Goal: Task Accomplishment & Management: Complete application form

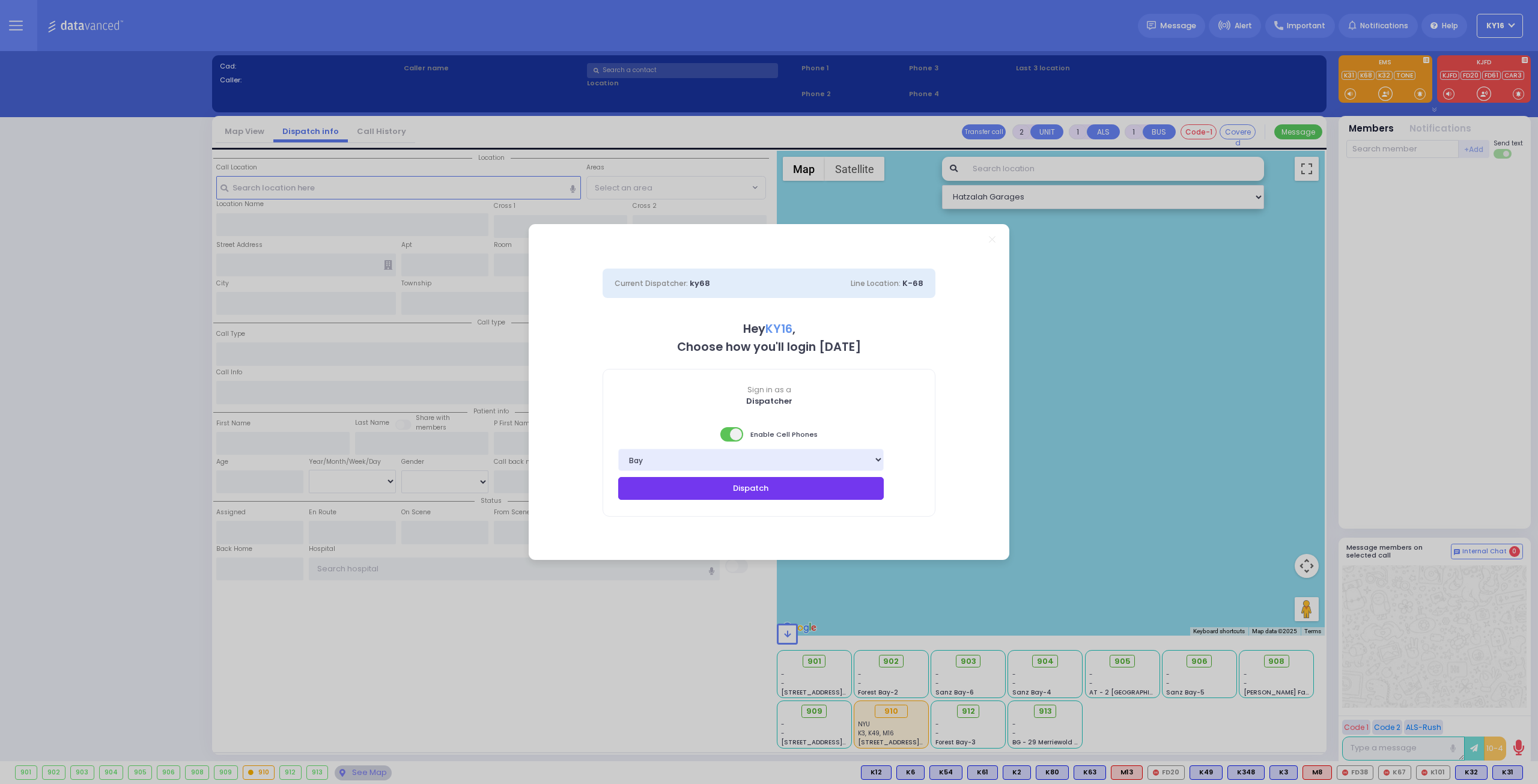
click at [753, 483] on button "Dispatch" at bounding box center [751, 488] width 265 height 23
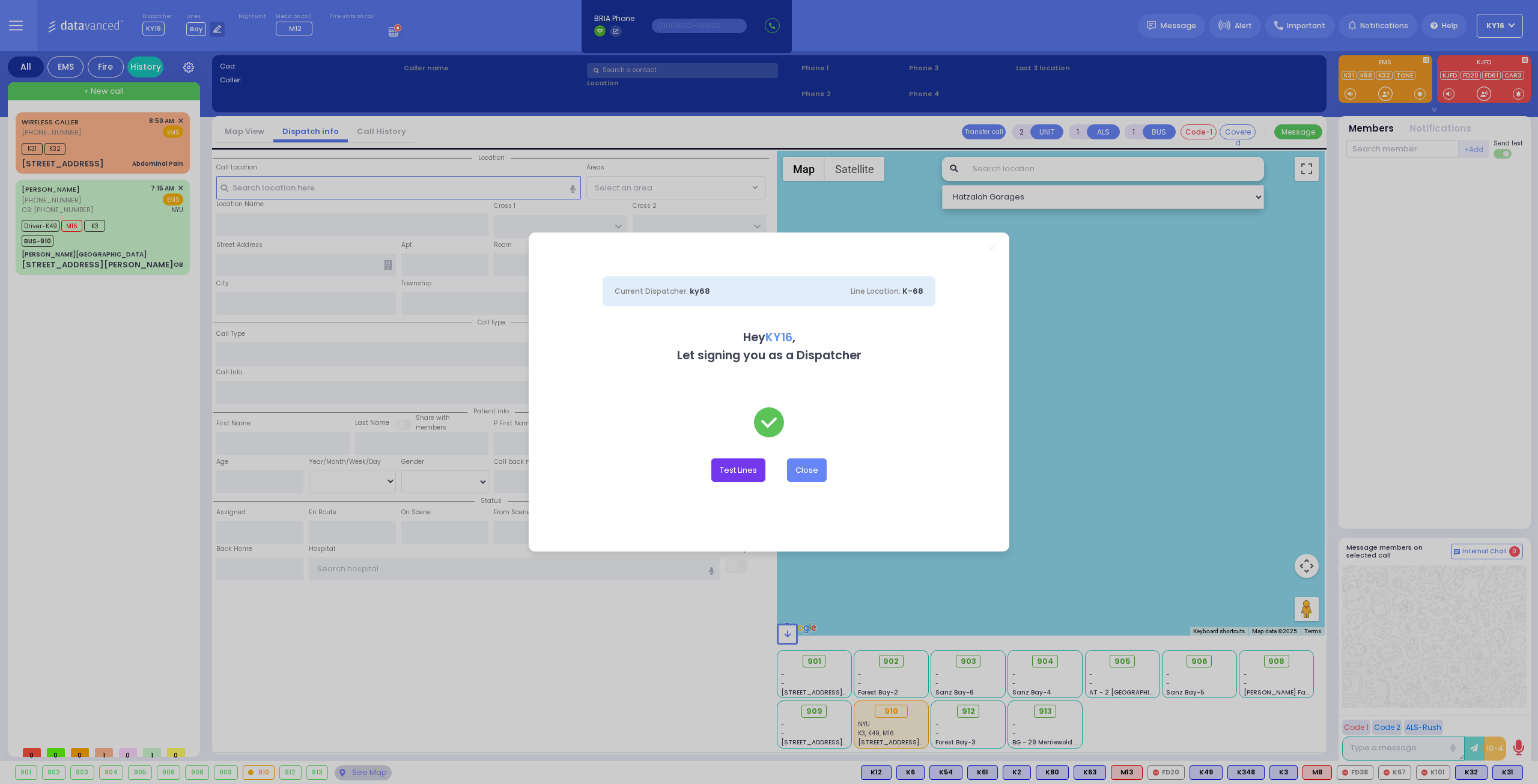
click at [737, 472] on button "Test Lines" at bounding box center [738, 470] width 54 height 23
type input "8457831212"
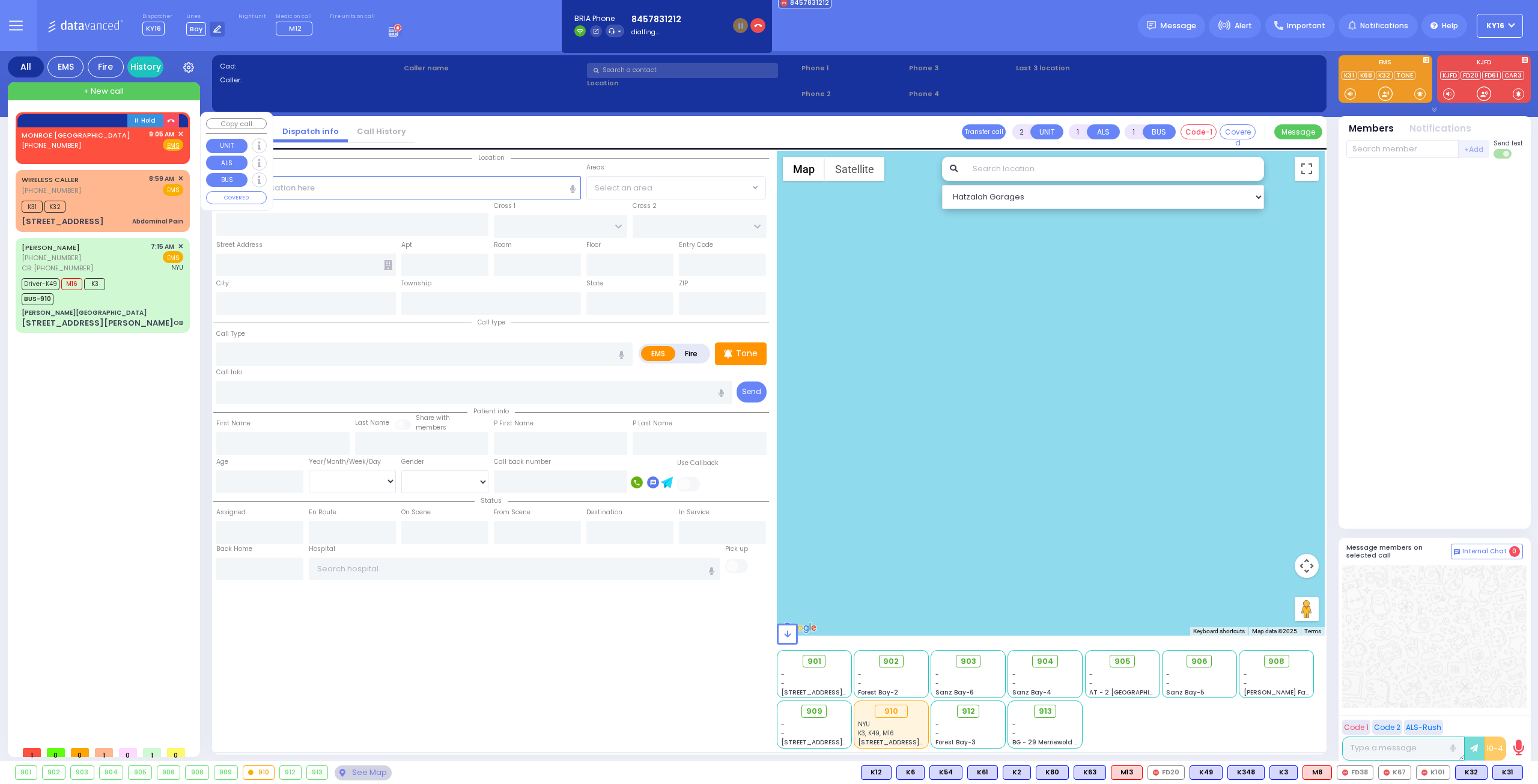
click at [180, 131] on span "✕" at bounding box center [180, 134] width 5 height 10
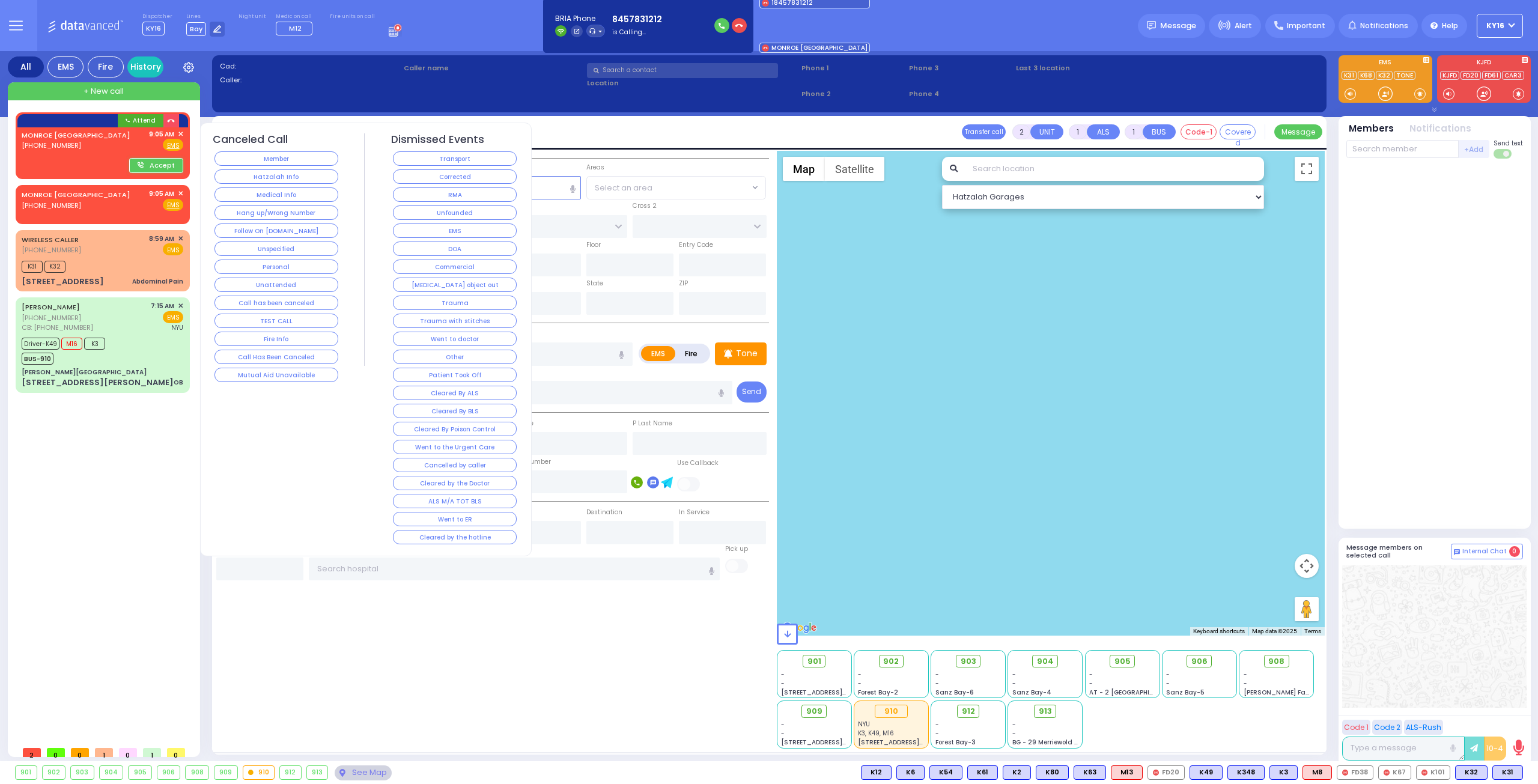
drag, startPoint x: 272, startPoint y: 312, endPoint x: 279, endPoint y: 310, distance: 7.3
click at [275, 313] on button "TEST CALL" at bounding box center [276, 321] width 124 height 14
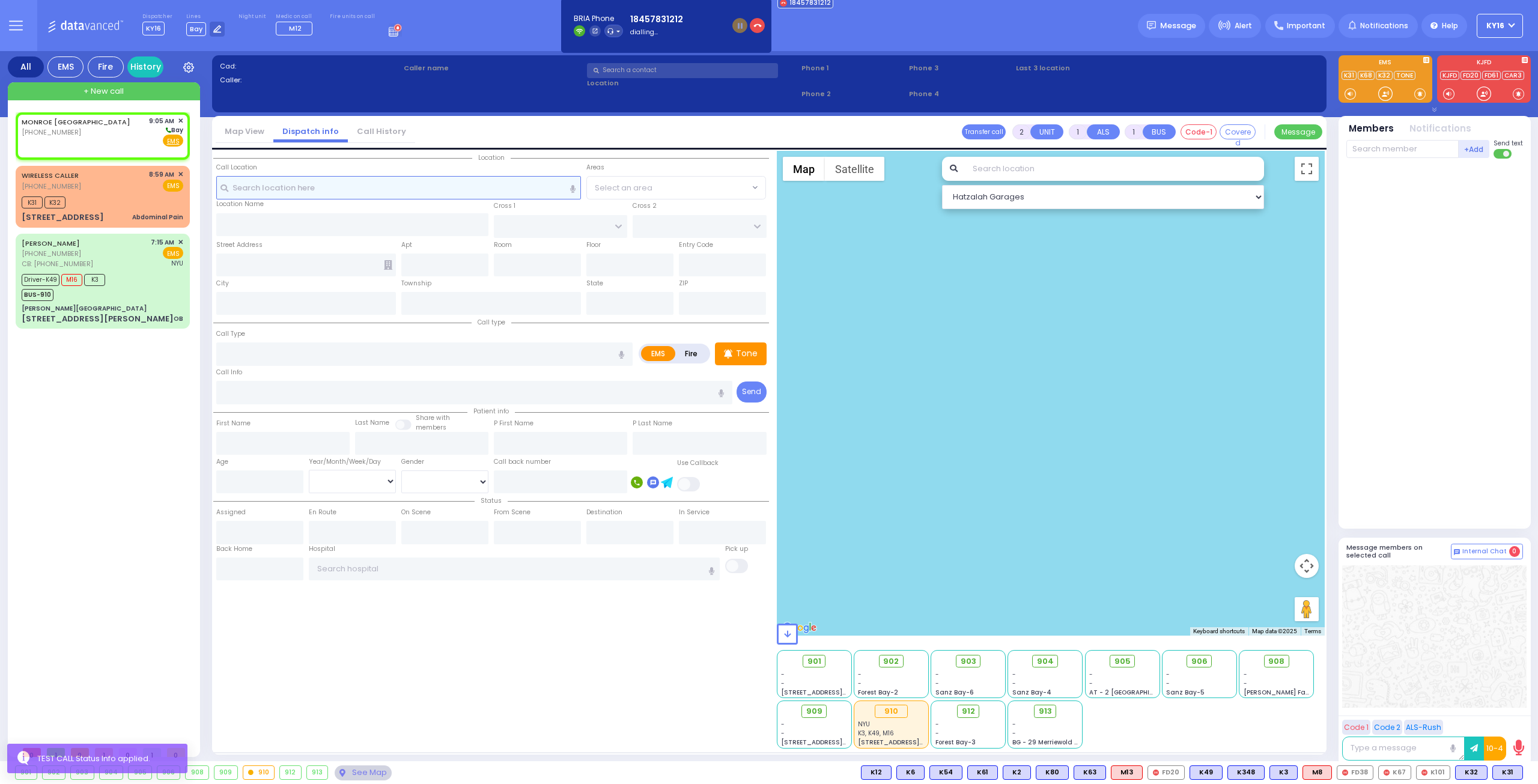
select select
radio input "true"
select select
type input "09:05"
select select "Hatzalah Garages"
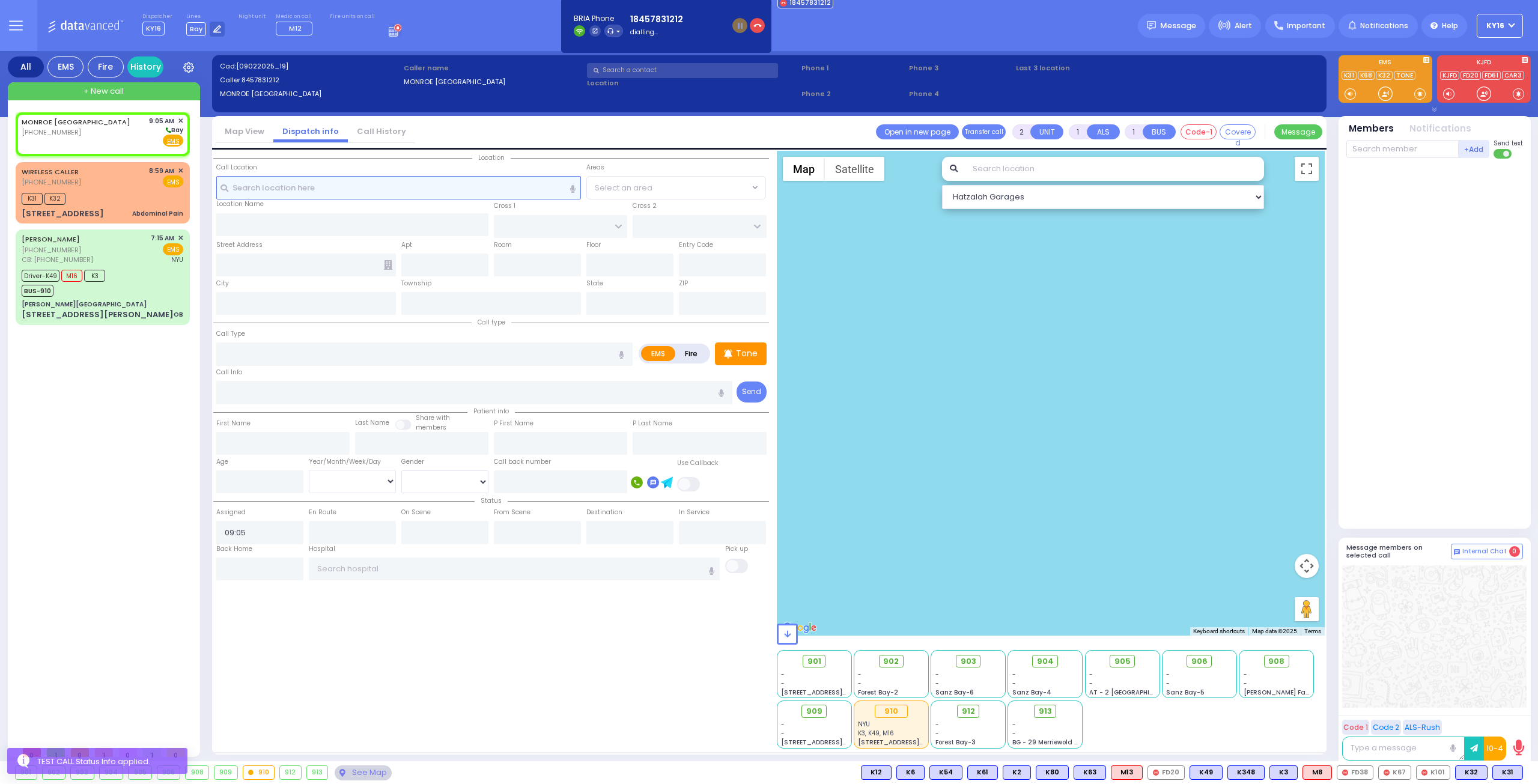
select select
radio input "true"
select select
select select "Hatzalah Garages"
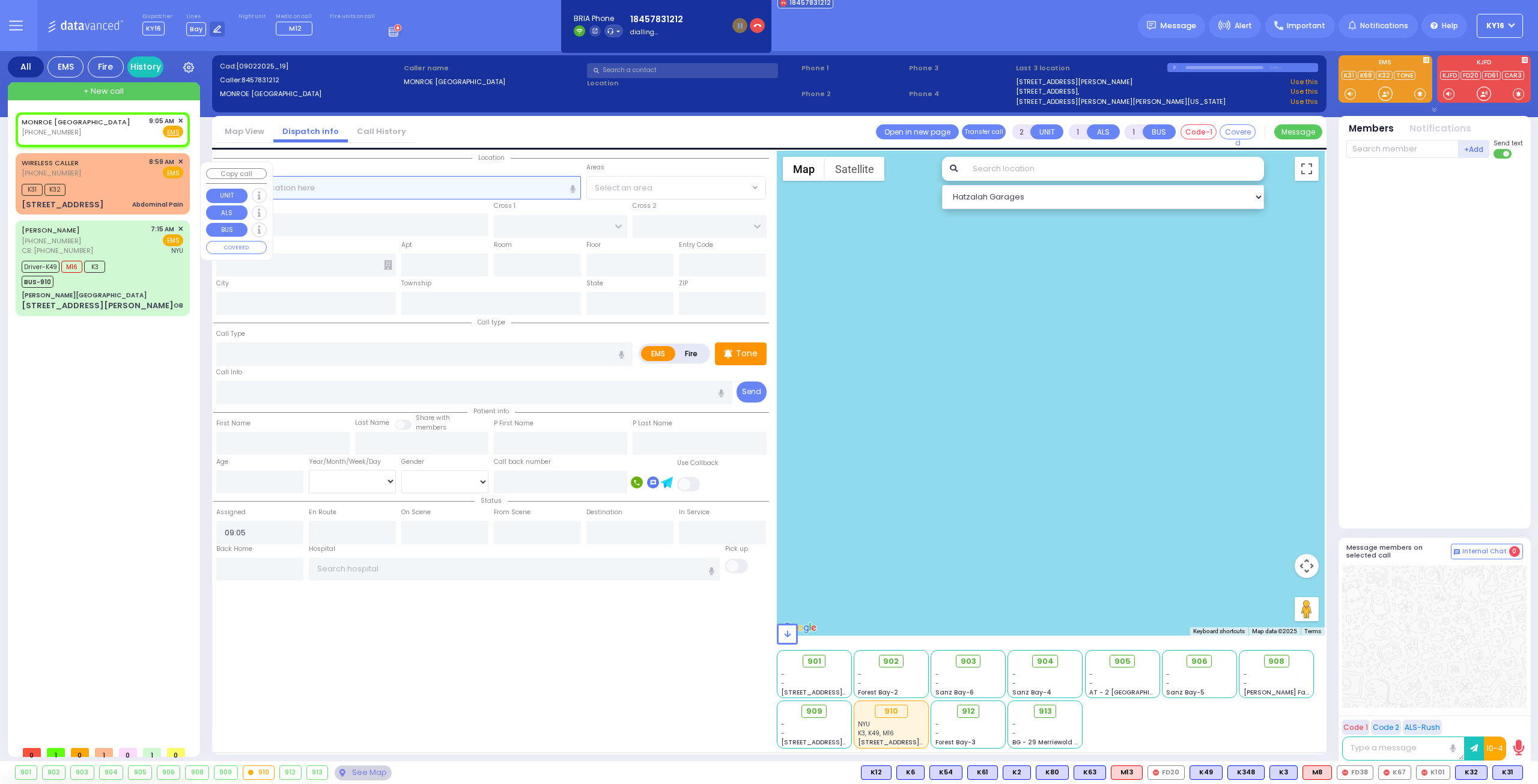
select select
radio input "true"
select select
select select "Hatzalah Garages"
click at [179, 119] on span "✕" at bounding box center [180, 121] width 5 height 10
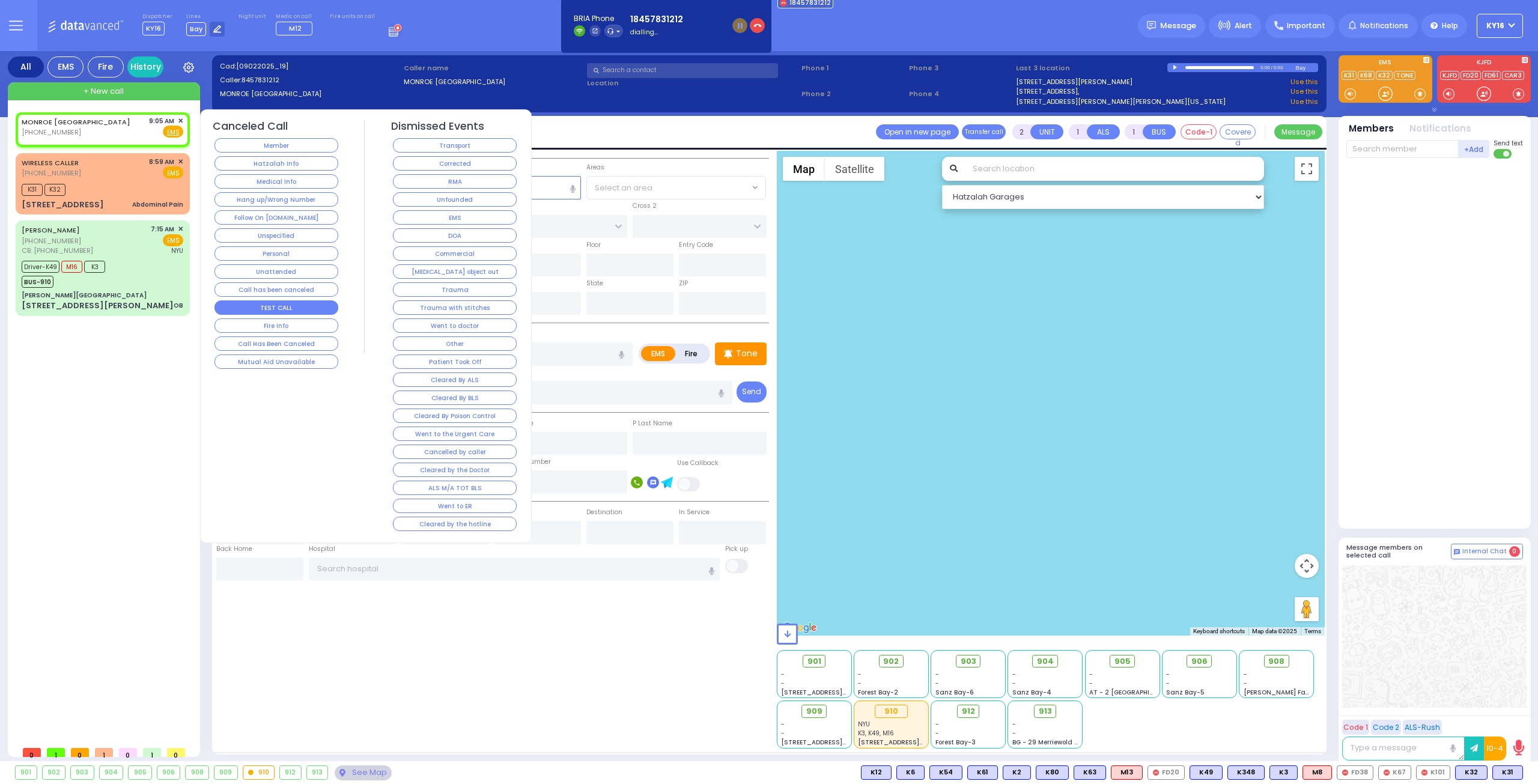
click at [235, 303] on button "TEST CALL" at bounding box center [276, 308] width 124 height 14
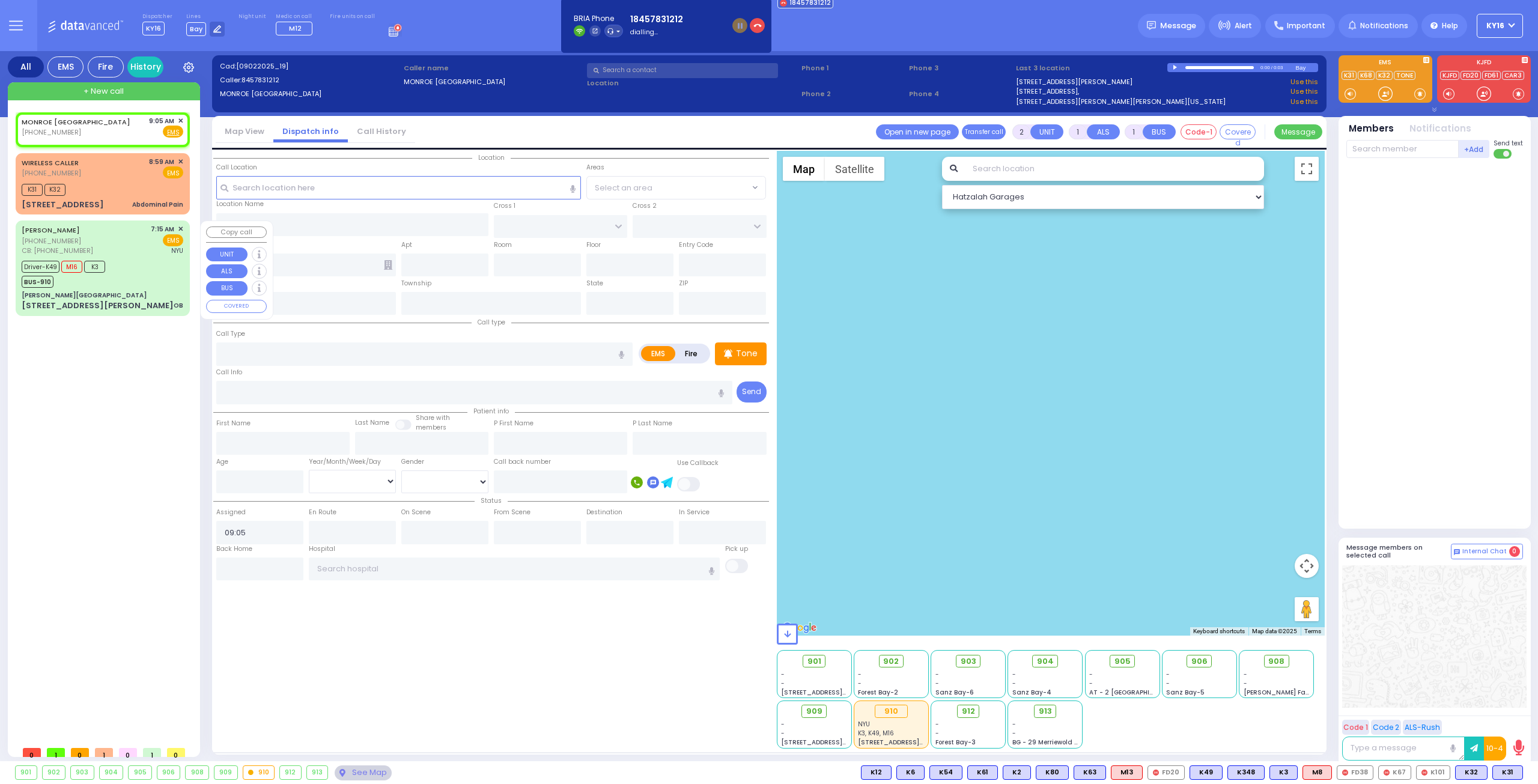
select select
radio input "true"
select select
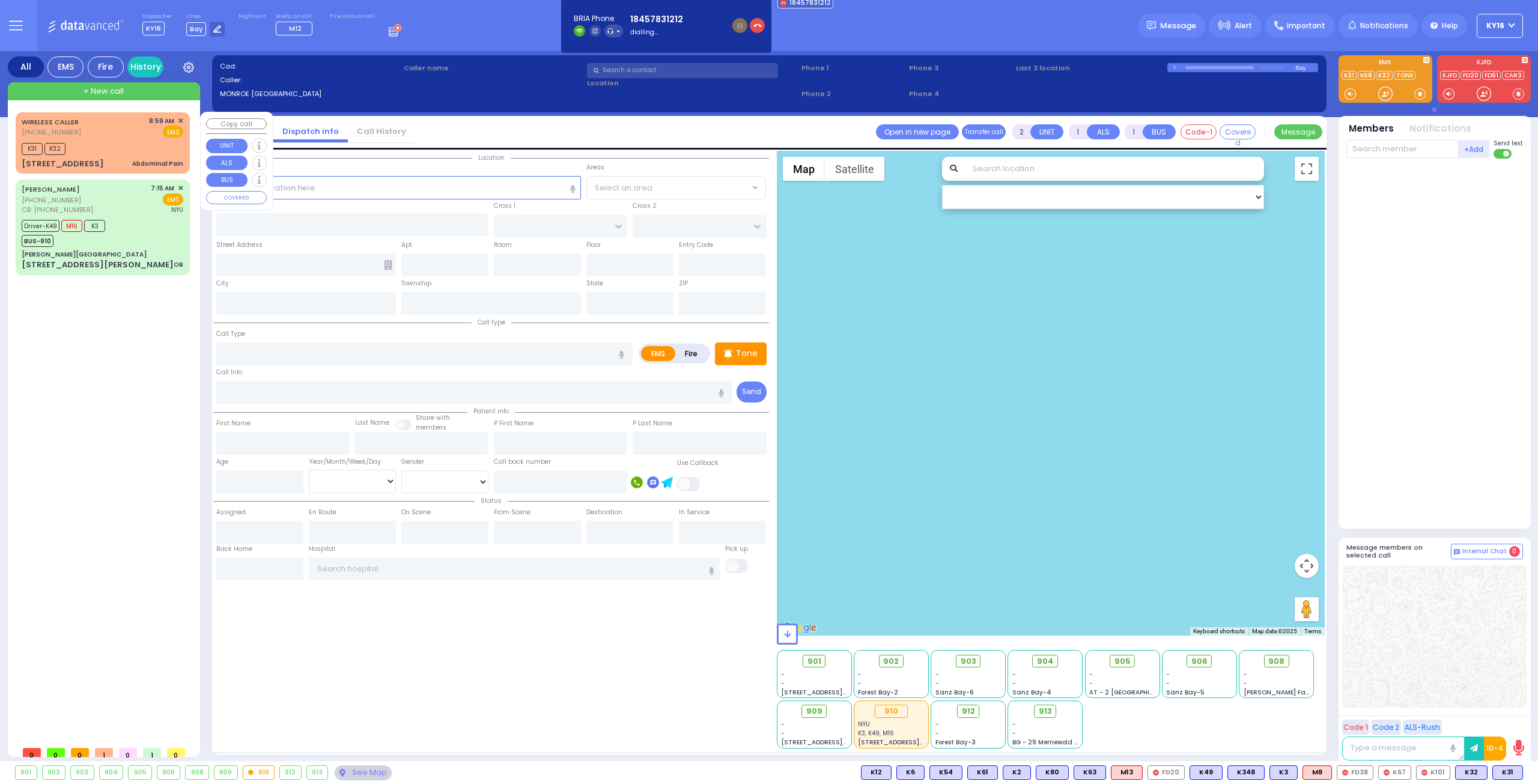
click at [133, 147] on div "K31 K32" at bounding box center [103, 147] width 162 height 15
type input "1"
type input "0"
select select
type input "Abdominal Pain"
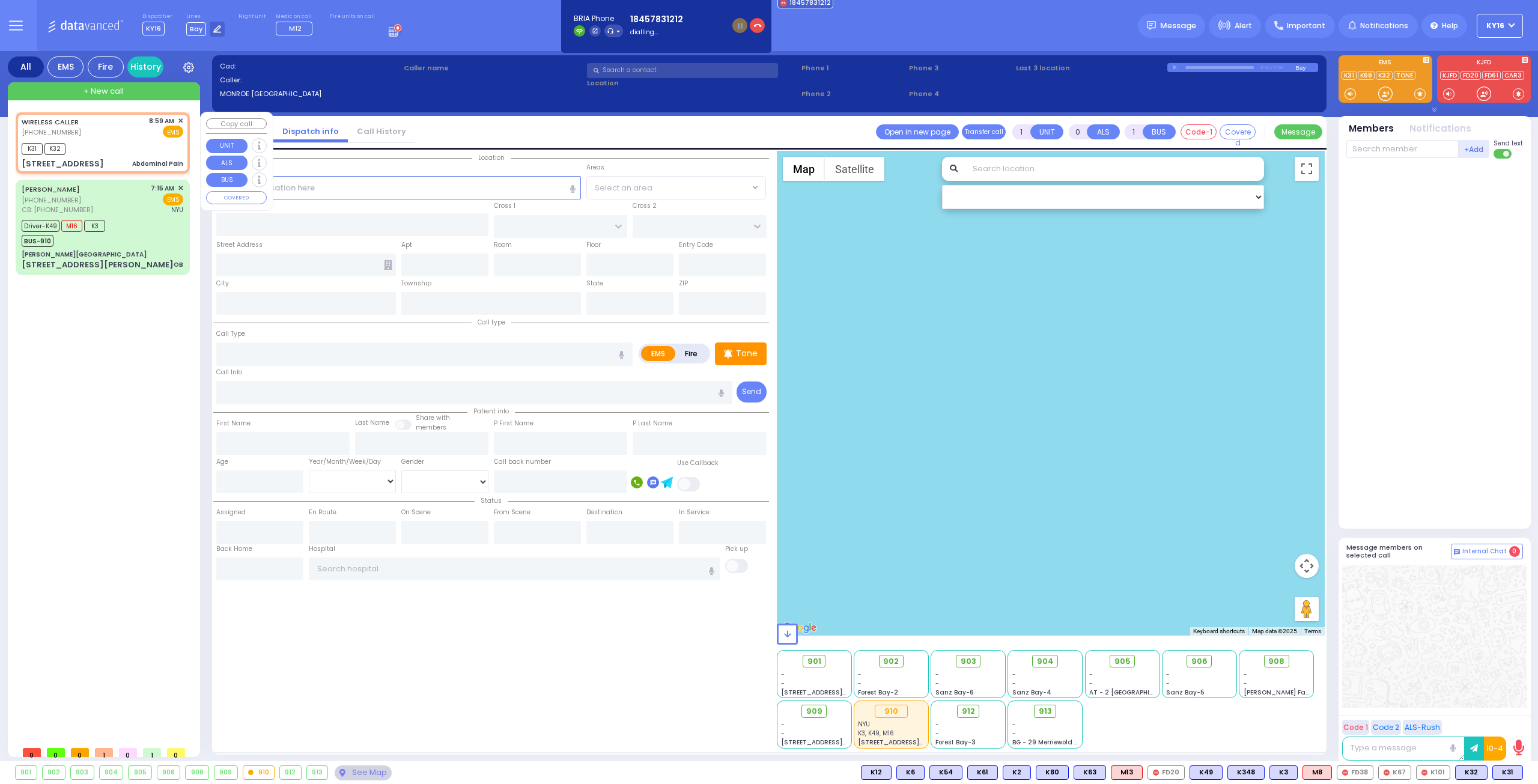
radio input "true"
type input "47"
select select "Year"
select select "[DEMOGRAPHIC_DATA]"
type input "08:59"
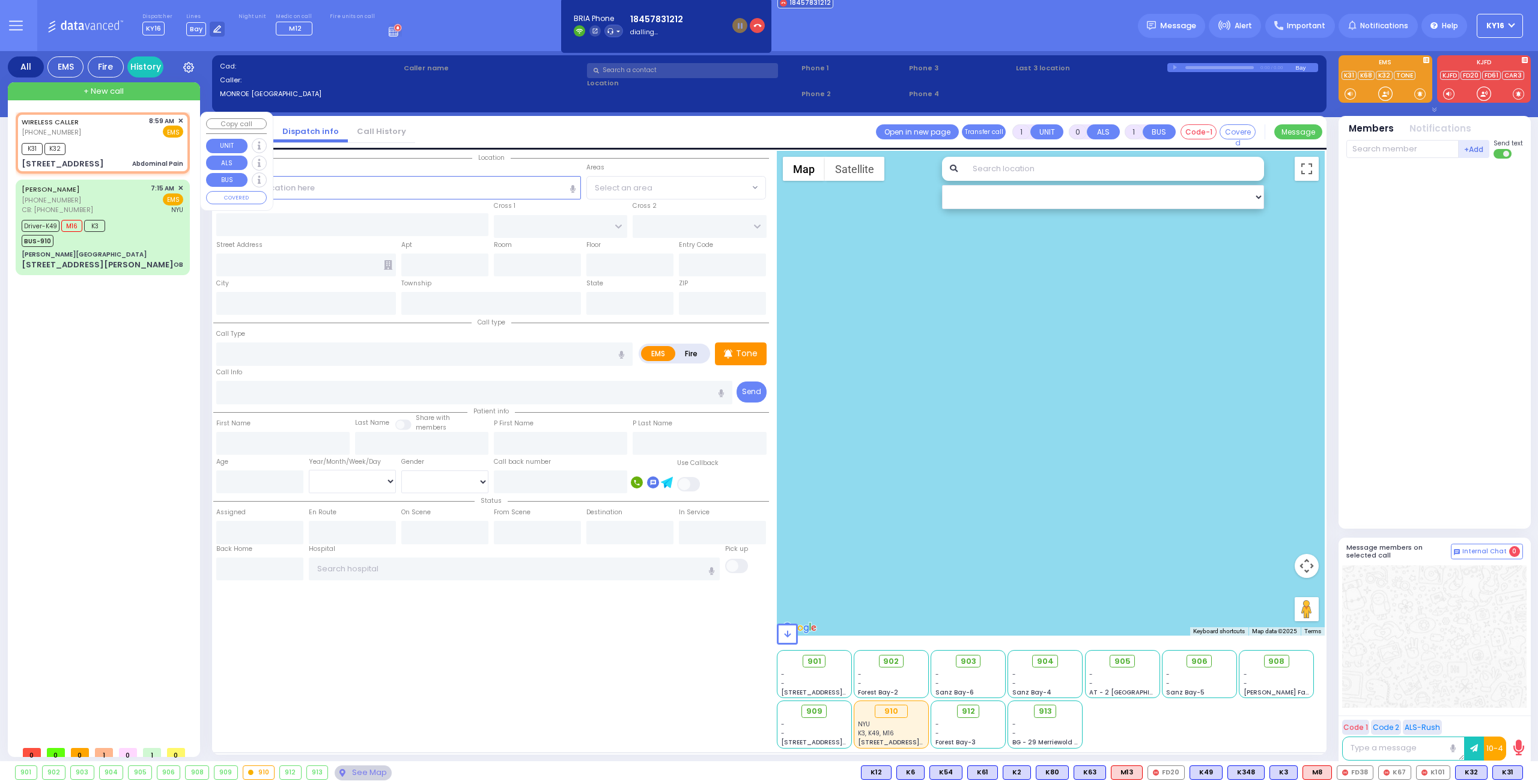
type input "09:02"
type input "[STREET_ADDRESS]"
type input "[GEOGRAPHIC_DATA]"
type input "[STREET_ADDRESS]"
type input "301"
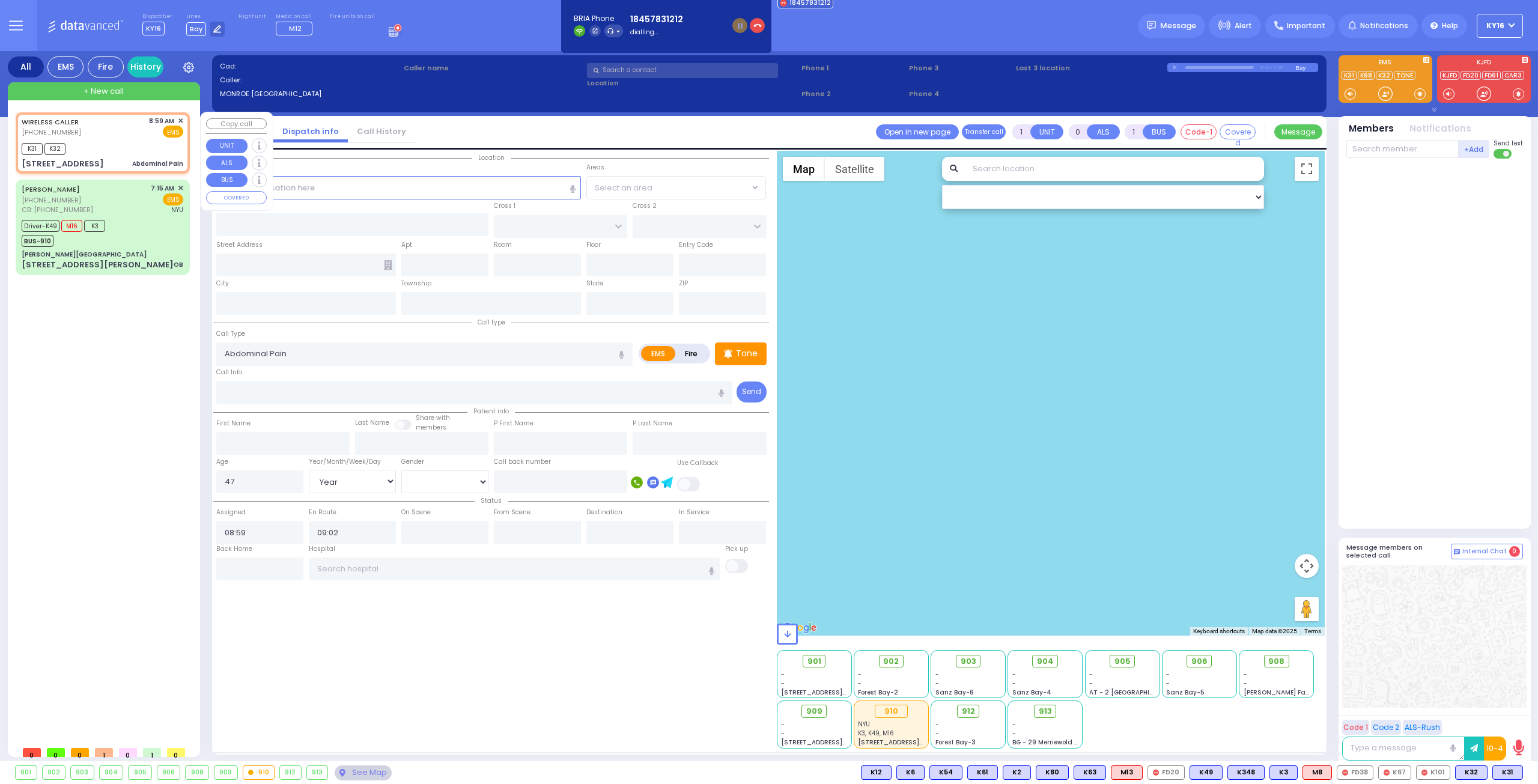
type input "[PERSON_NAME]"
type input "[US_STATE]"
type input "10950"
select select "[GEOGRAPHIC_DATA]"
select select "Hatzalah Garages"
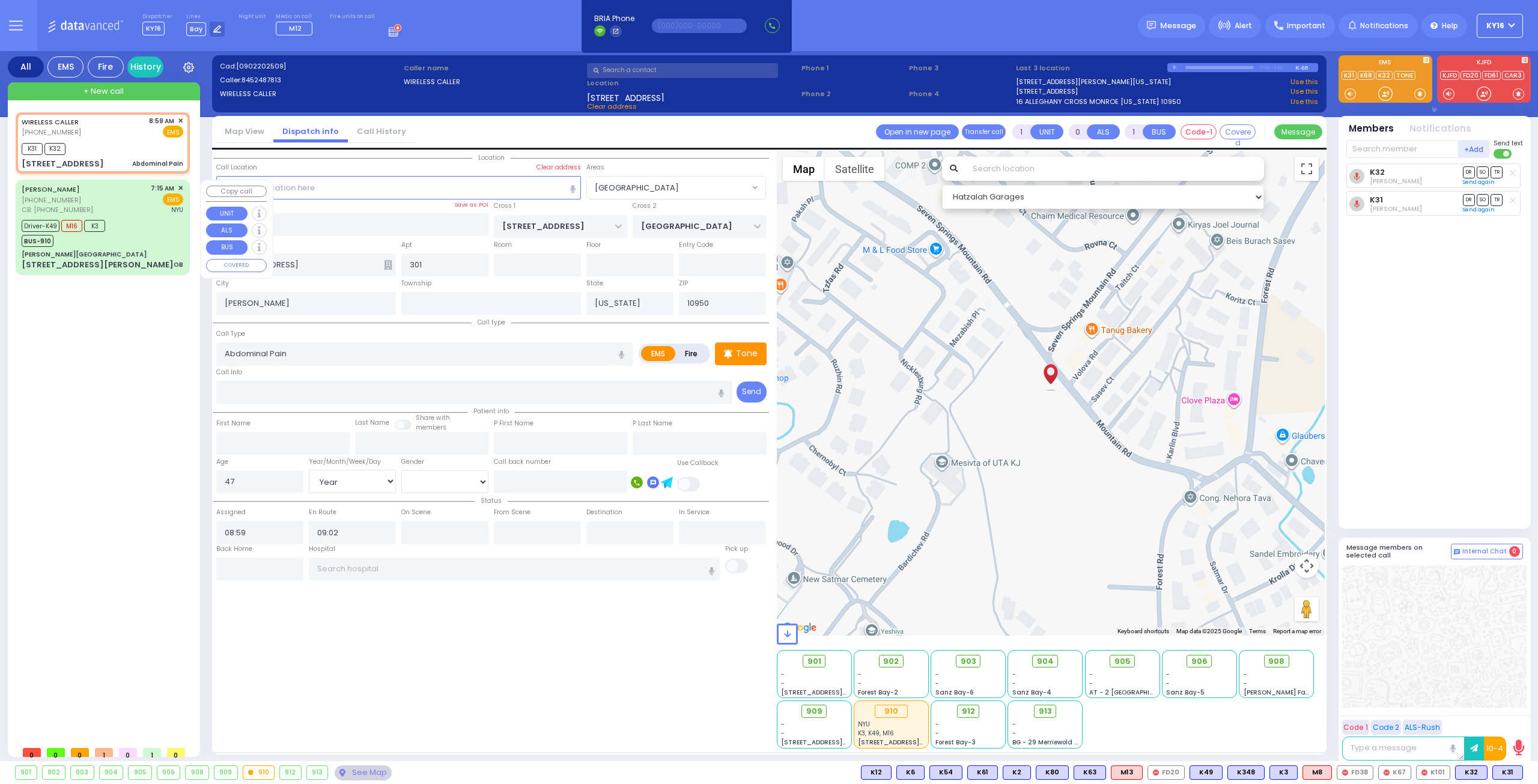
click at [163, 234] on div "Driver-K49 M16 K3 BUS-910" at bounding box center [103, 231] width 162 height 30
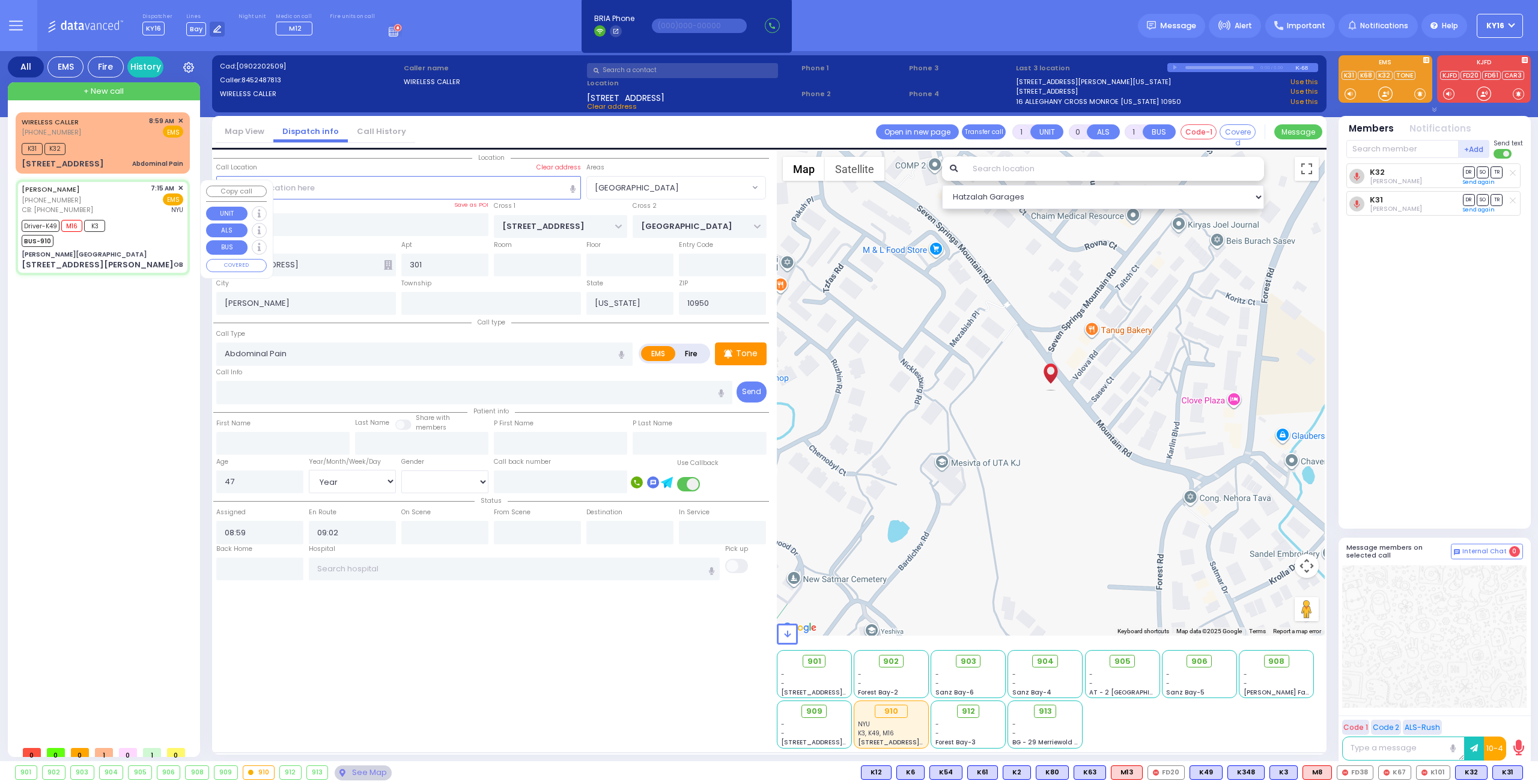
type input "6"
select select
type input "OB"
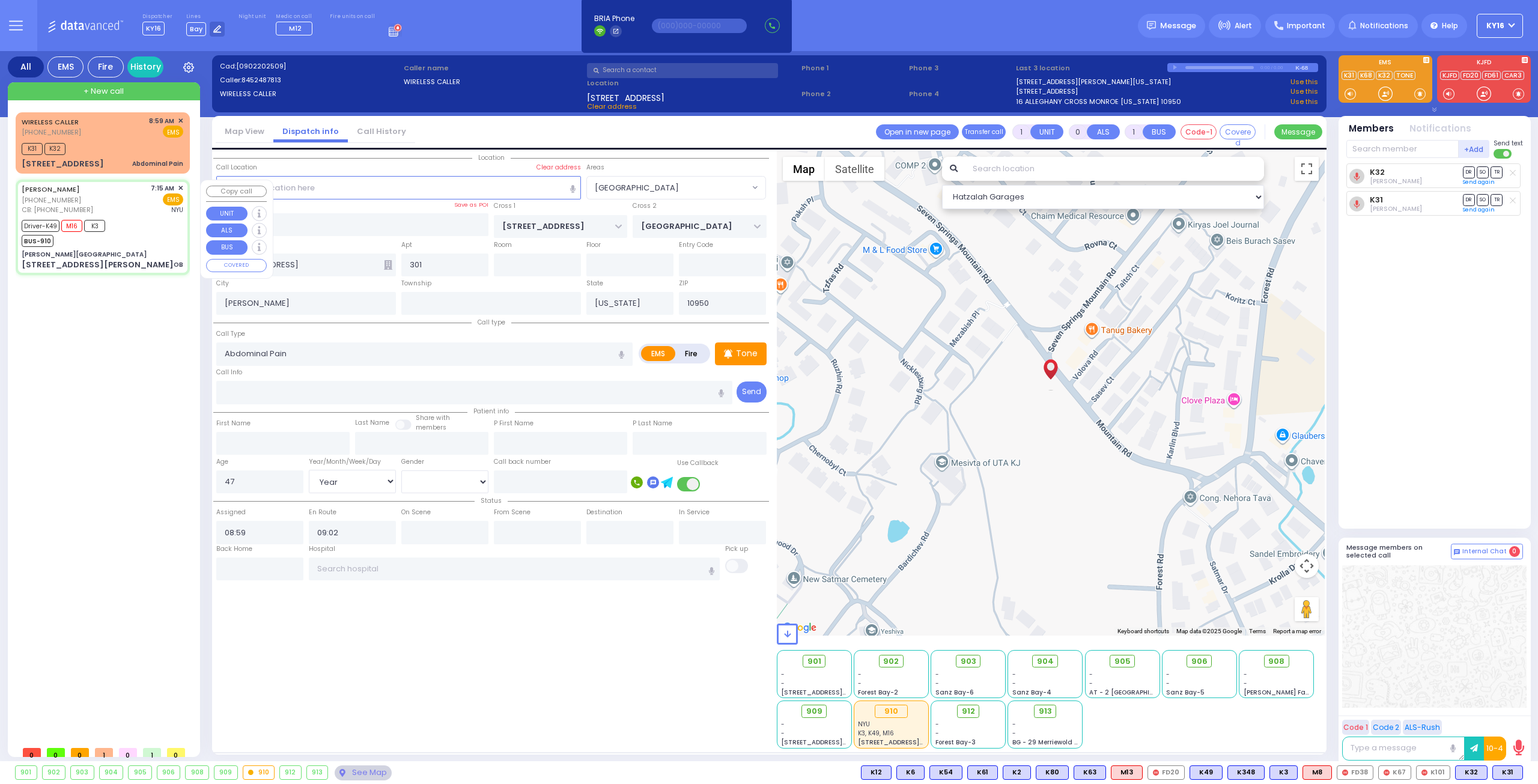
radio input "true"
type input "arrive car service"
type input "[PERSON_NAME]"
type input "41"
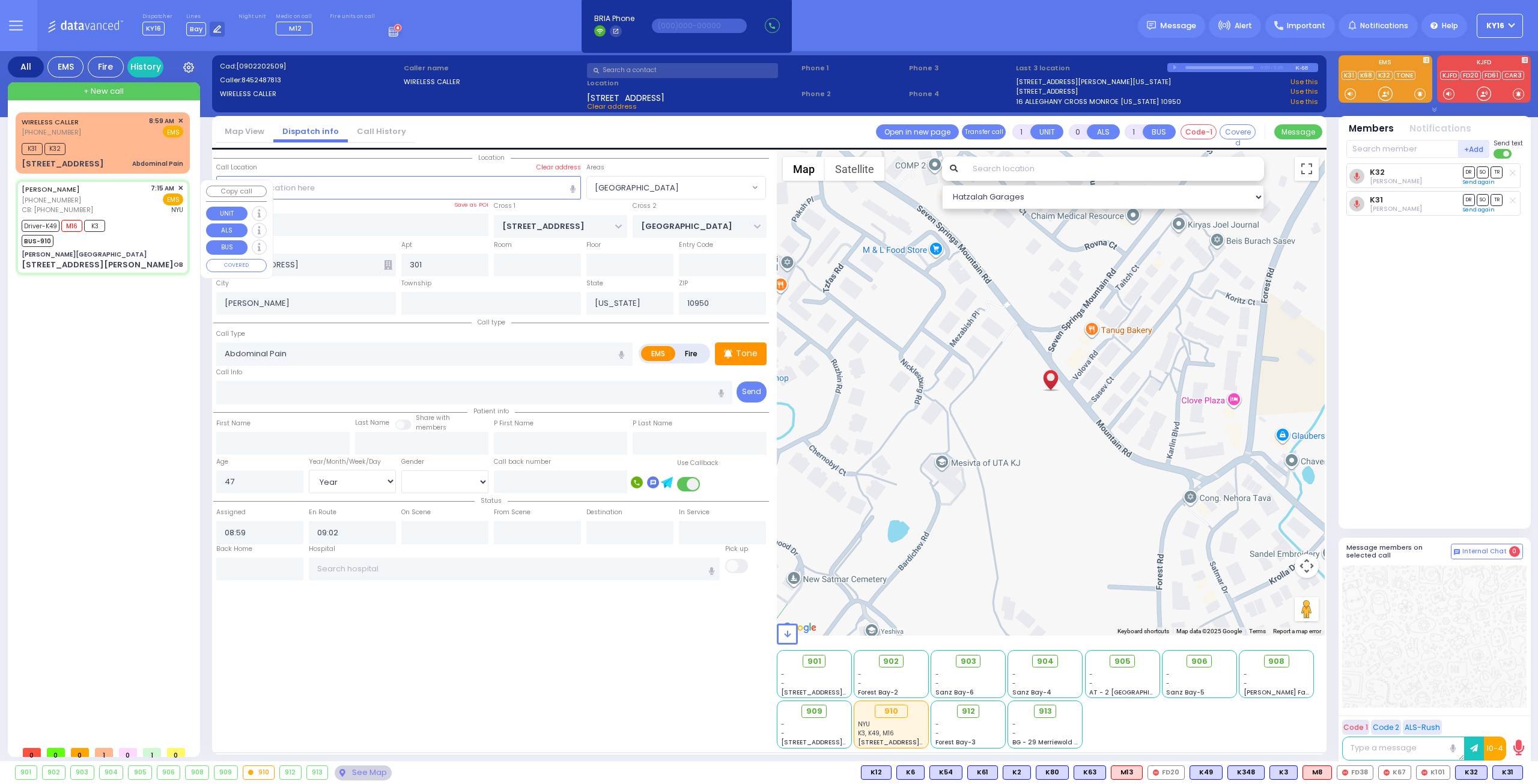
select select "Year"
select select "[DEMOGRAPHIC_DATA]"
type input "3477864014"
type input "07:15"
type input "07:18"
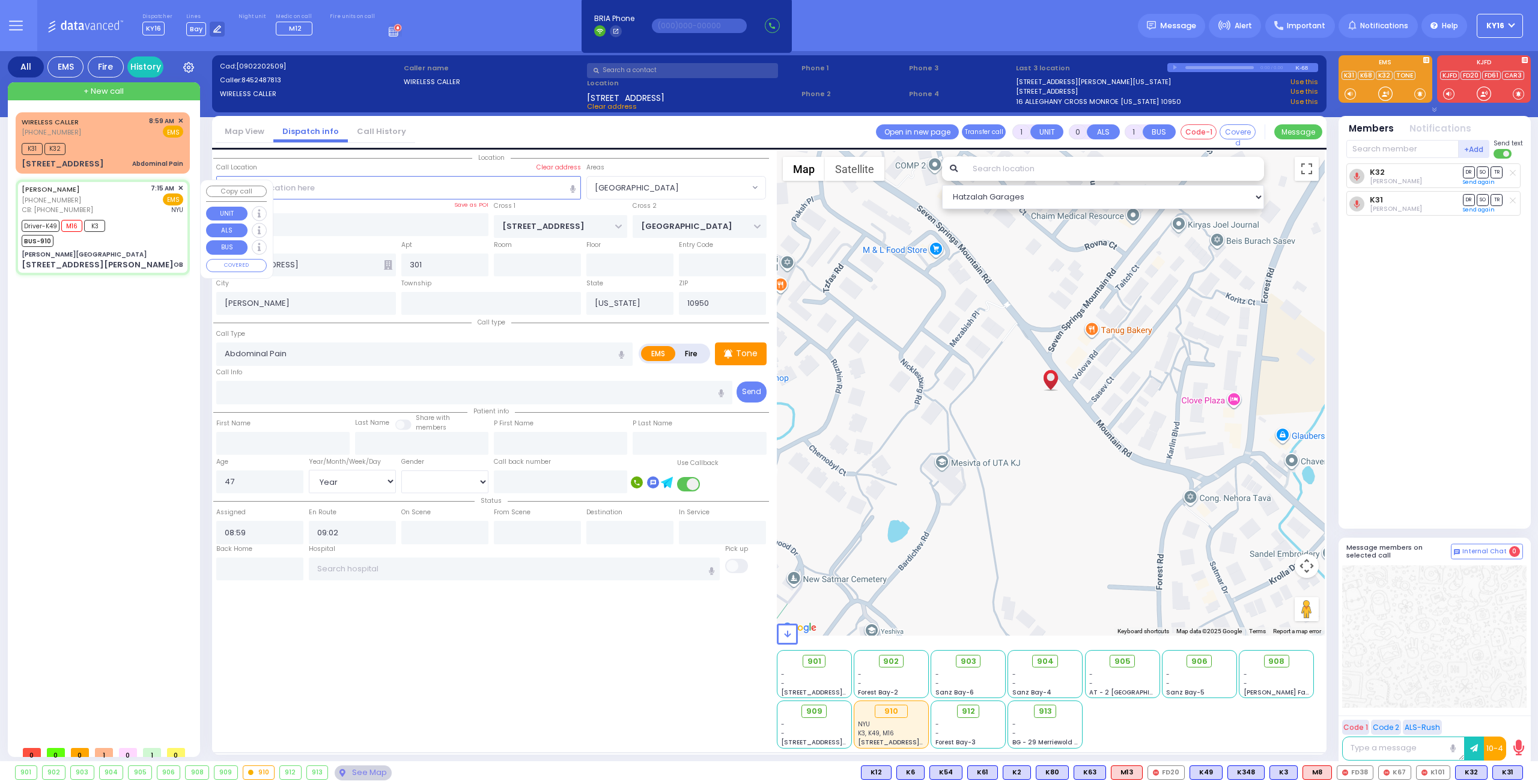
type input "07:25"
type input "07:30"
type input "08:30"
type input "09:50"
type input "[GEOGRAPHIC_DATA]"
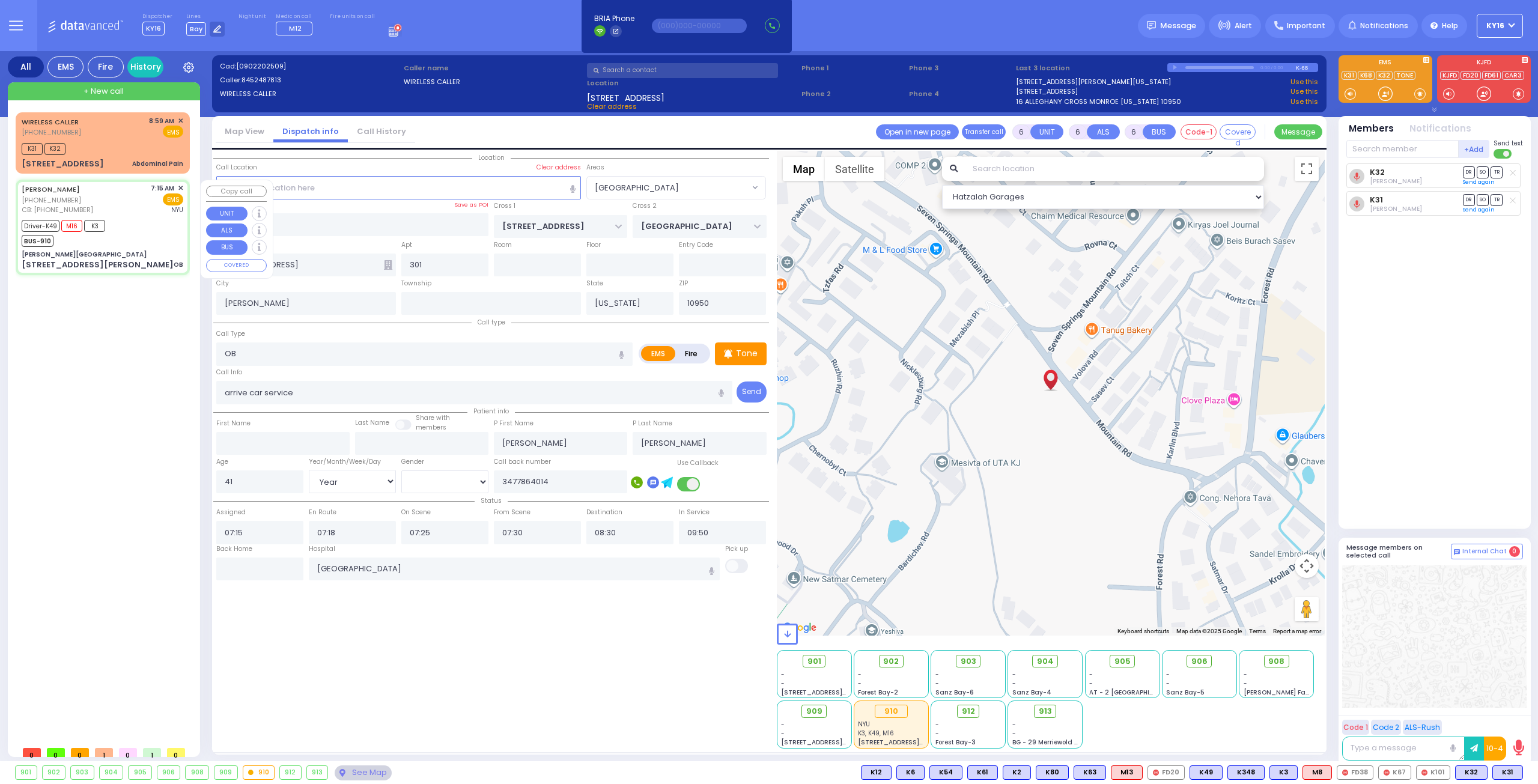
type input "[PERSON_NAME][GEOGRAPHIC_DATA]"
type input "CENTRAL VALLEY LINE"
type input "[PERSON_NAME][GEOGRAPHIC_DATA]"
type input "[STREET_ADDRESS][PERSON_NAME]"
type input "Monroe"
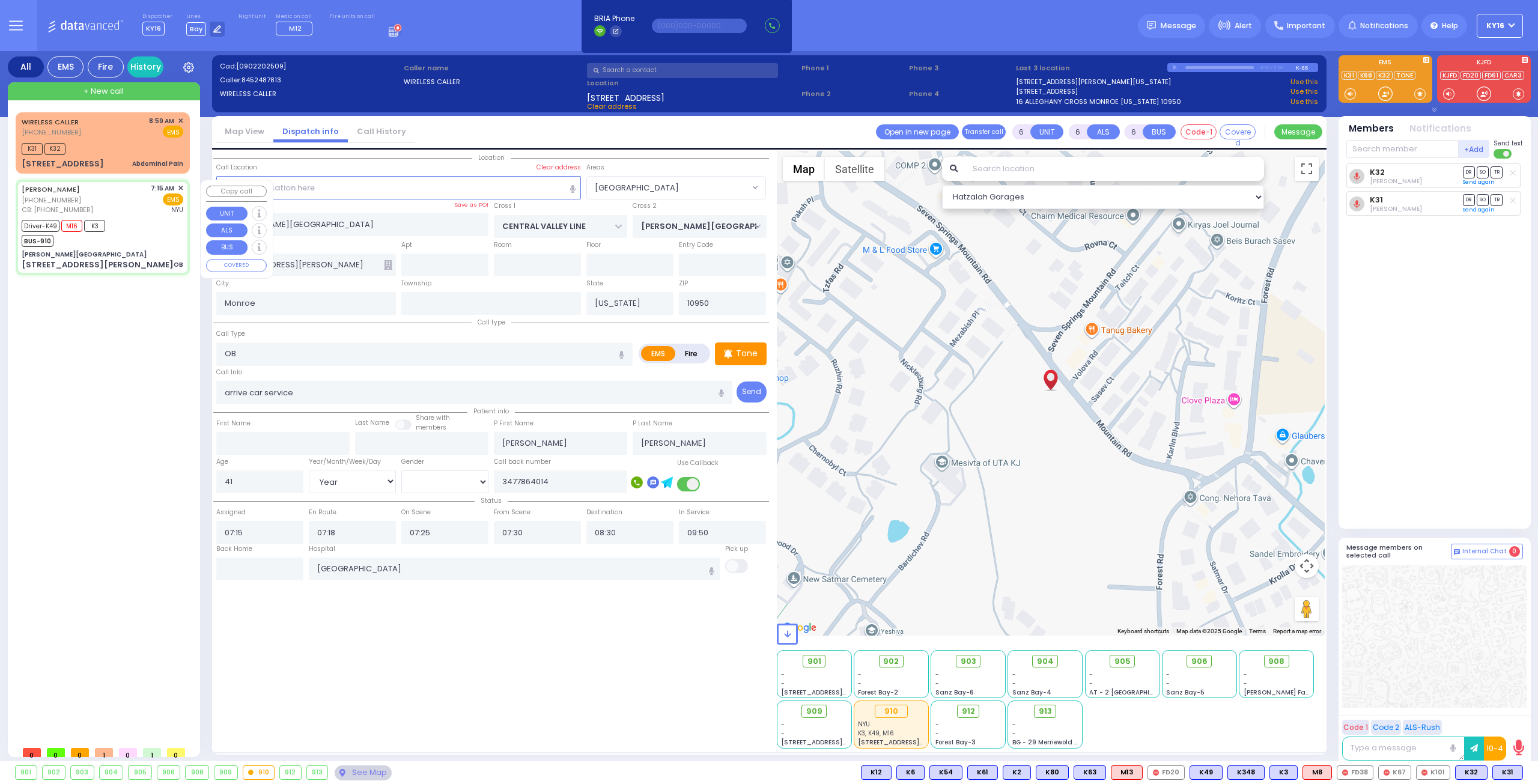
select select "Hatzalah Garages"
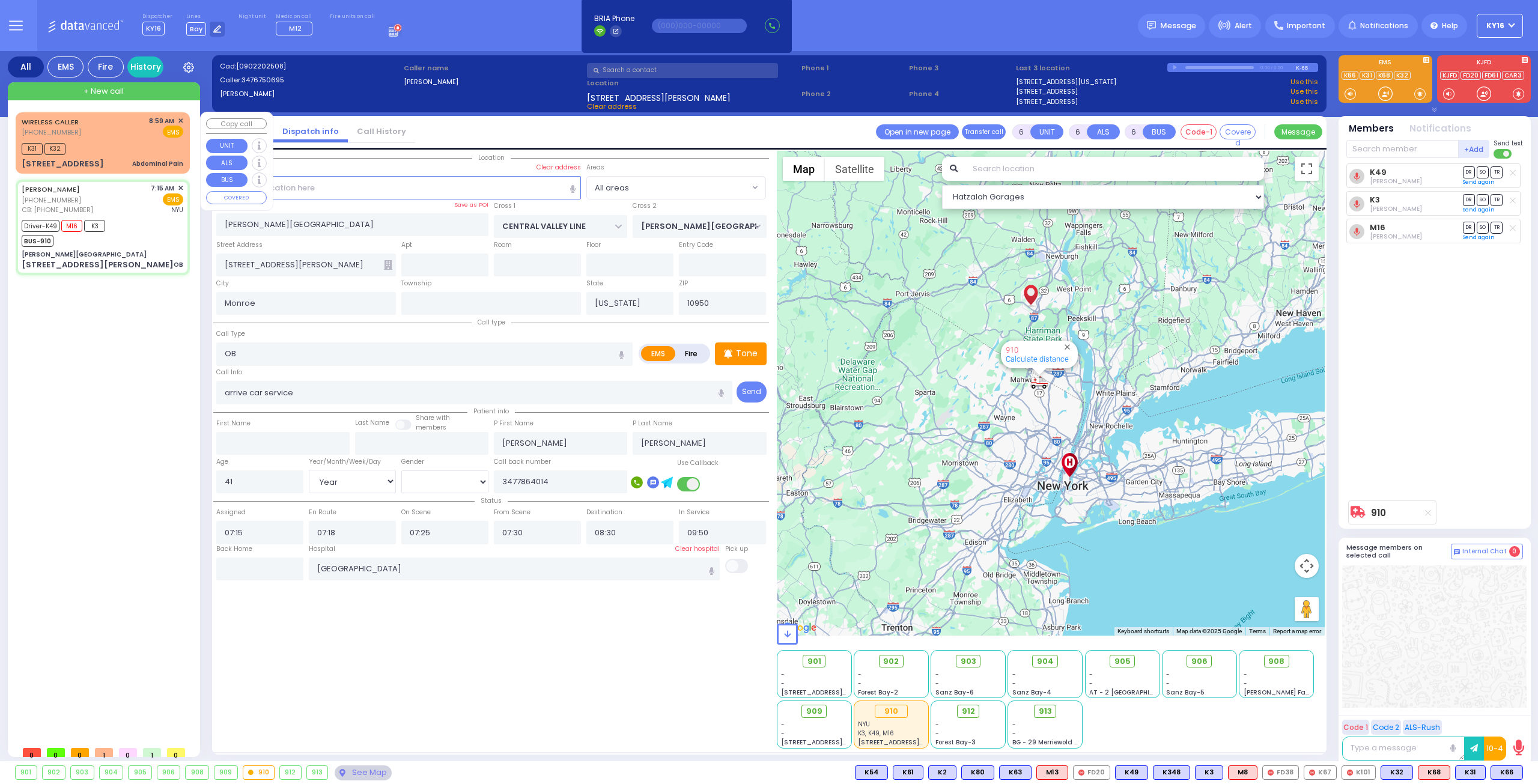
click at [112, 142] on div "K31 K32" at bounding box center [103, 147] width 162 height 15
type input "1"
type input "0"
type input "1"
select select
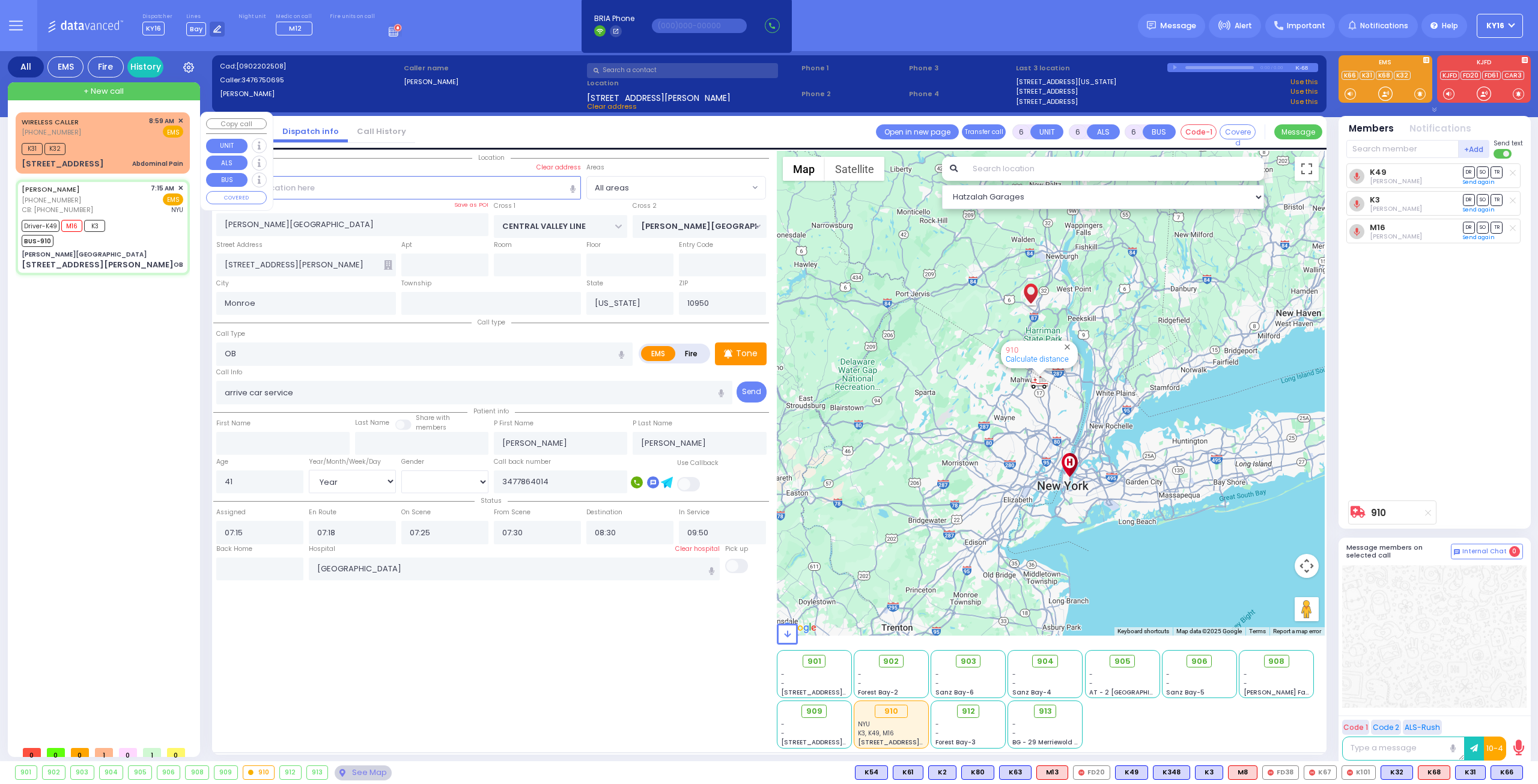
type input "Abdominal Pain"
radio input "true"
type input "47"
select select "Year"
select select "[DEMOGRAPHIC_DATA]"
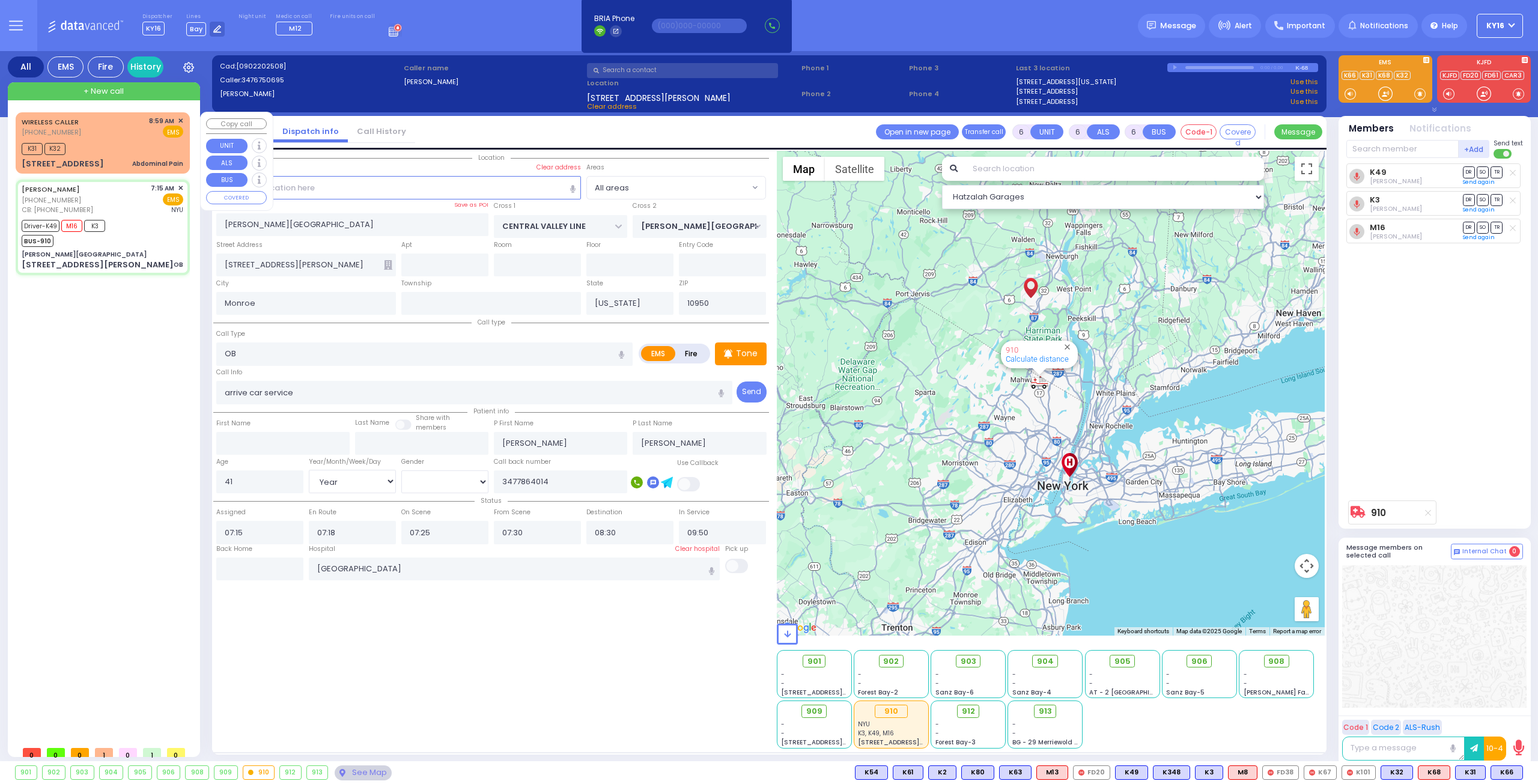
type input "08:59"
type input "09:02"
select select "Hatzalah Garages"
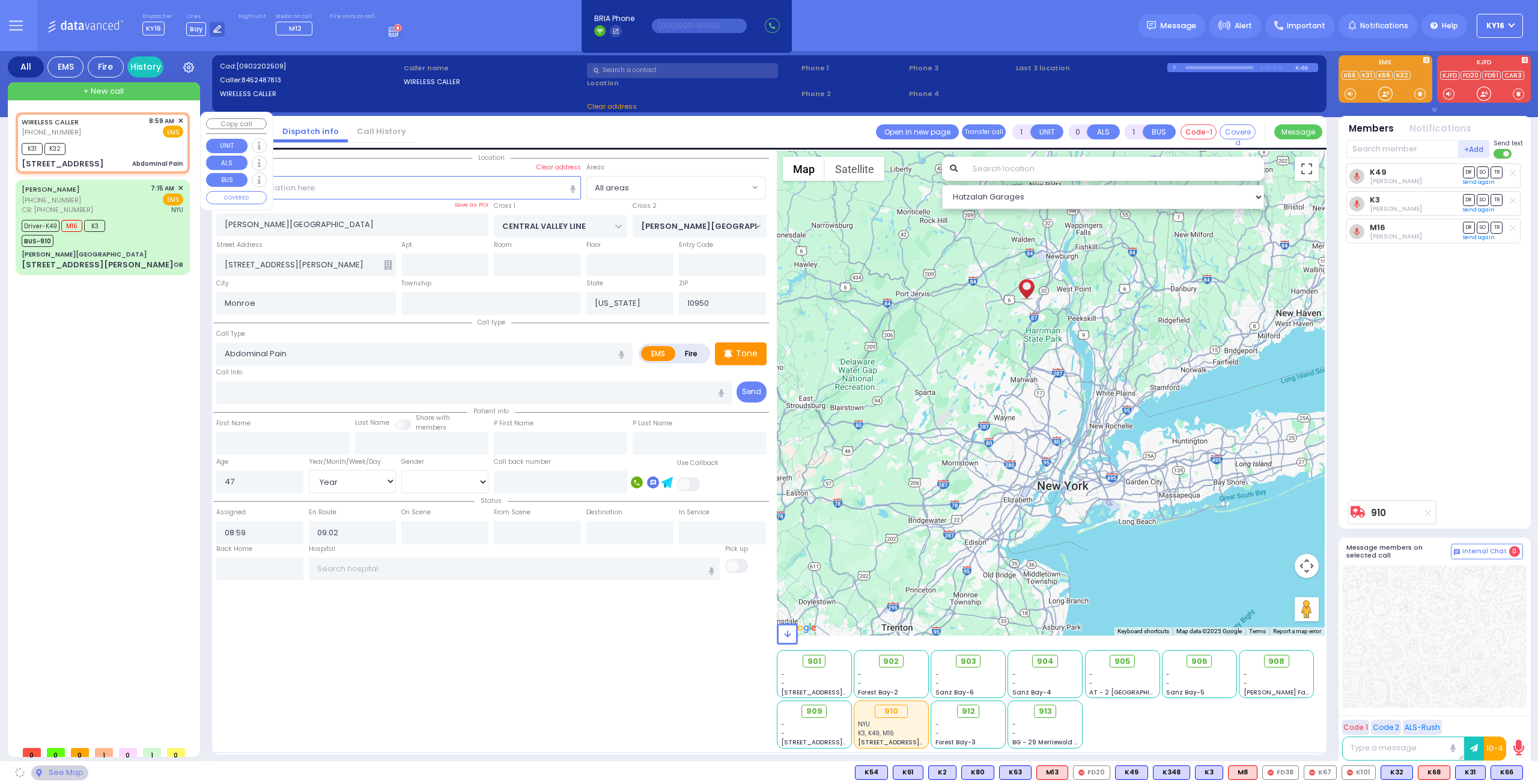
type input "[STREET_ADDRESS]"
type input "[GEOGRAPHIC_DATA]"
type input "[STREET_ADDRESS]"
type input "301"
type input "[PERSON_NAME]"
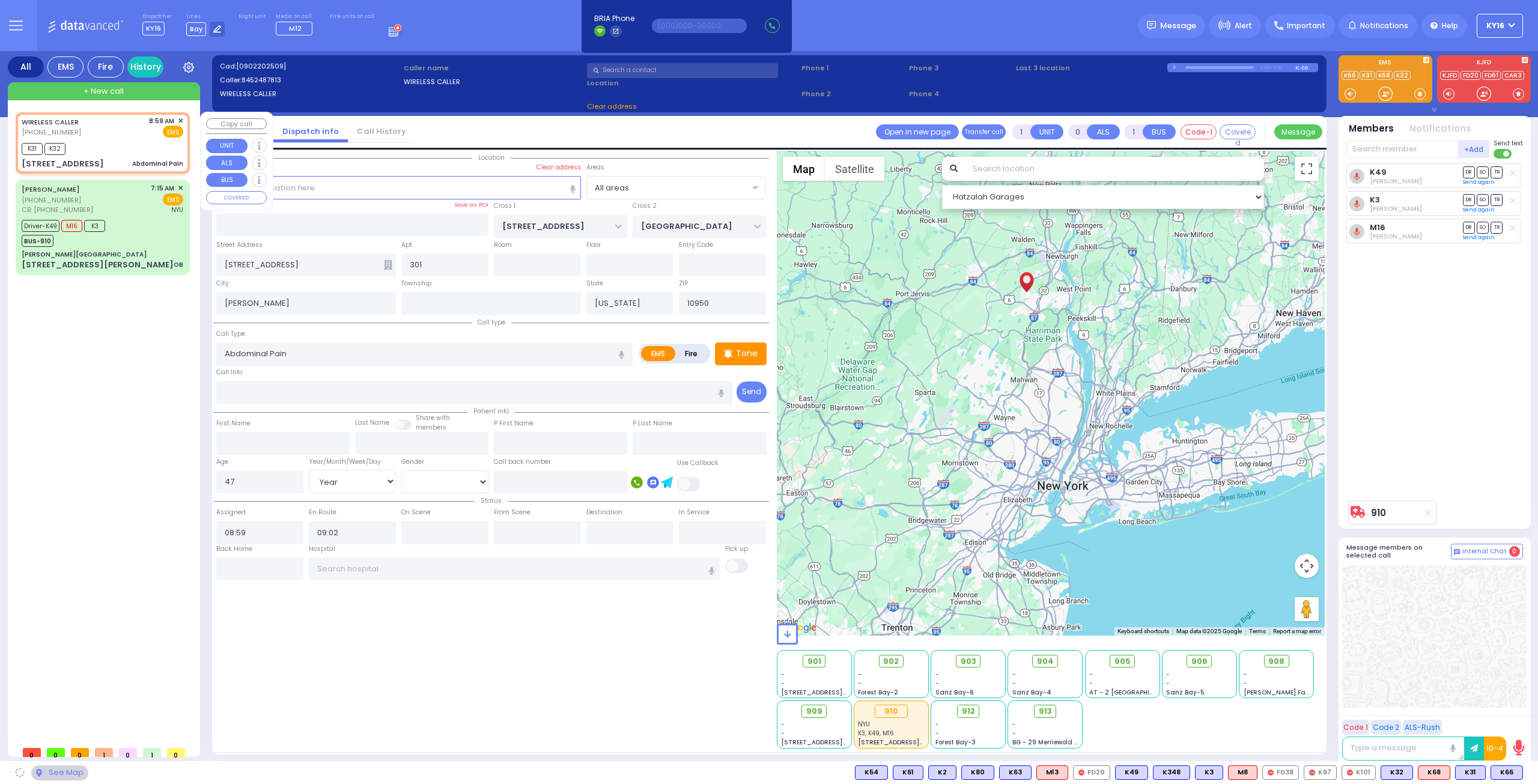
select select "[GEOGRAPHIC_DATA]"
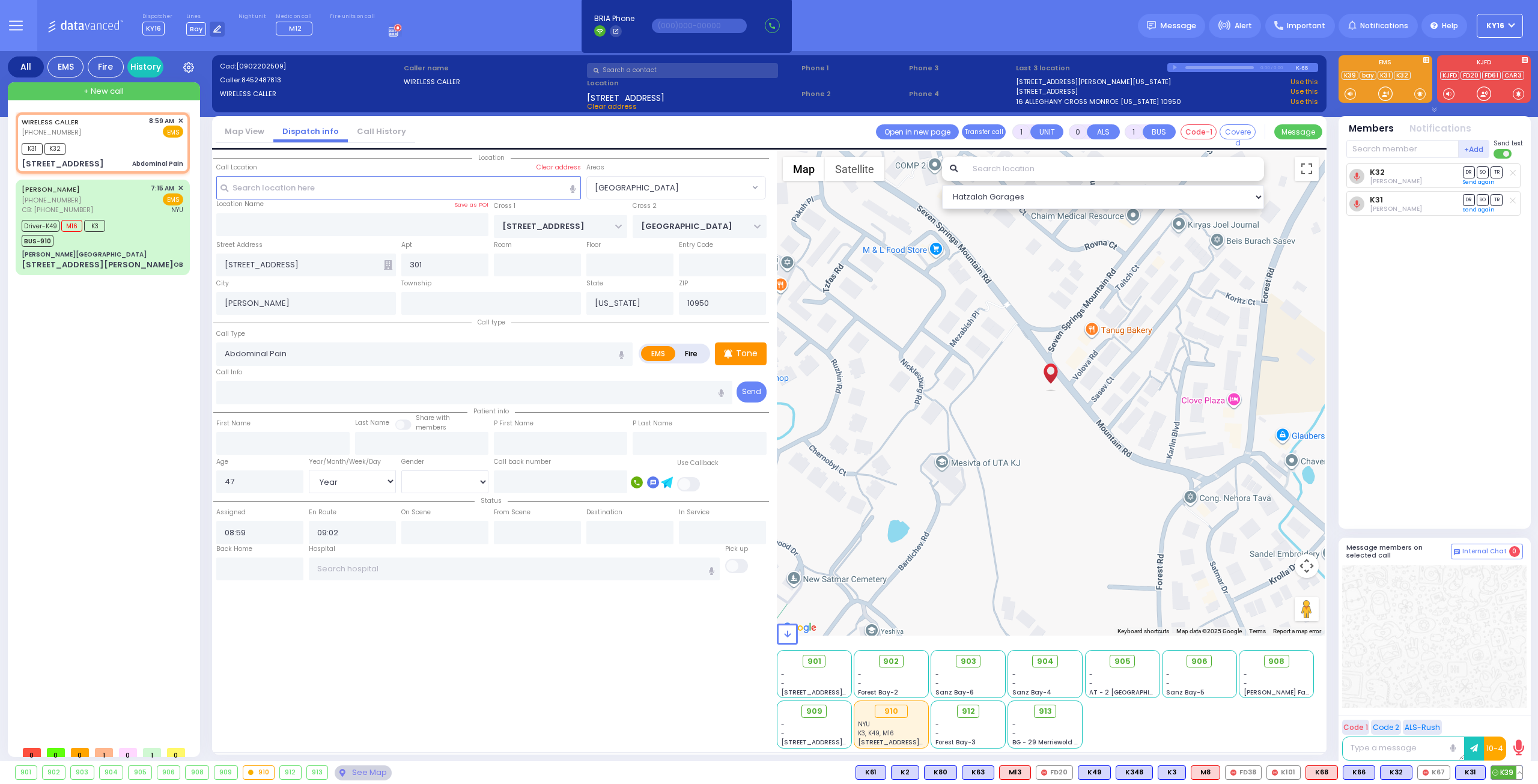
click at [1505, 772] on span "K39" at bounding box center [1507, 772] width 31 height 13
select select
radio input "true"
select select "Year"
select select "[DEMOGRAPHIC_DATA]"
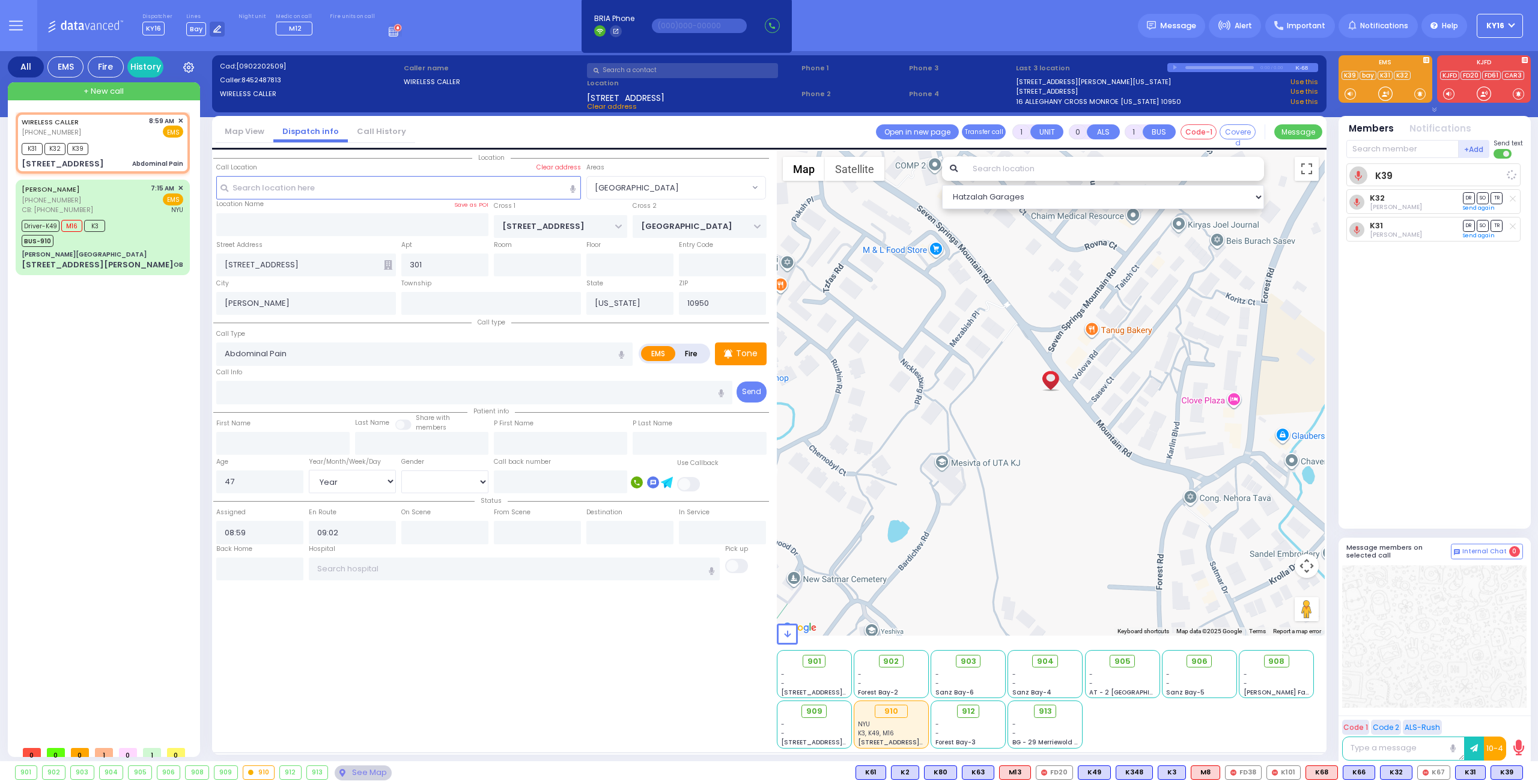
select select "Hatzalah Garages"
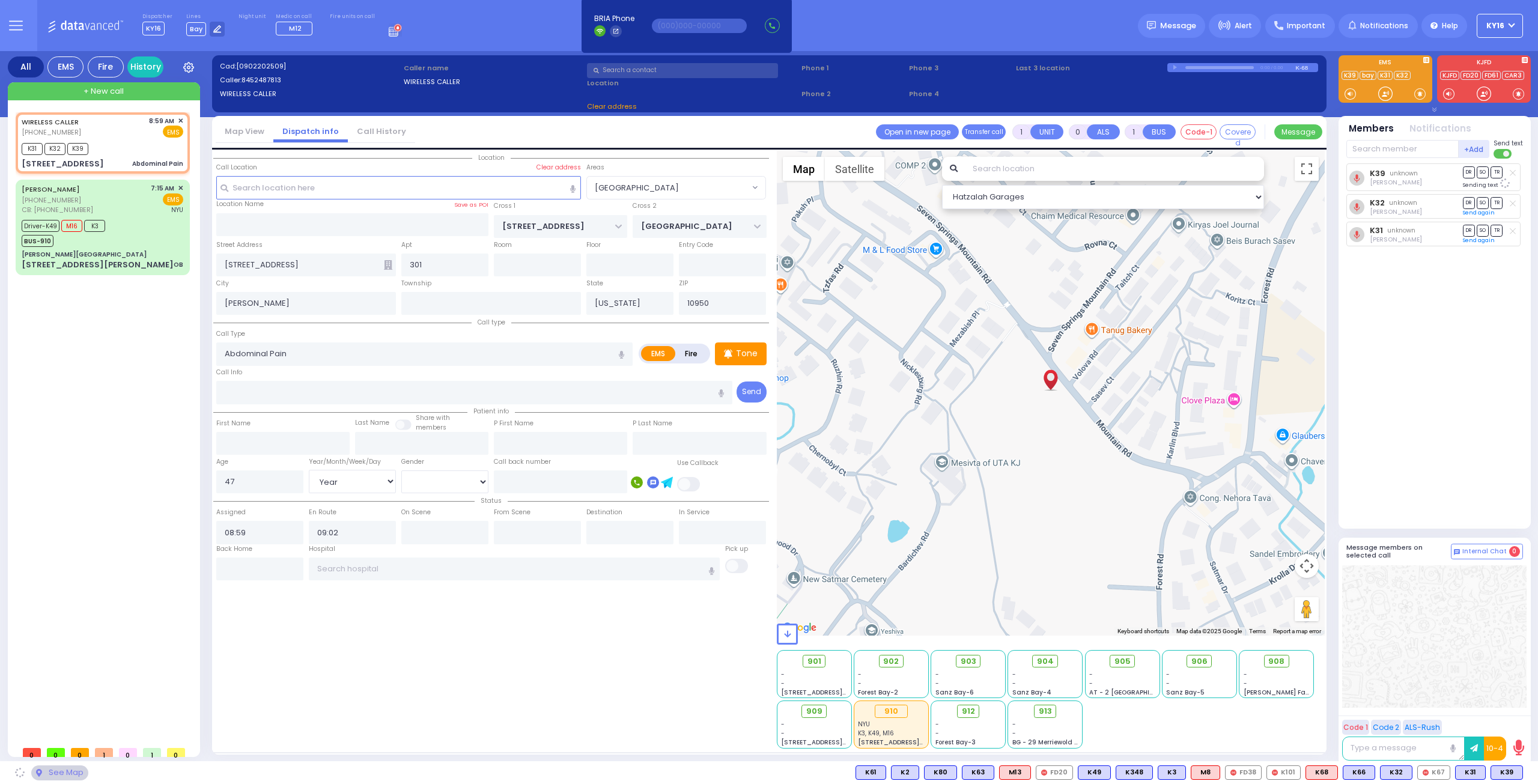
select select "[GEOGRAPHIC_DATA]"
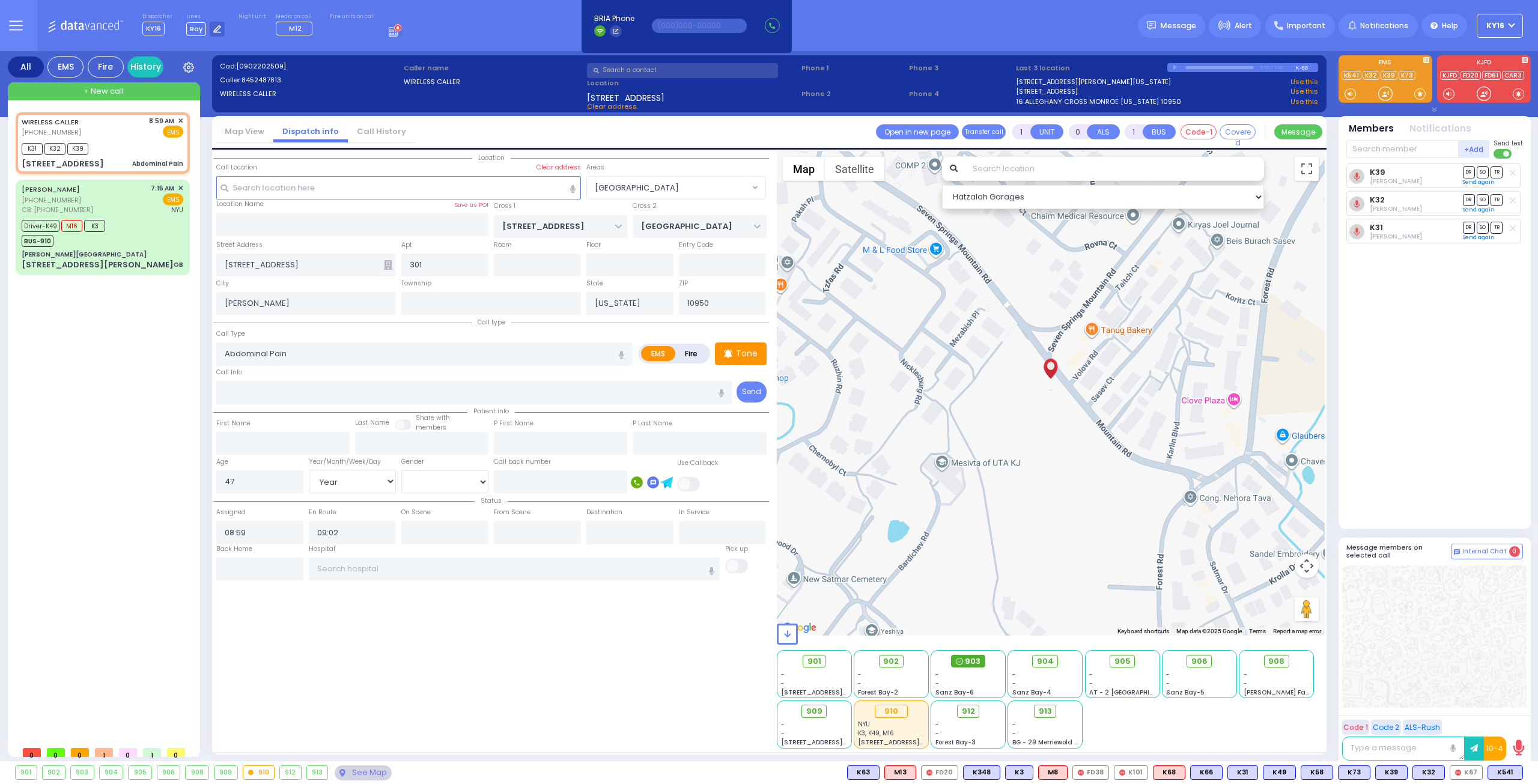
click at [974, 663] on span "903" at bounding box center [973, 661] width 15 height 12
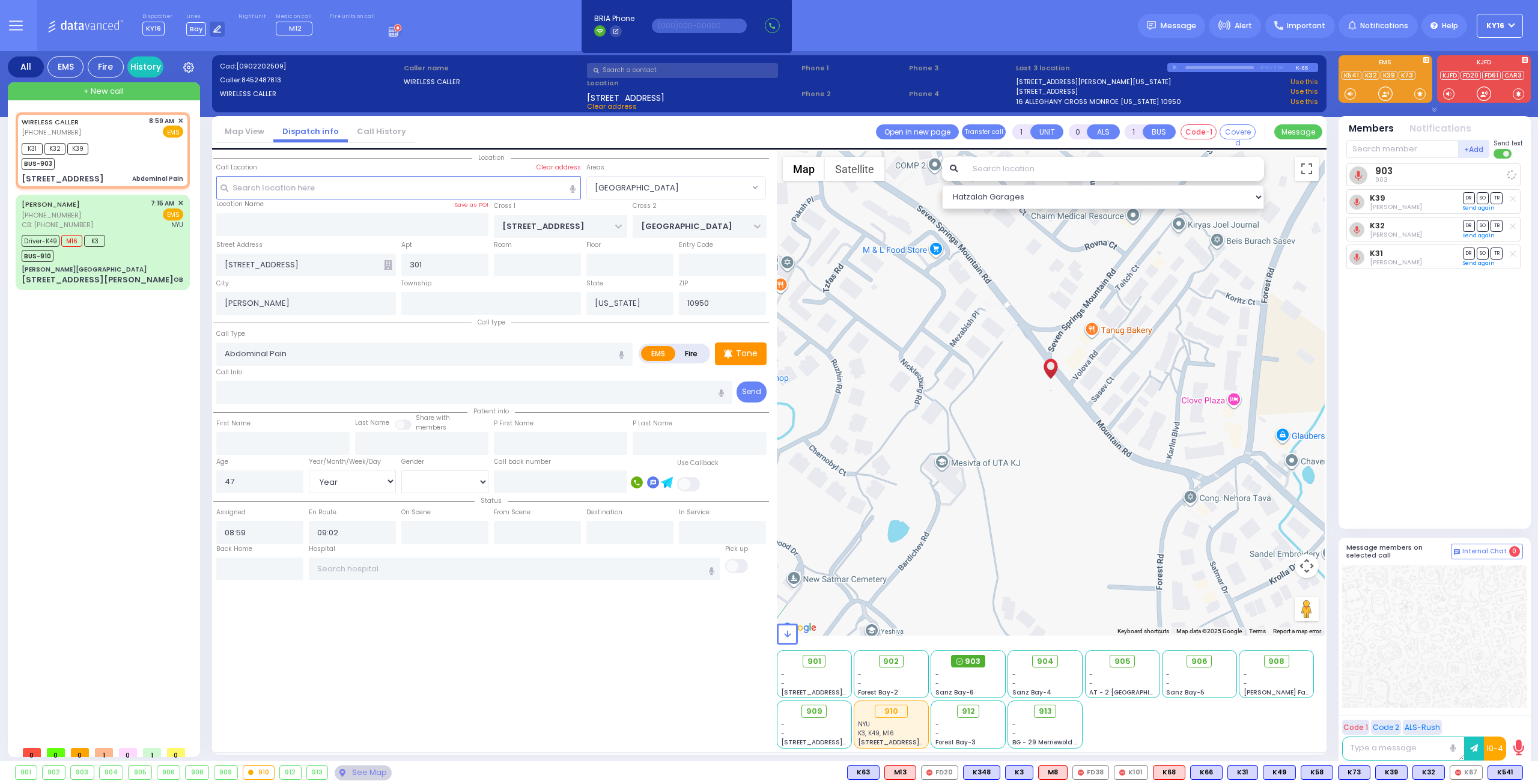
select select
radio input "true"
select select "Year"
select select "[DEMOGRAPHIC_DATA]"
select select "[GEOGRAPHIC_DATA]"
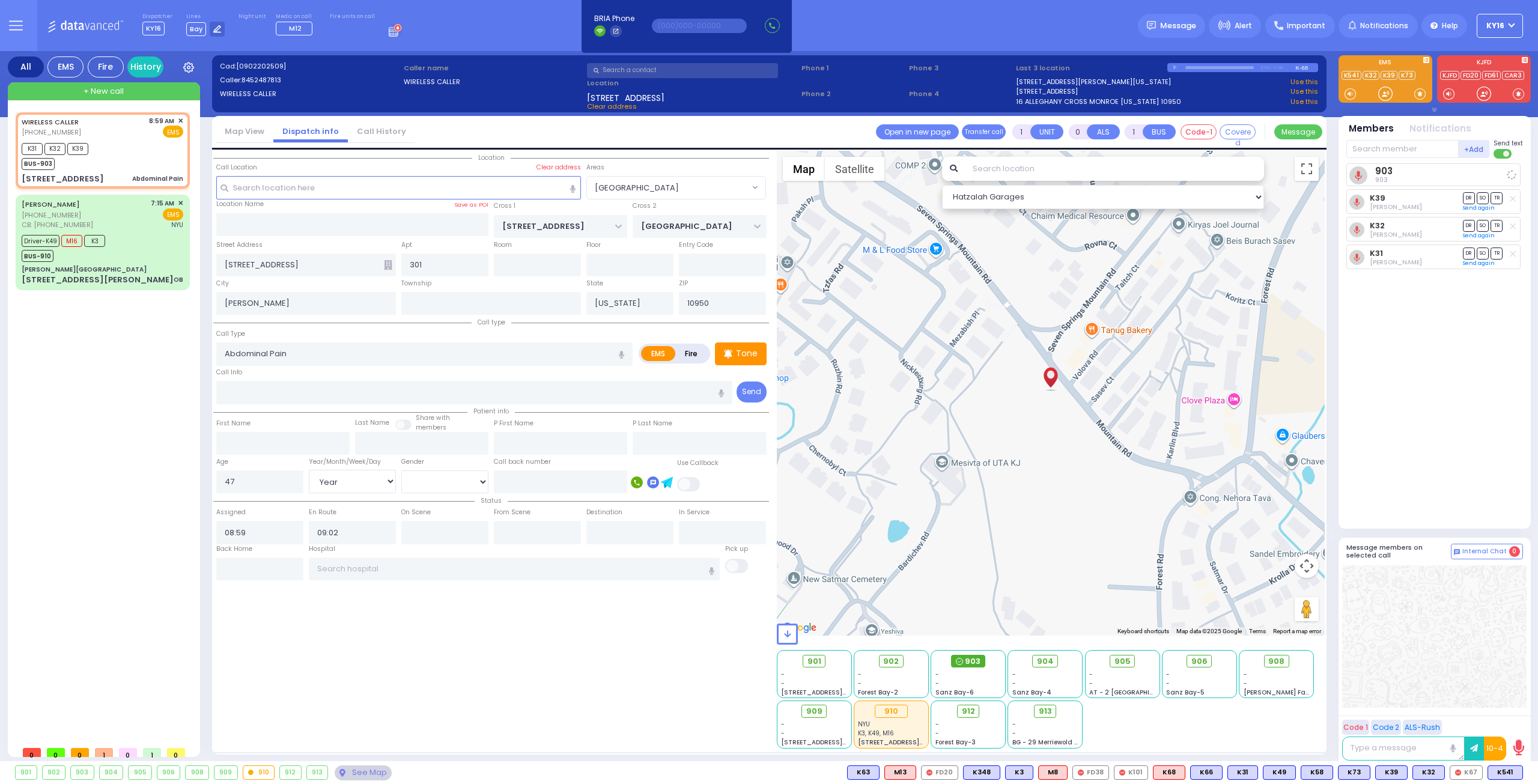
select select "Hatzalah Garages"
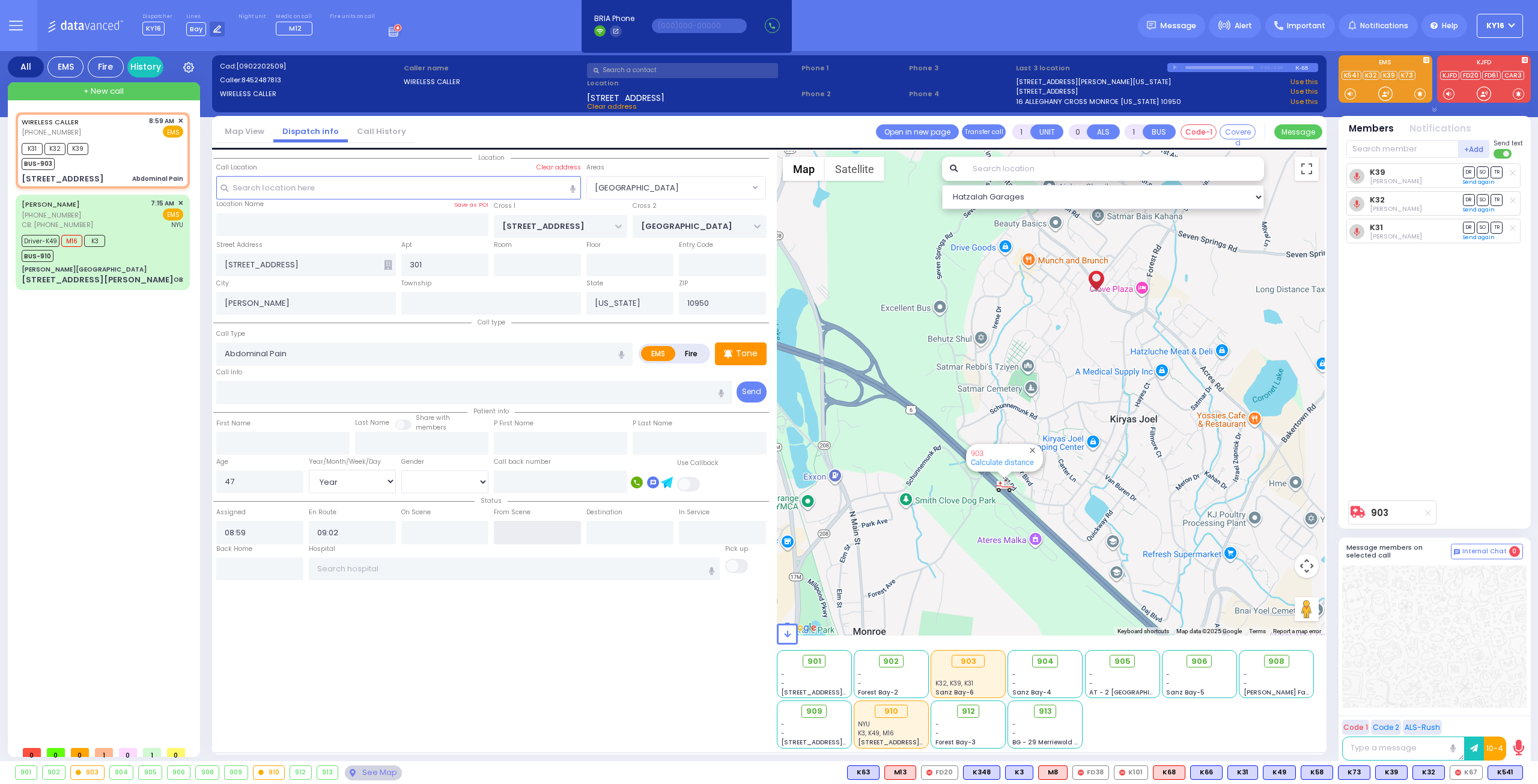
click at [531, 535] on input "text" at bounding box center [537, 532] width 87 height 23
click at [531, 534] on input "text" at bounding box center [537, 532] width 87 height 23
type input "09:31"
select select
radio input "true"
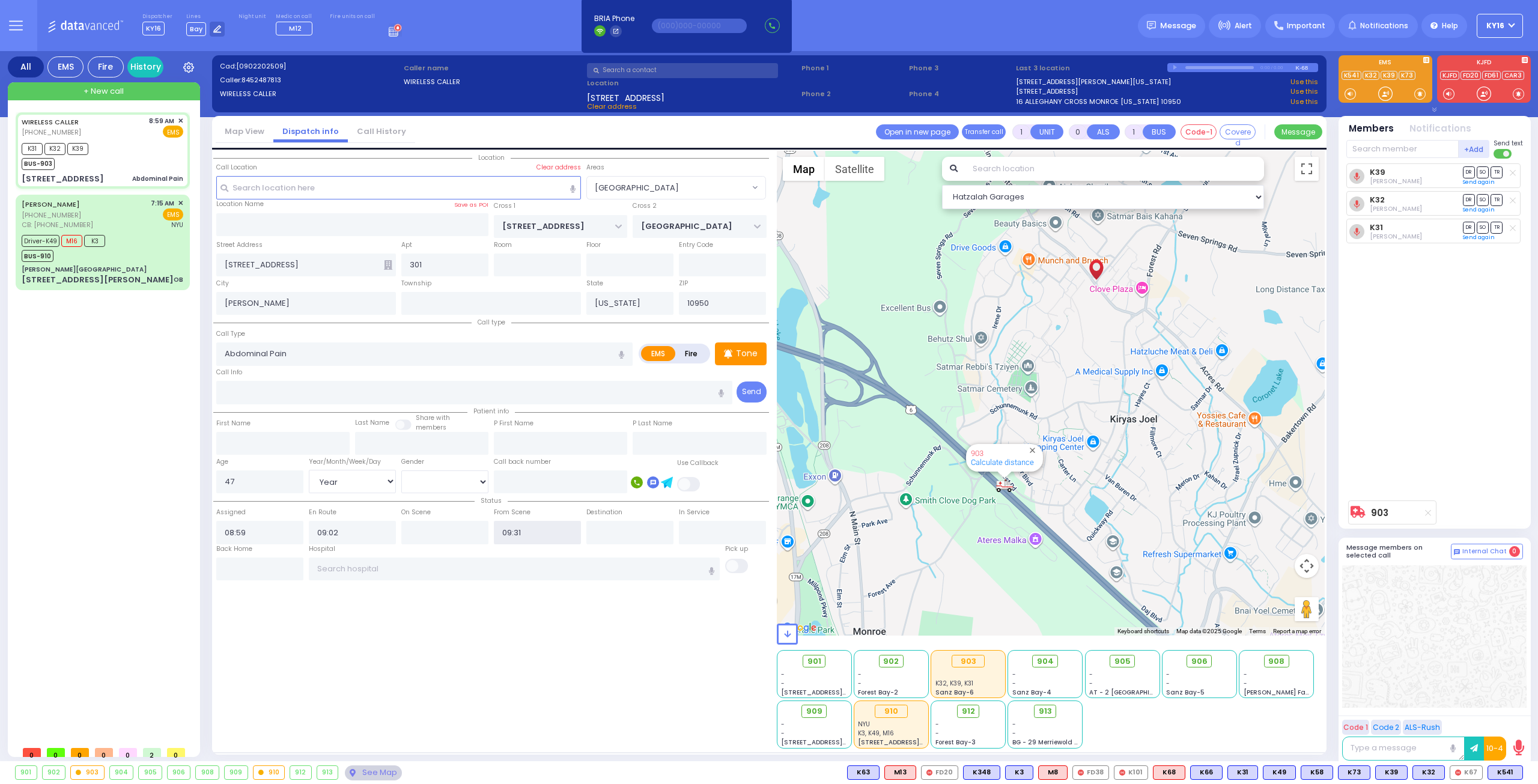
select select "Year"
select select "[DEMOGRAPHIC_DATA]"
select select "Hatzalah Garages"
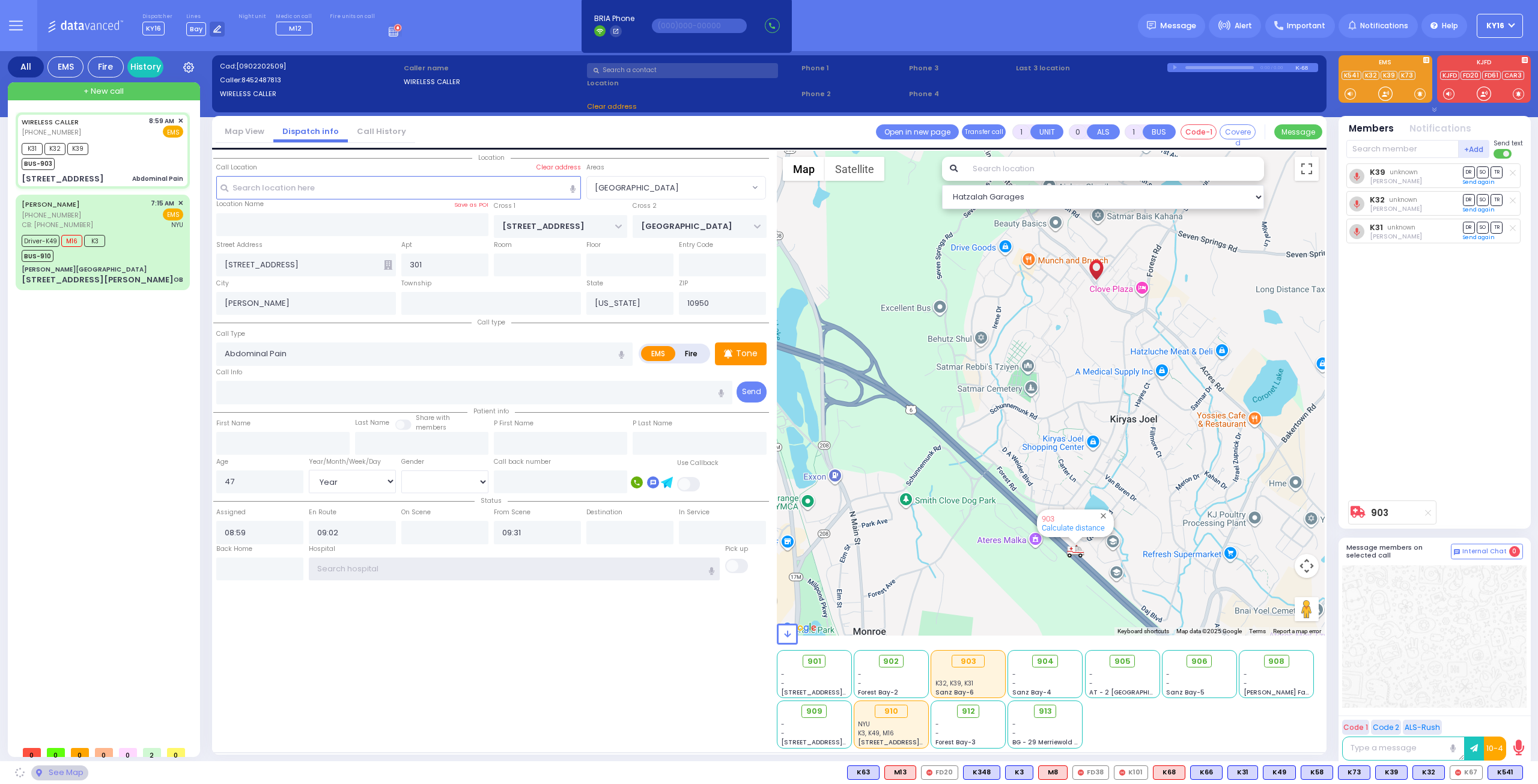
select select "[GEOGRAPHIC_DATA]"
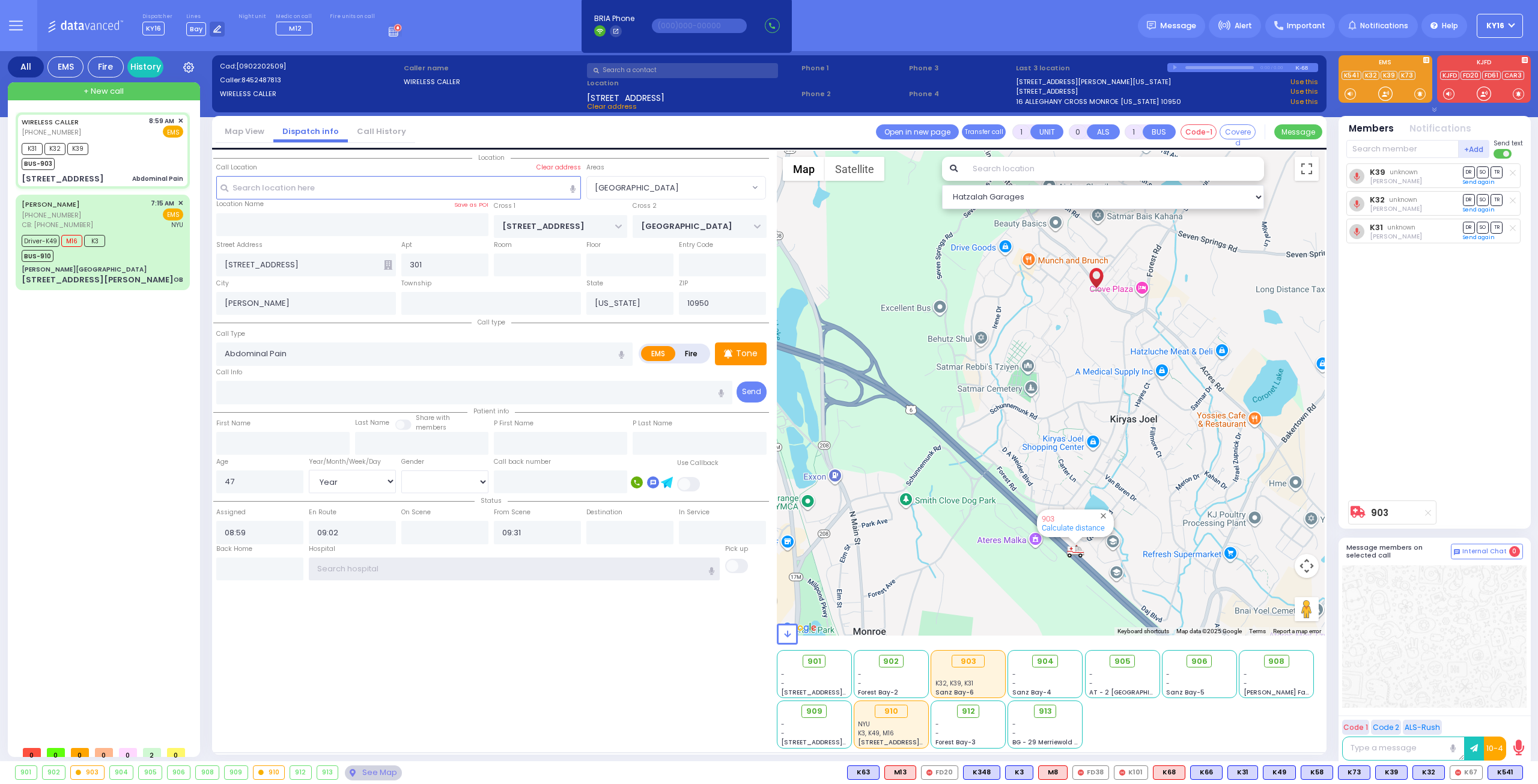
click at [424, 567] on input "text" at bounding box center [515, 569] width 412 height 23
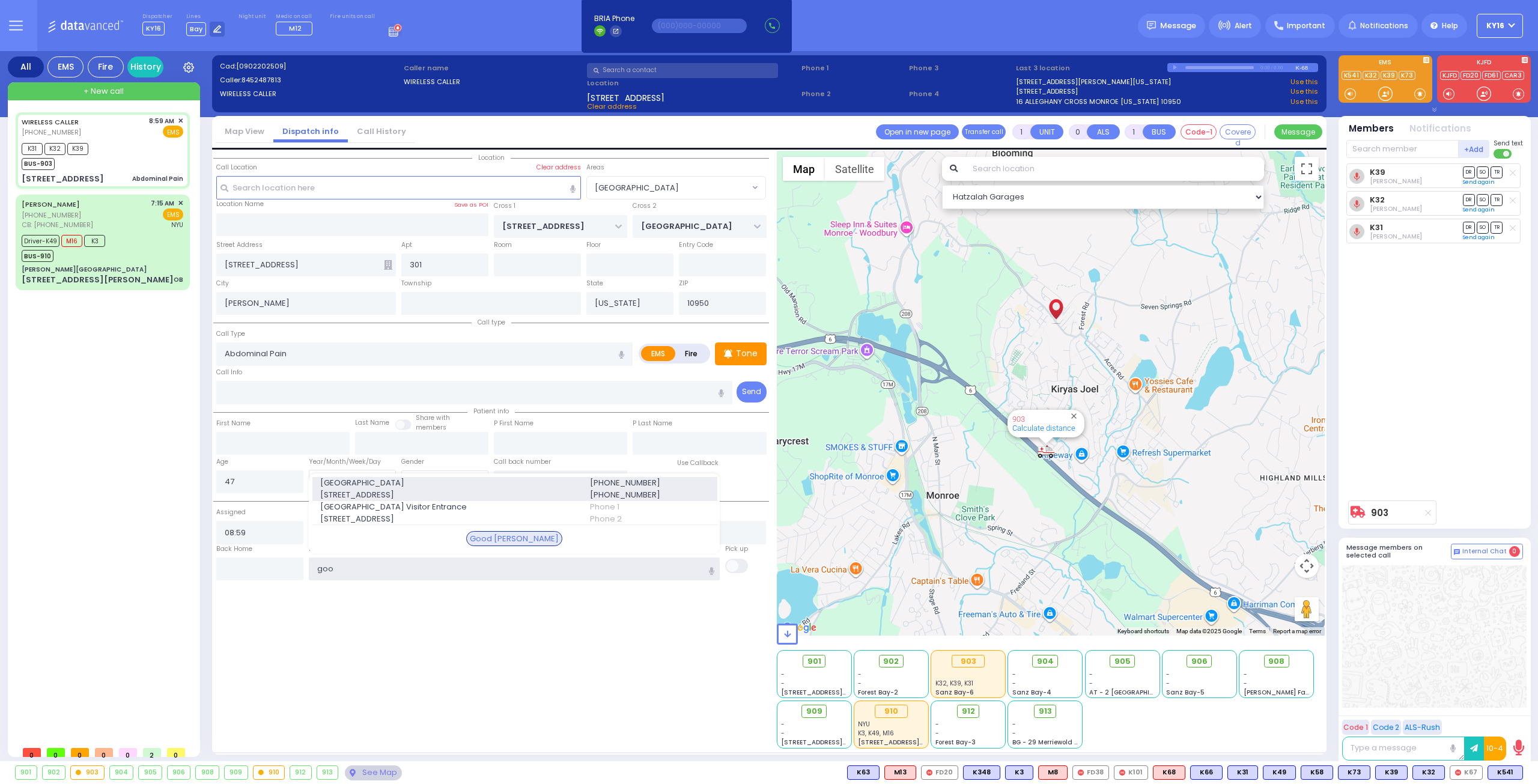
type input "goo"
click at [376, 489] on span "[STREET_ADDRESS]" at bounding box center [447, 495] width 255 height 12
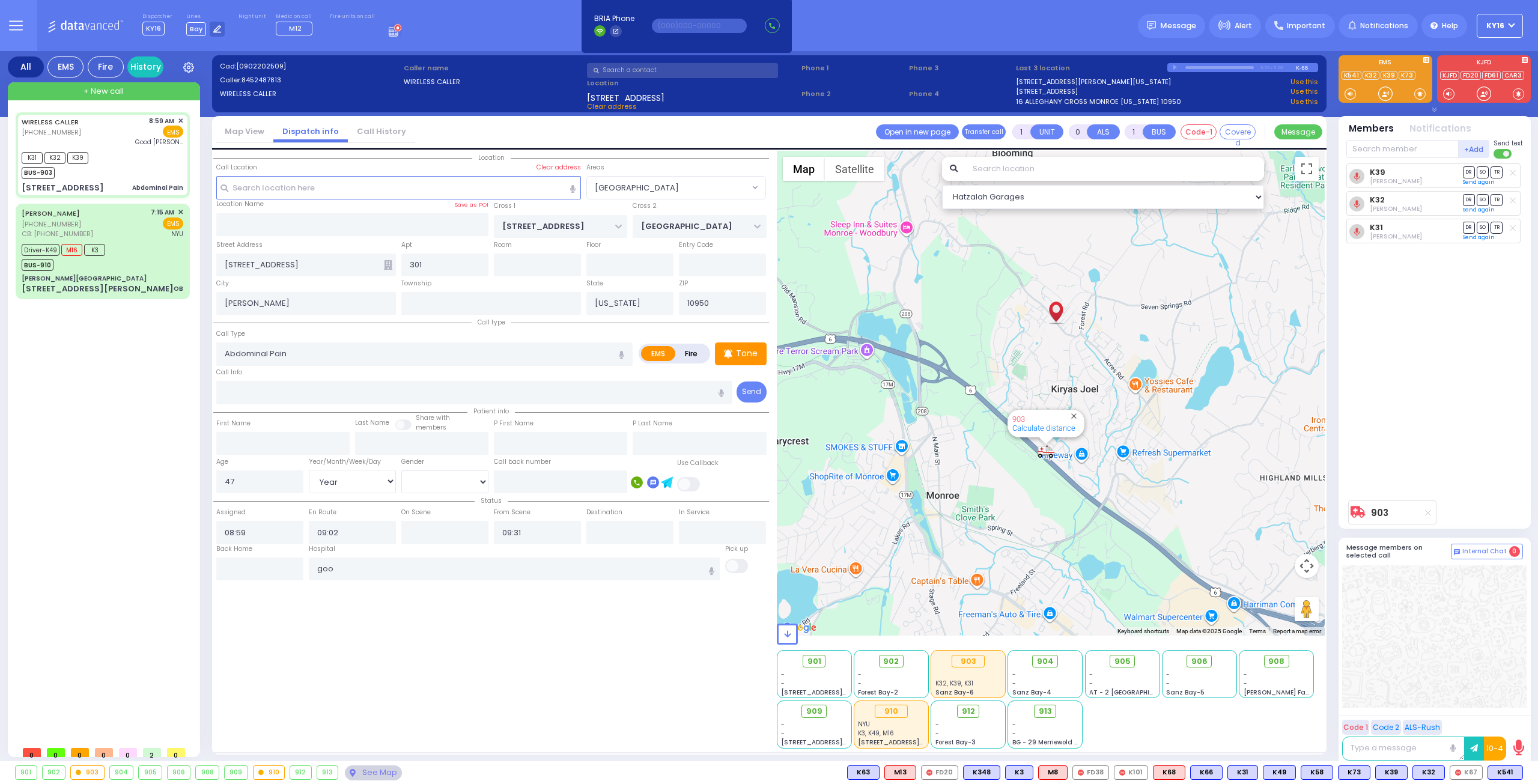
select select
radio input "true"
select select "Year"
select select "[DEMOGRAPHIC_DATA]"
type input "[GEOGRAPHIC_DATA]"
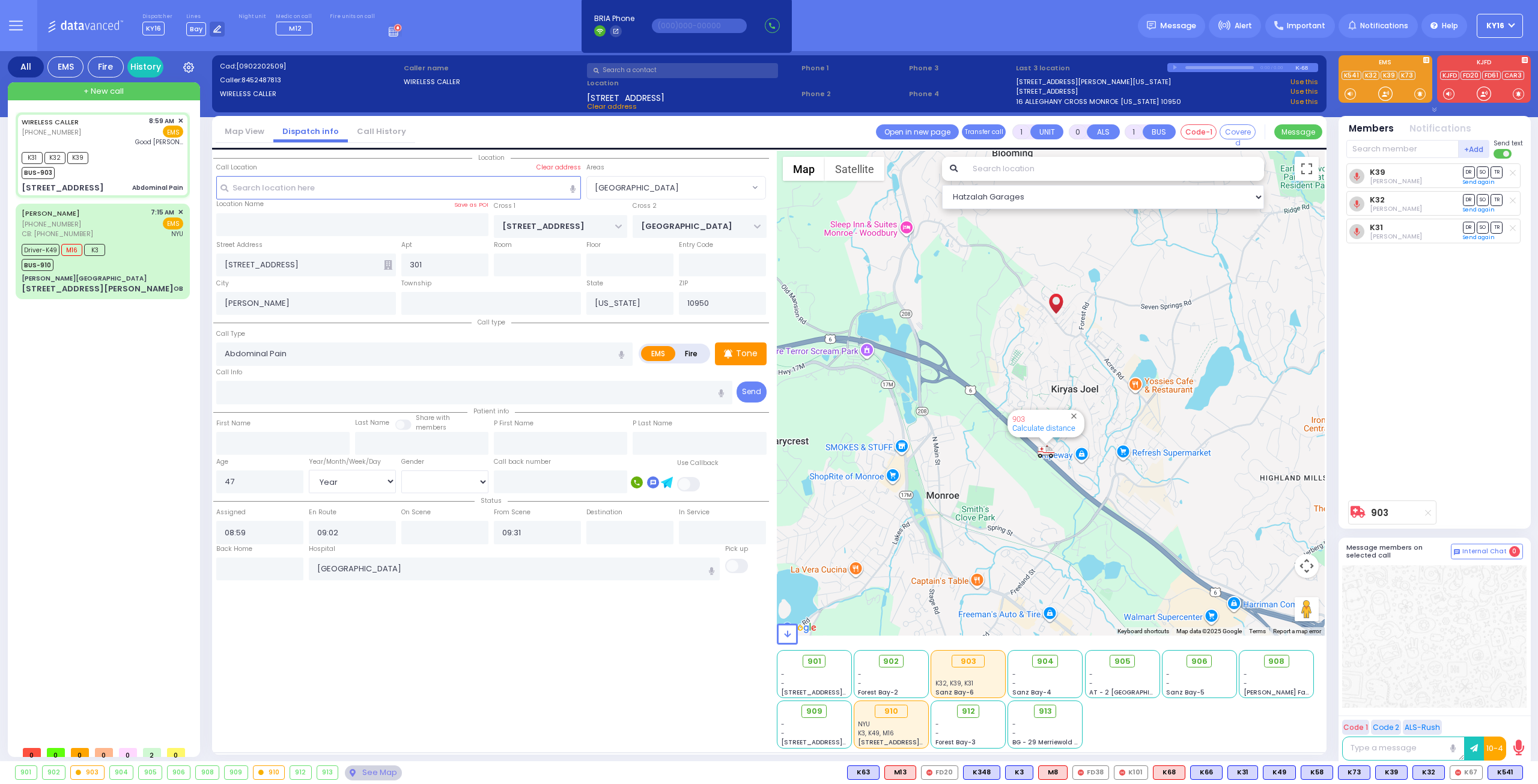
select select "Hatzalah Garages"
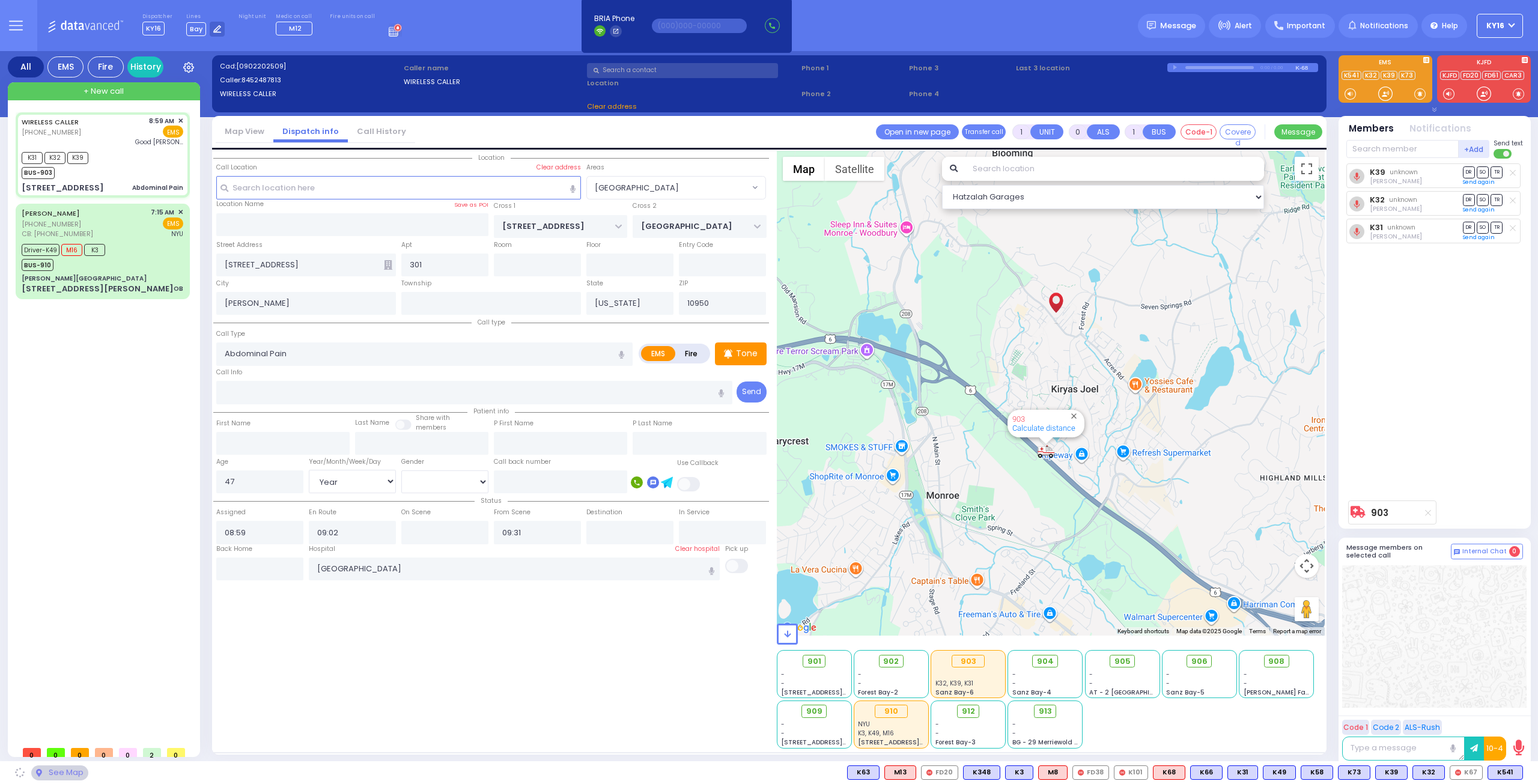
select select "[GEOGRAPHIC_DATA]"
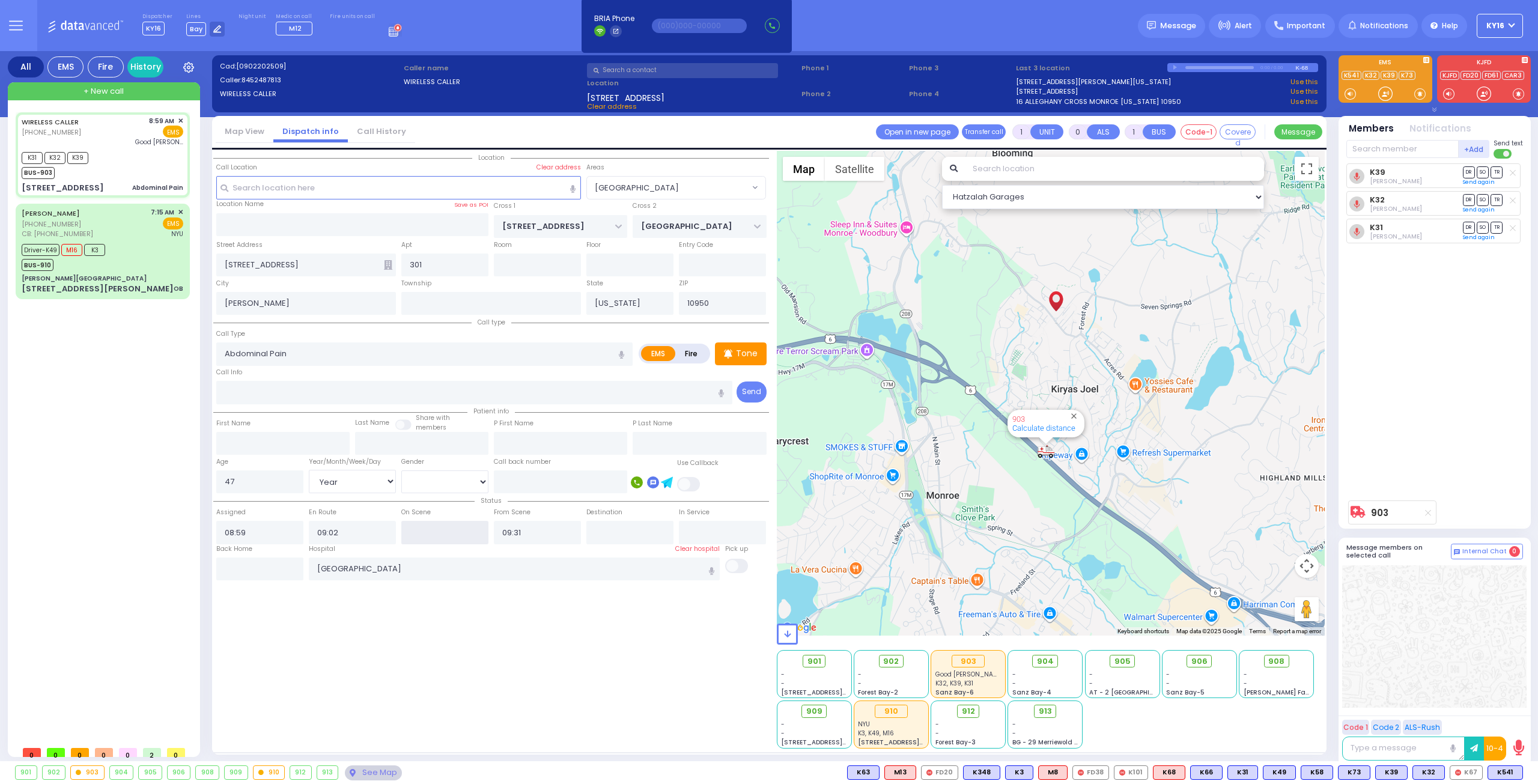
click at [435, 534] on input "text" at bounding box center [445, 532] width 87 height 23
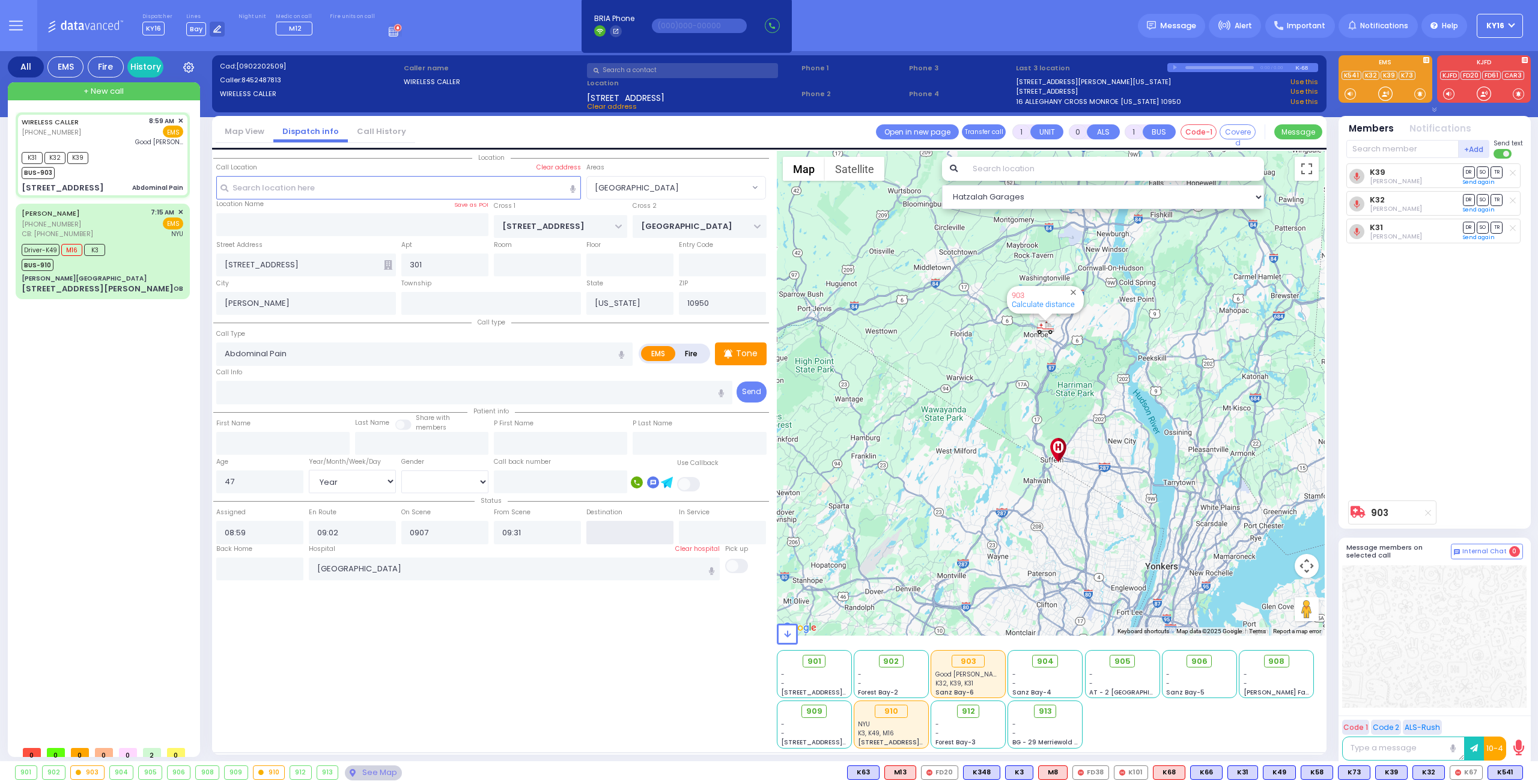
type input "09:07"
click at [625, 533] on input "text" at bounding box center [630, 532] width 87 height 23
select select
radio input "true"
select select "Year"
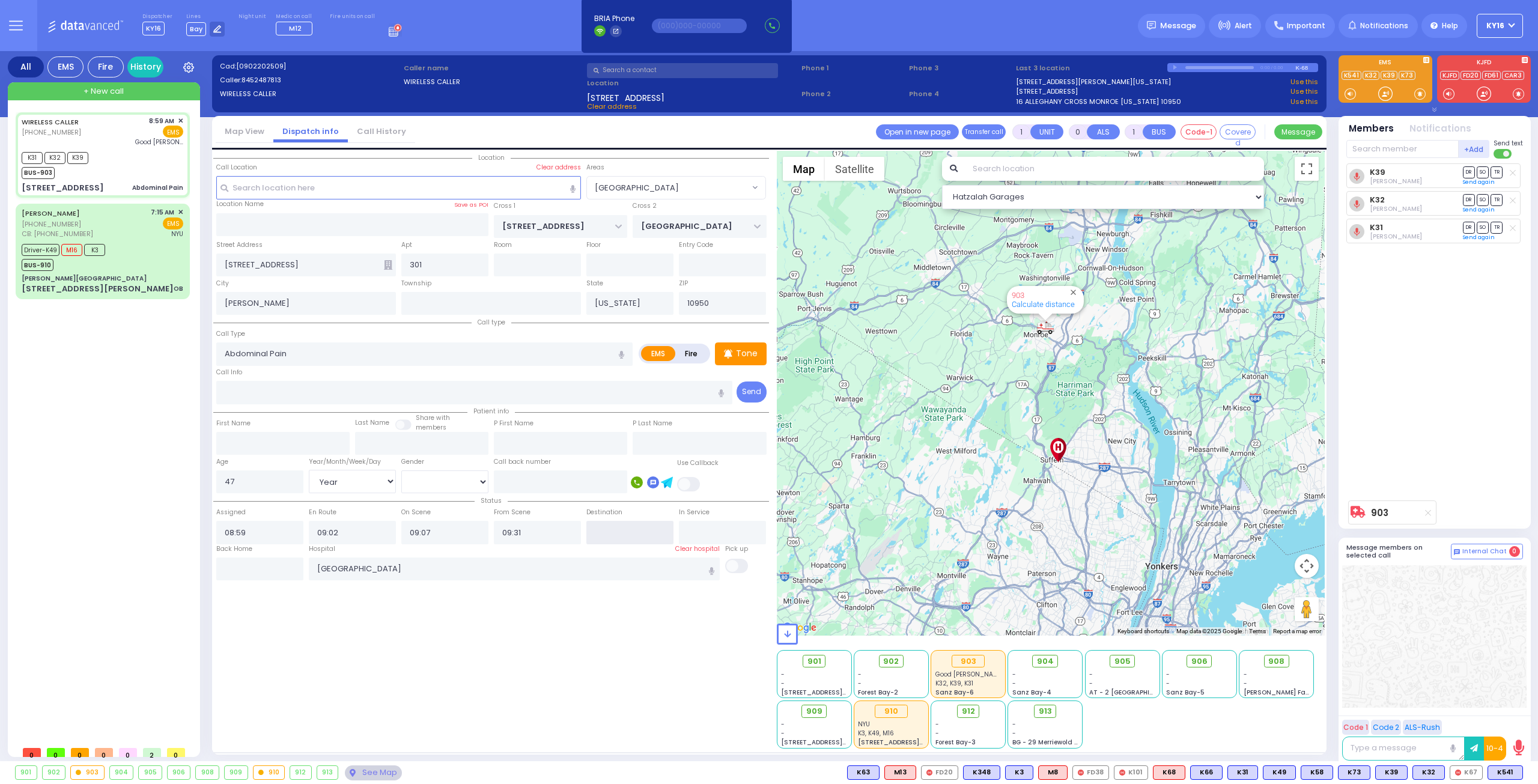
select select "[DEMOGRAPHIC_DATA]"
select select "Hatzalah Garages"
select select "[GEOGRAPHIC_DATA]"
type input "09:55"
click at [717, 534] on input "text" at bounding box center [723, 532] width 87 height 23
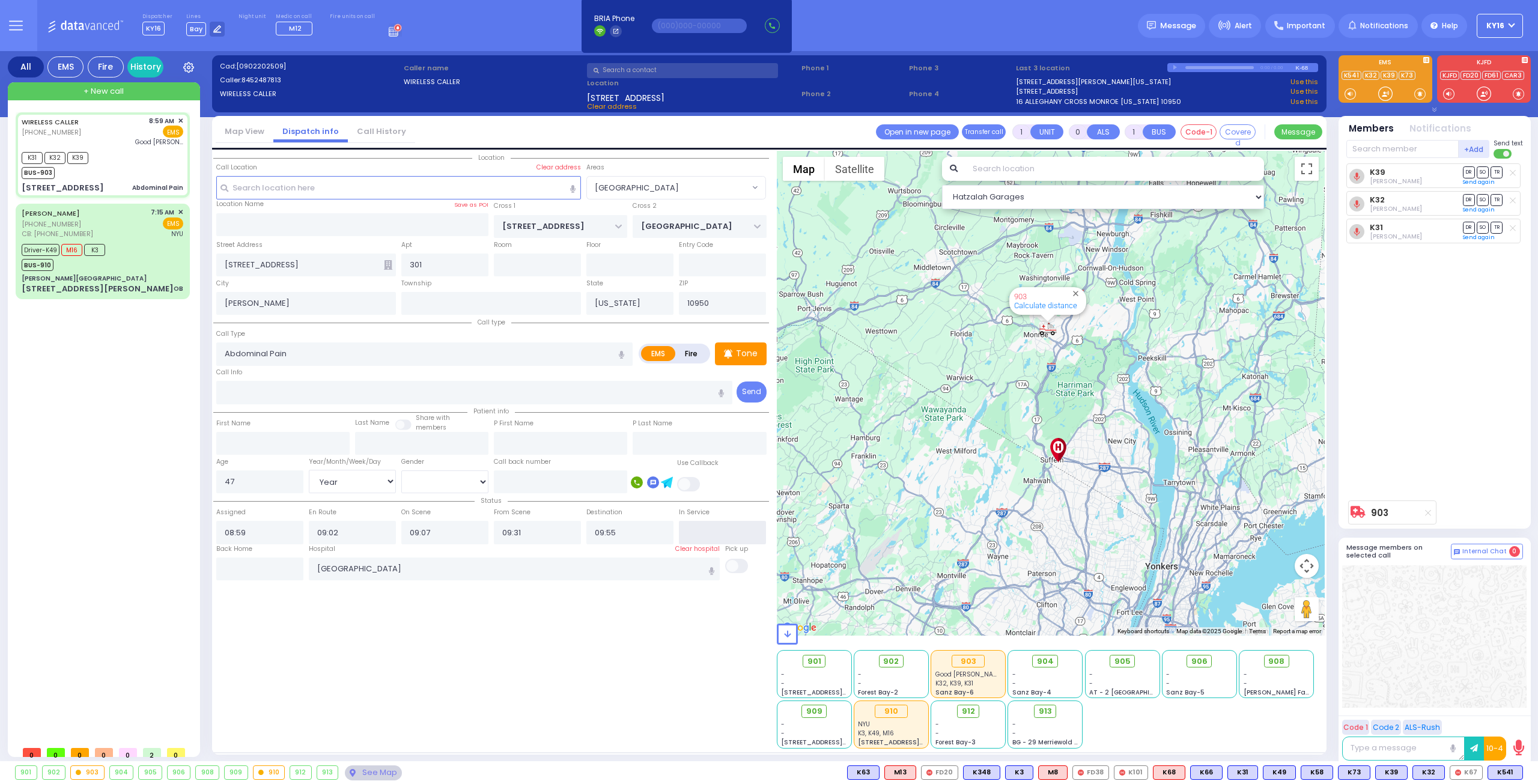
select select
radio input "true"
select select "Year"
select select "[DEMOGRAPHIC_DATA]"
select select "Hatzalah Garages"
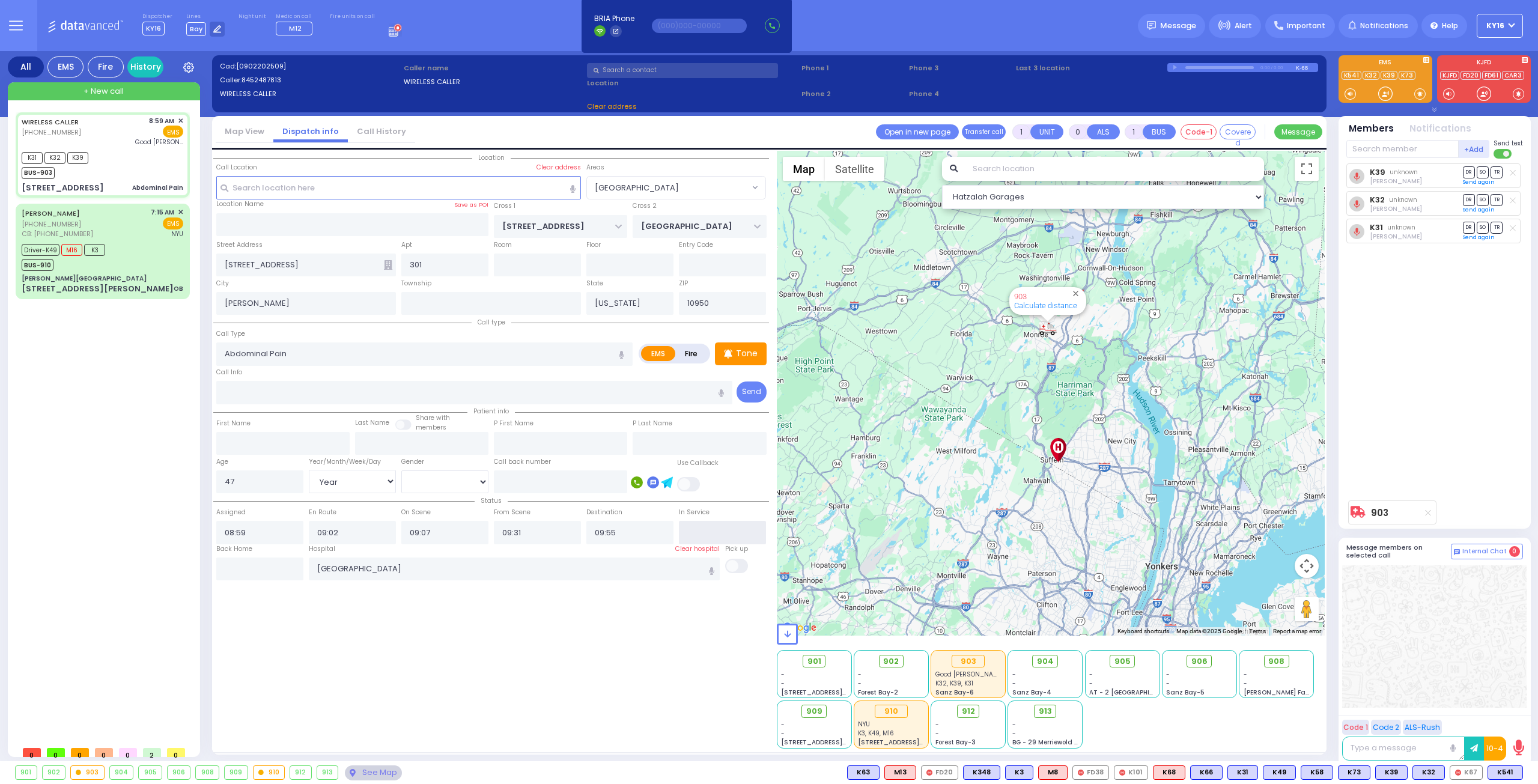
select select "[GEOGRAPHIC_DATA]"
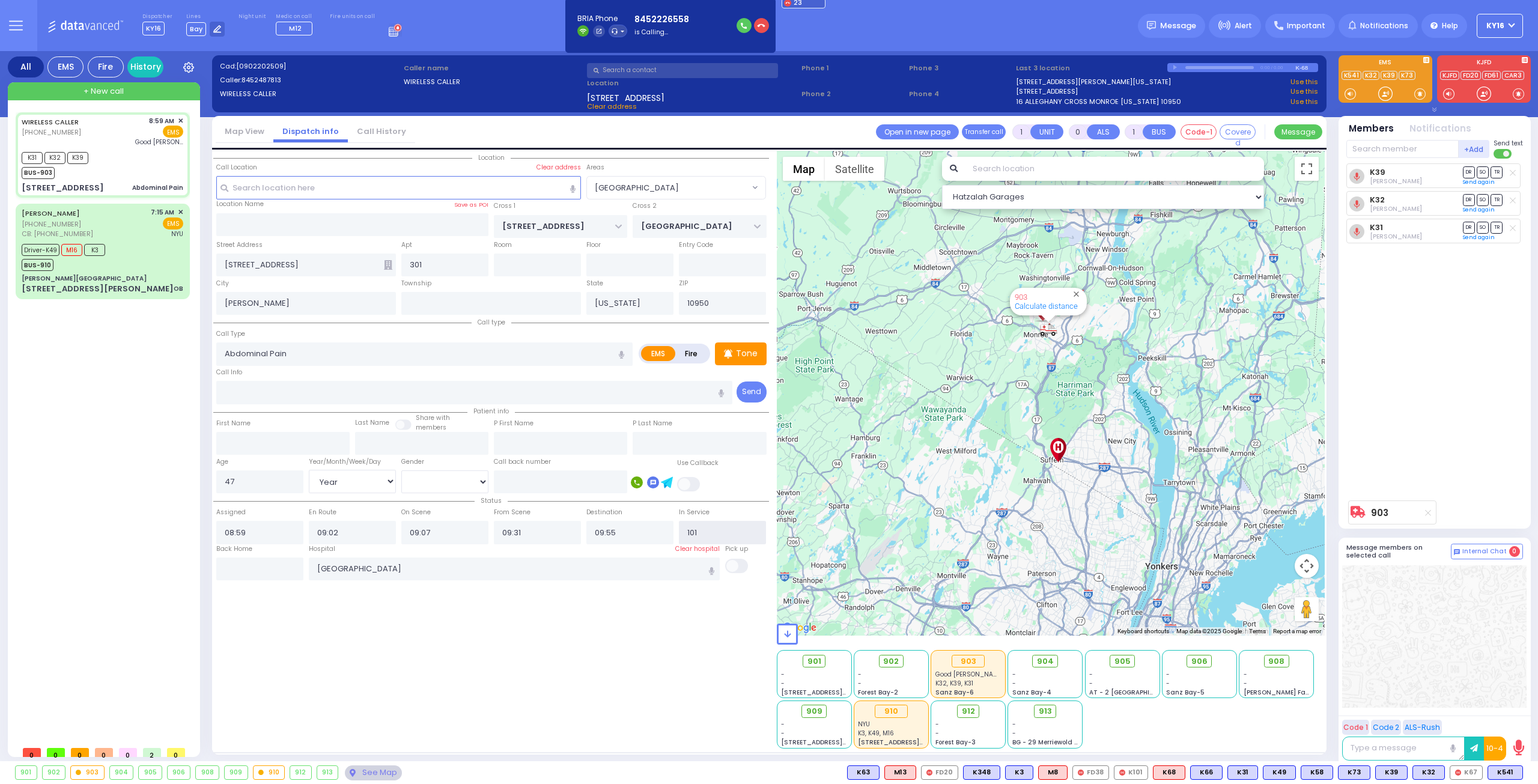
type input "1010"
type input "6"
select select
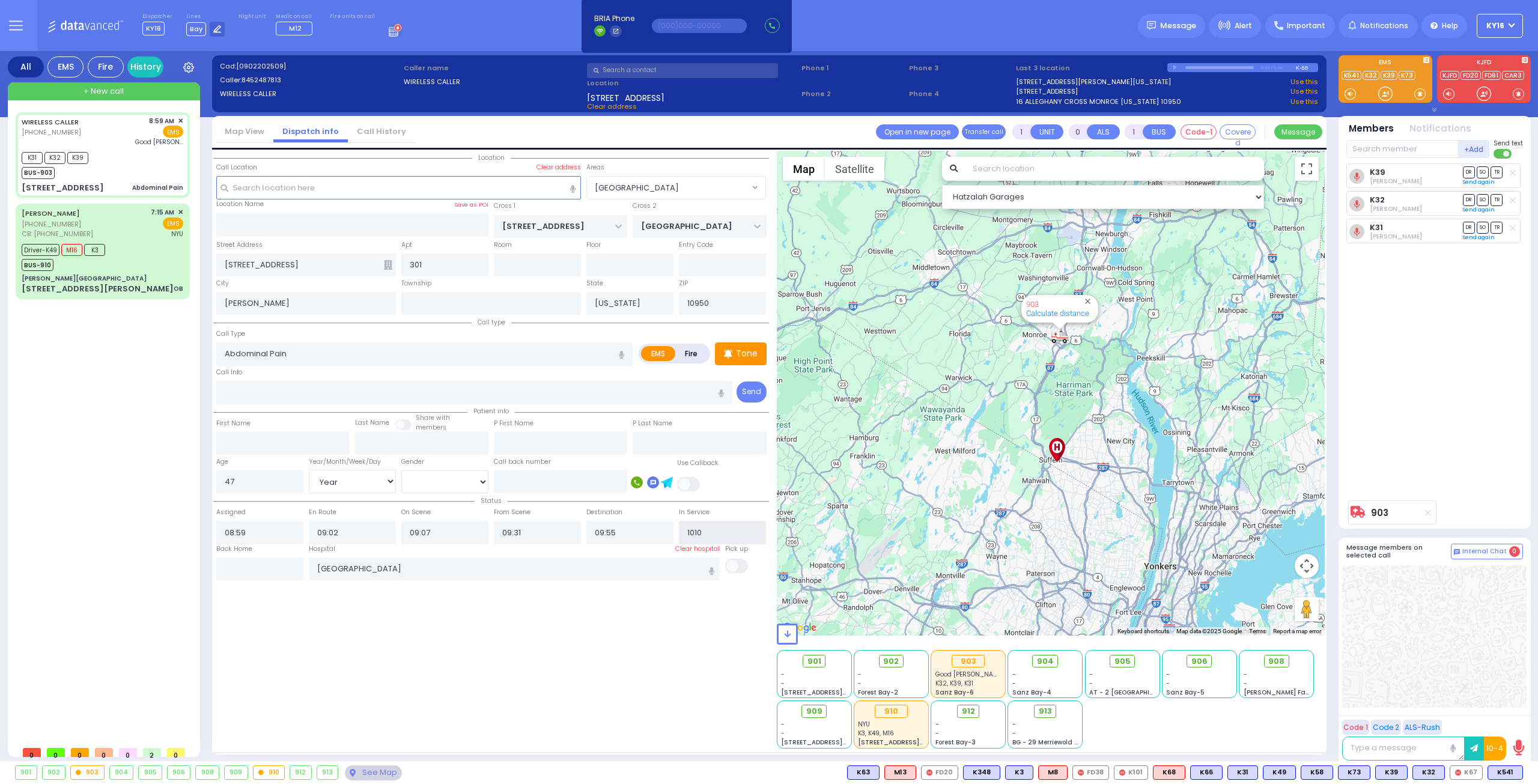
radio input "true"
type input "Unknown"
select select "Year"
select select "[DEMOGRAPHIC_DATA]"
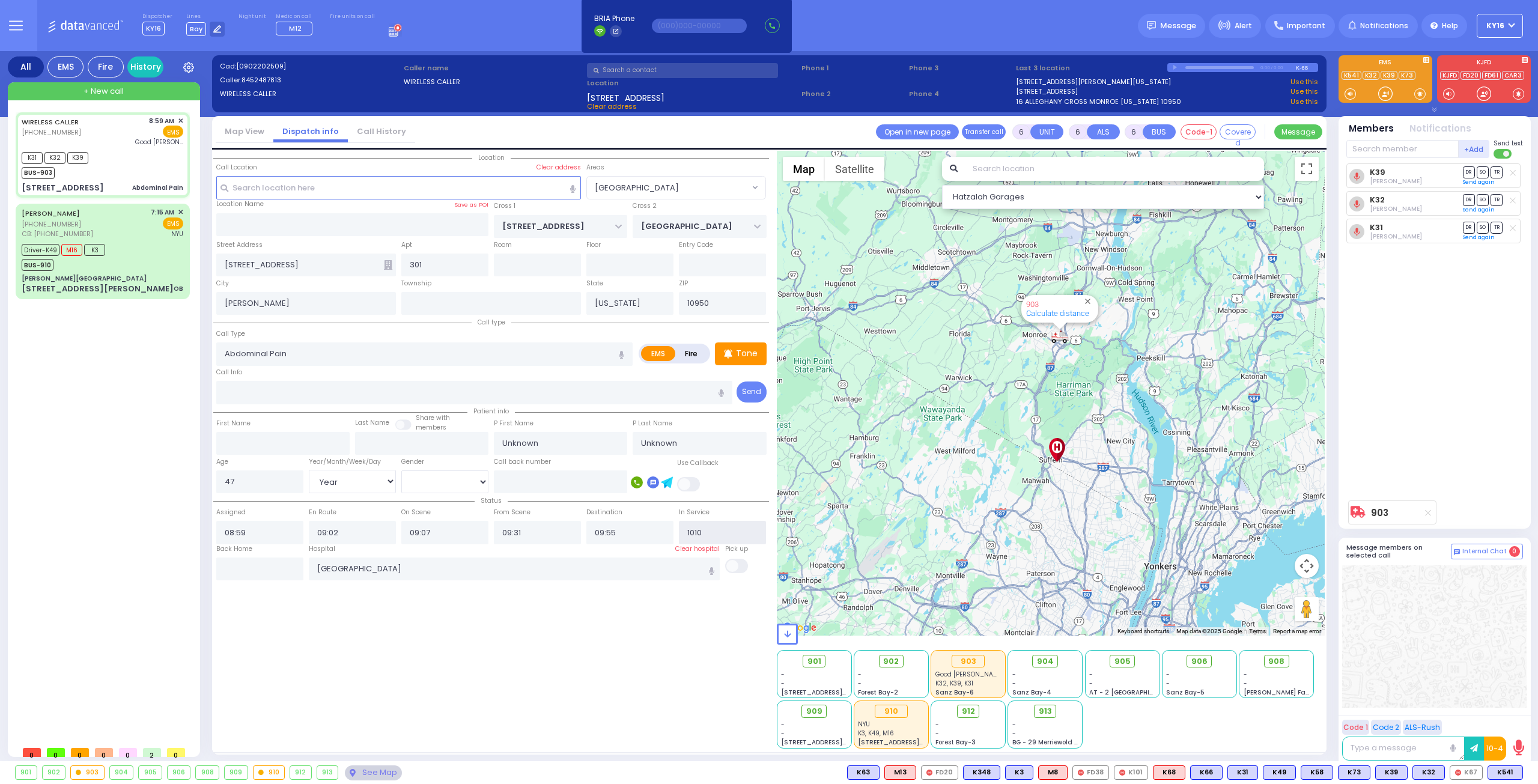
select select "Hatzalah Garages"
select select "[GEOGRAPHIC_DATA]"
select select
radio input "true"
select select "Year"
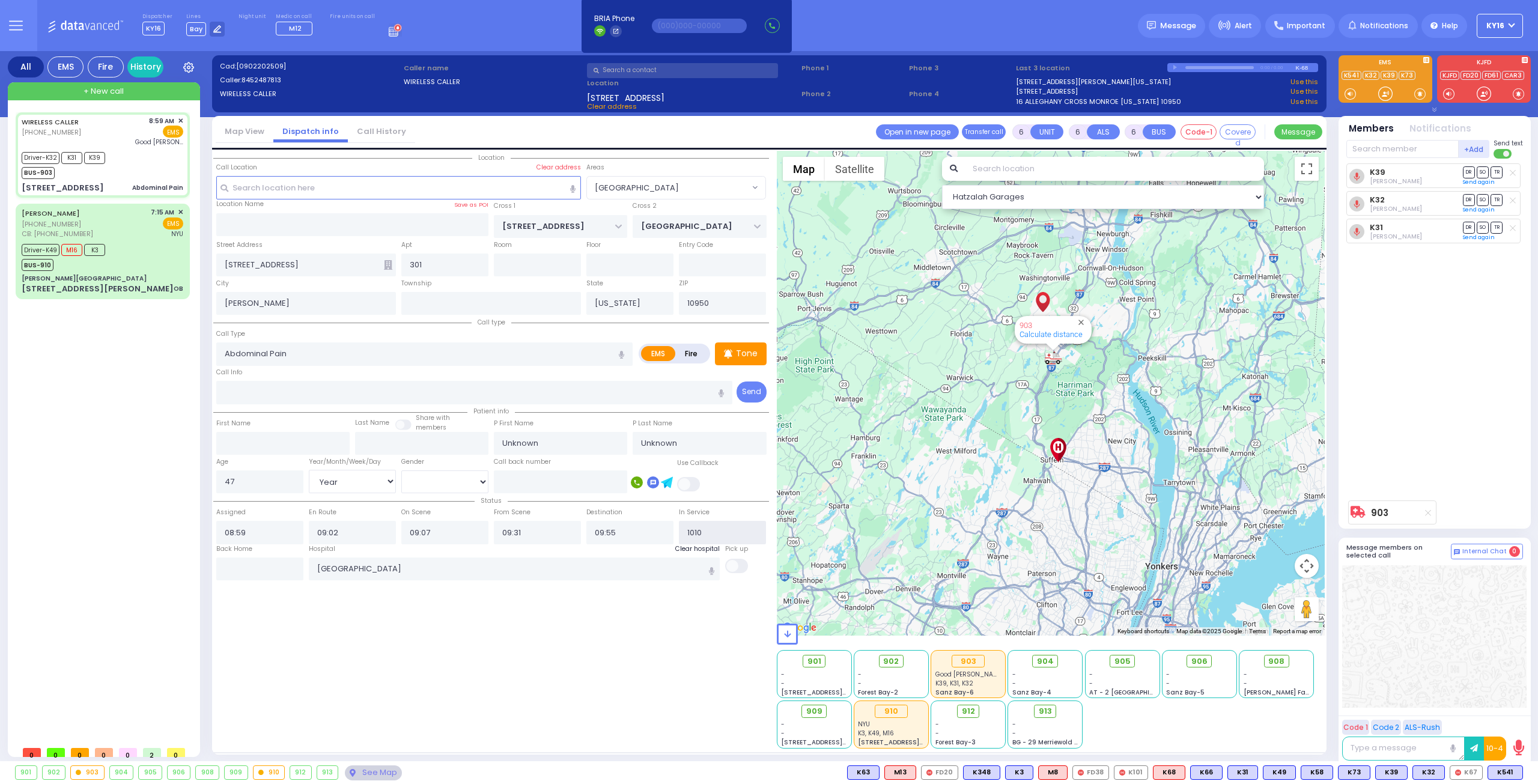
select select "[DEMOGRAPHIC_DATA]"
type input "09:25"
select select "Hatzalah Garages"
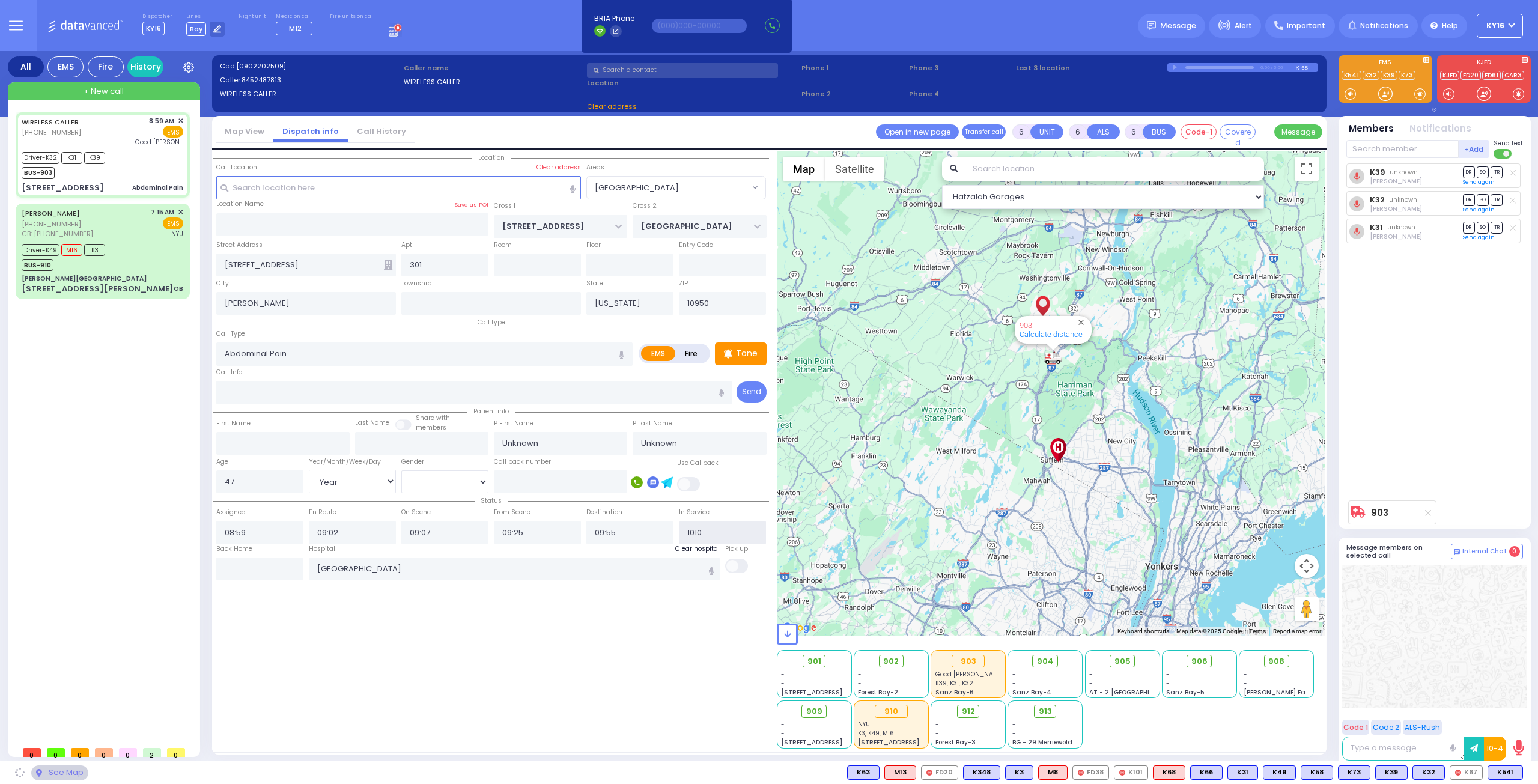
select select "[GEOGRAPHIC_DATA]"
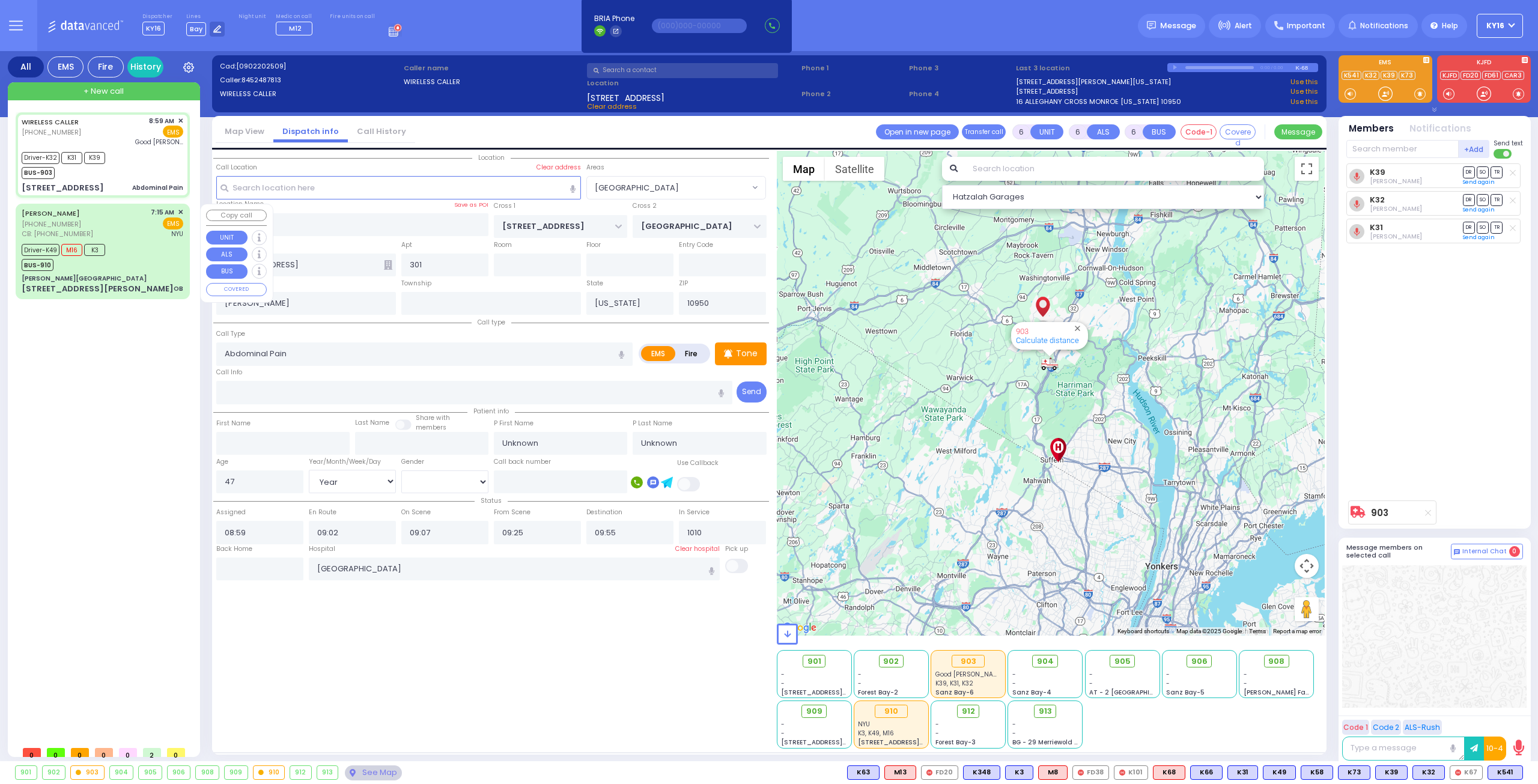
type input "10:10"
click at [131, 254] on div "Driver-K49 M16 K3 BUS-910" at bounding box center [103, 256] width 162 height 30
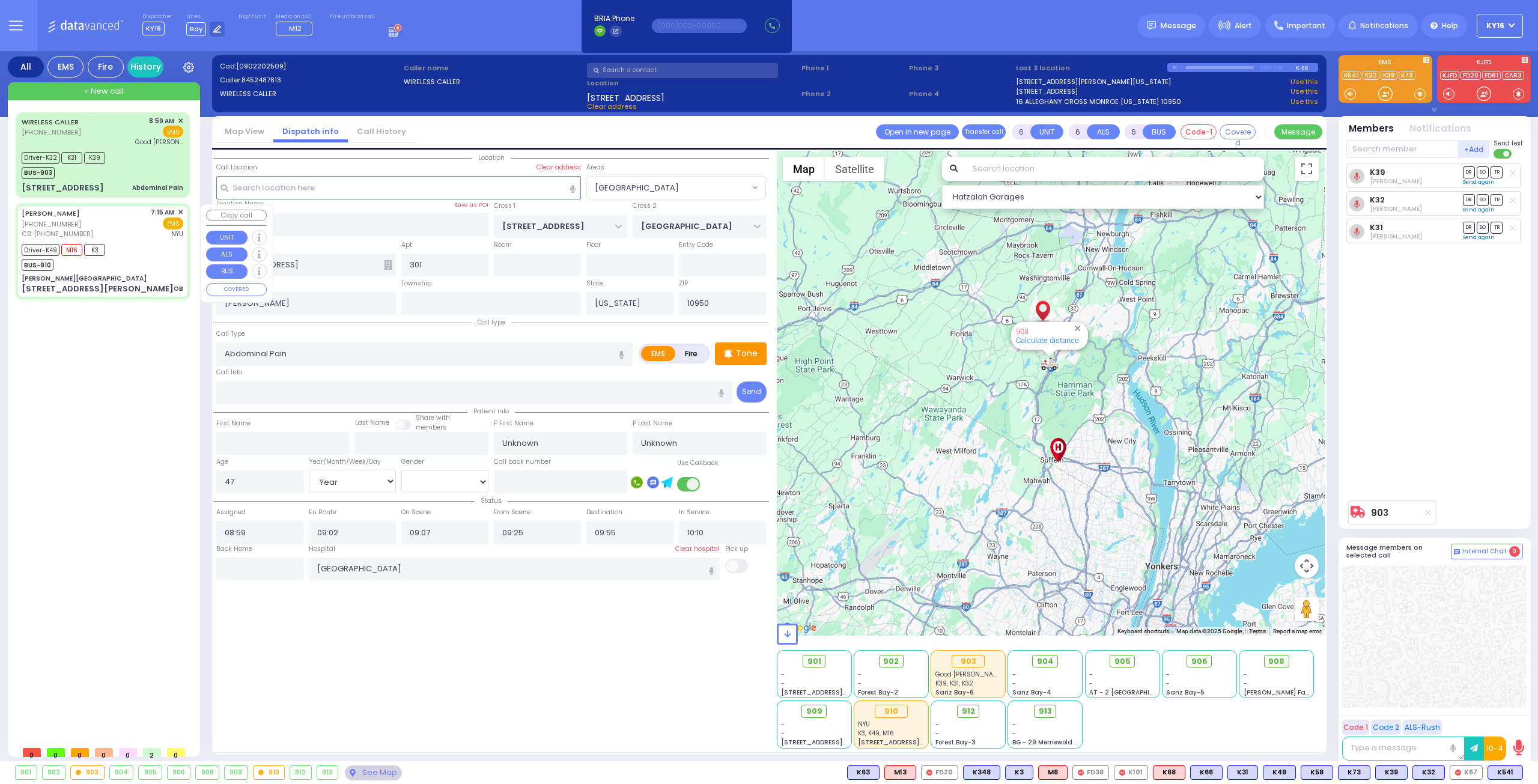
select select
type input "OB"
radio input "true"
type input "arrive car service"
type input "[PERSON_NAME]"
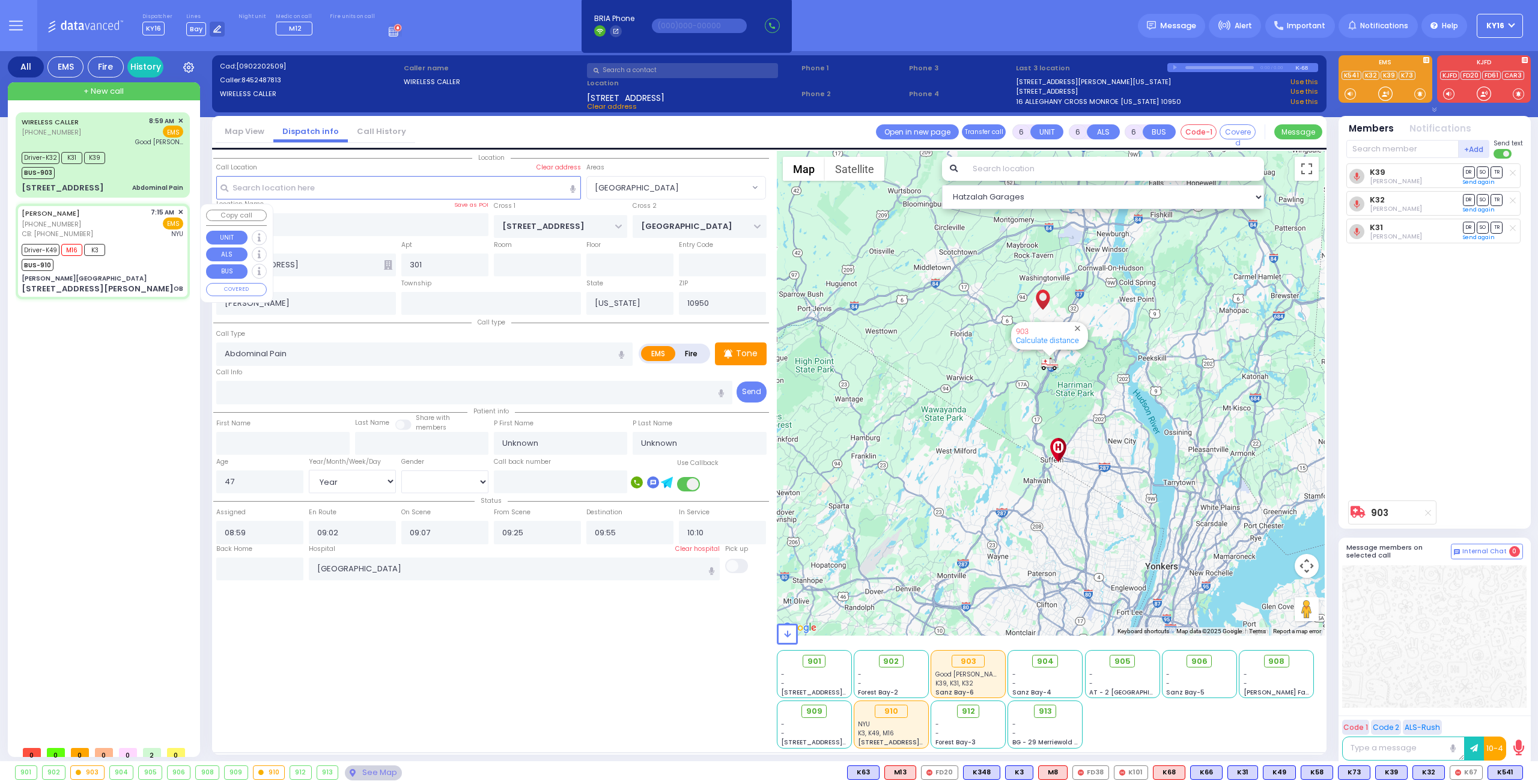
type input "[PERSON_NAME]"
type input "41"
select select "Year"
select select "[DEMOGRAPHIC_DATA]"
type input "3477864014"
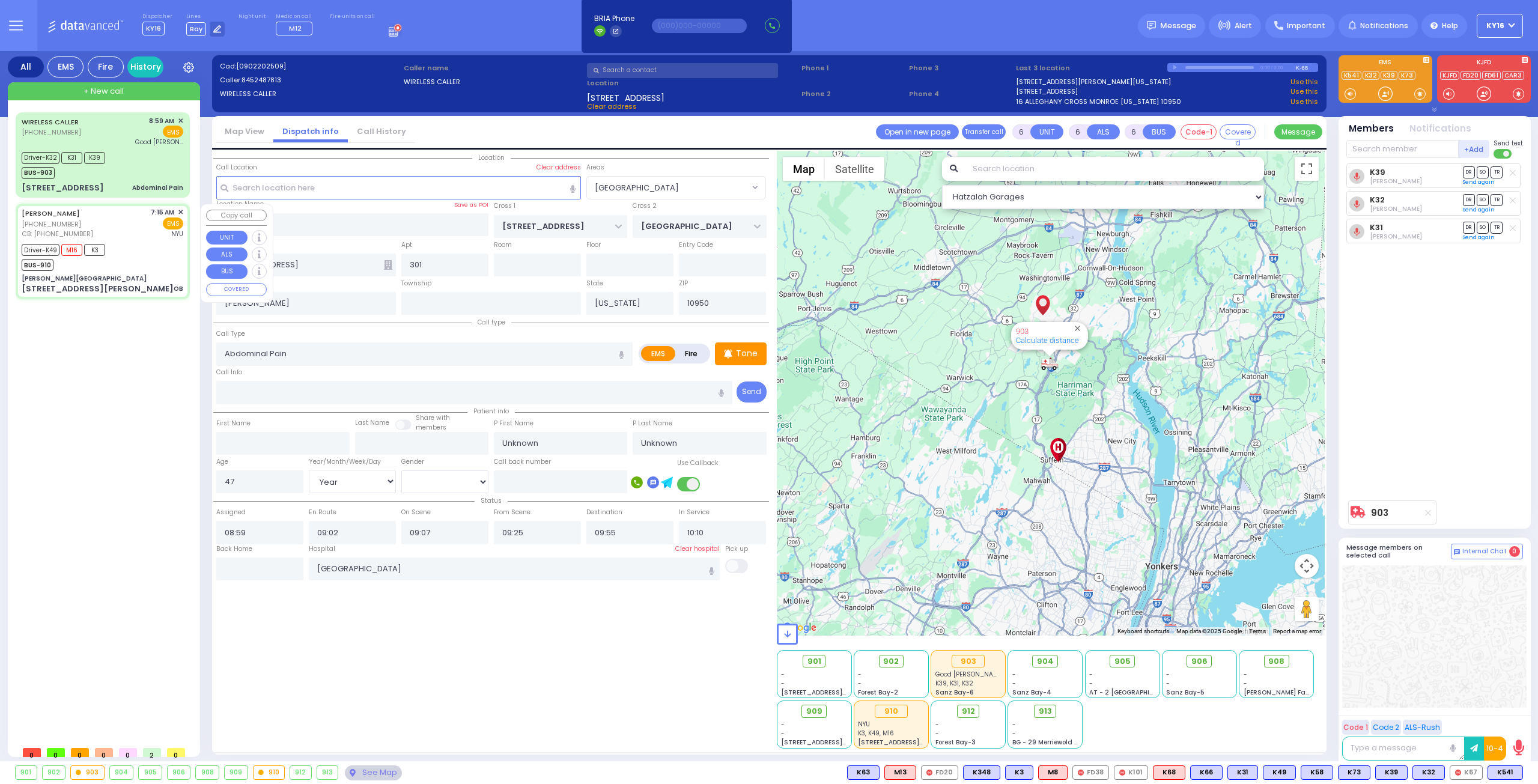
type input "07:15"
type input "07:18"
type input "07:25"
type input "07:30"
type input "08:30"
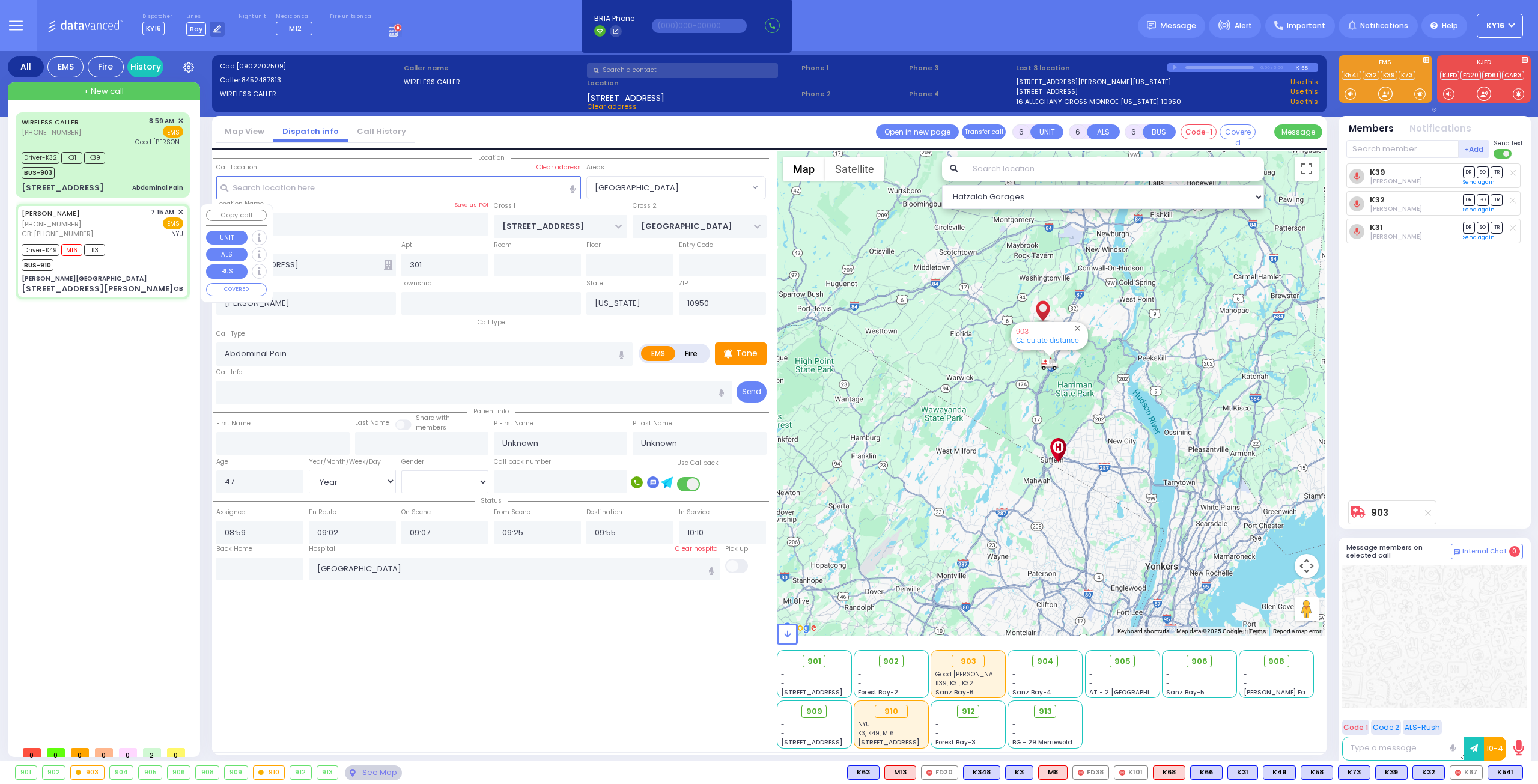
type input "09:50"
type input "[GEOGRAPHIC_DATA]"
select select "Hatzalah Garages"
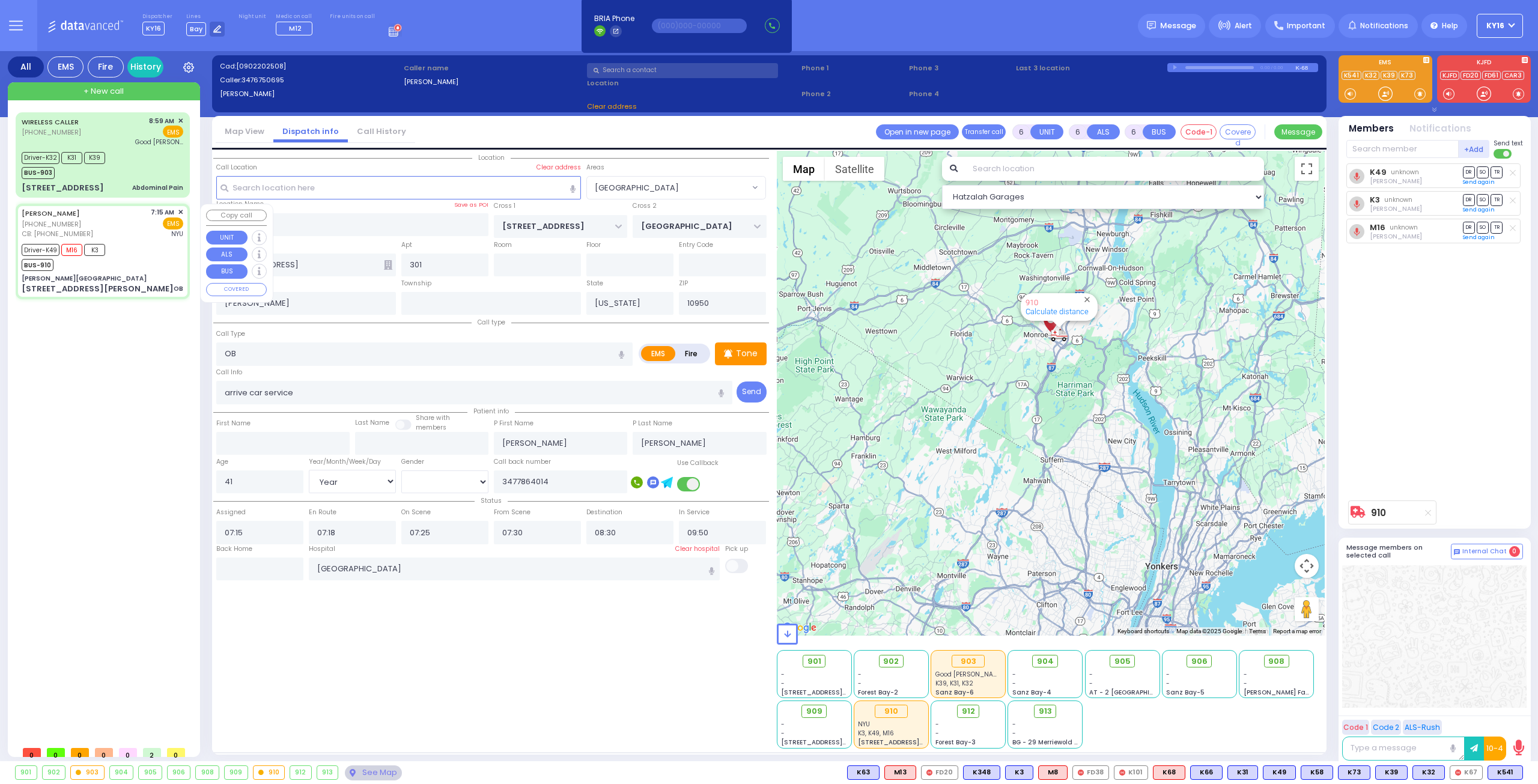
type input "[PERSON_NAME][GEOGRAPHIC_DATA]"
type input "CENTRAL VALLEY LINE"
type input "[PERSON_NAME][GEOGRAPHIC_DATA]"
type input "[STREET_ADDRESS][PERSON_NAME]"
type input "Monroe"
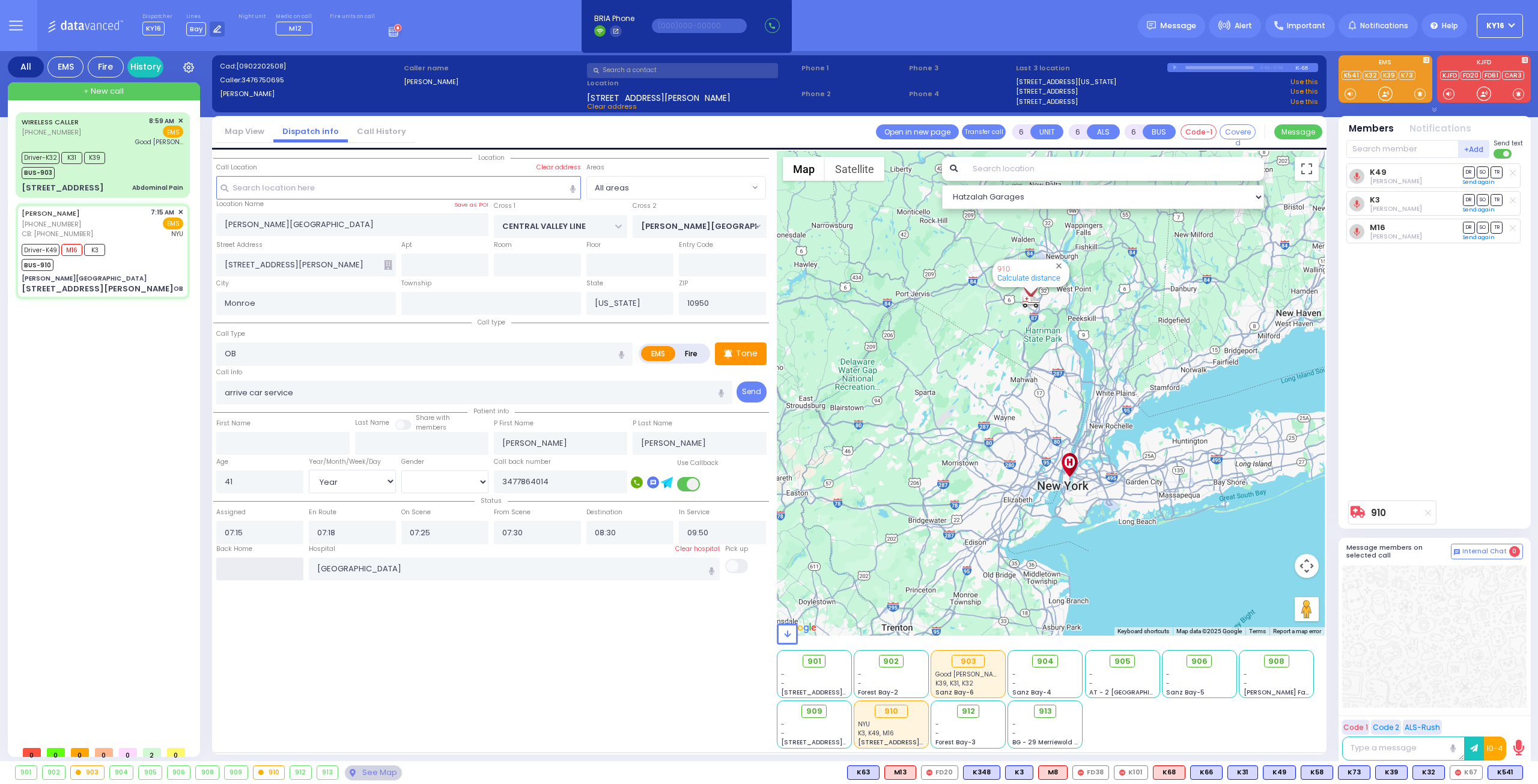
click at [265, 565] on input "text" at bounding box center [260, 569] width 87 height 23
click at [264, 566] on input "text" at bounding box center [260, 569] width 87 height 23
type input "09:39"
select select
radio input "true"
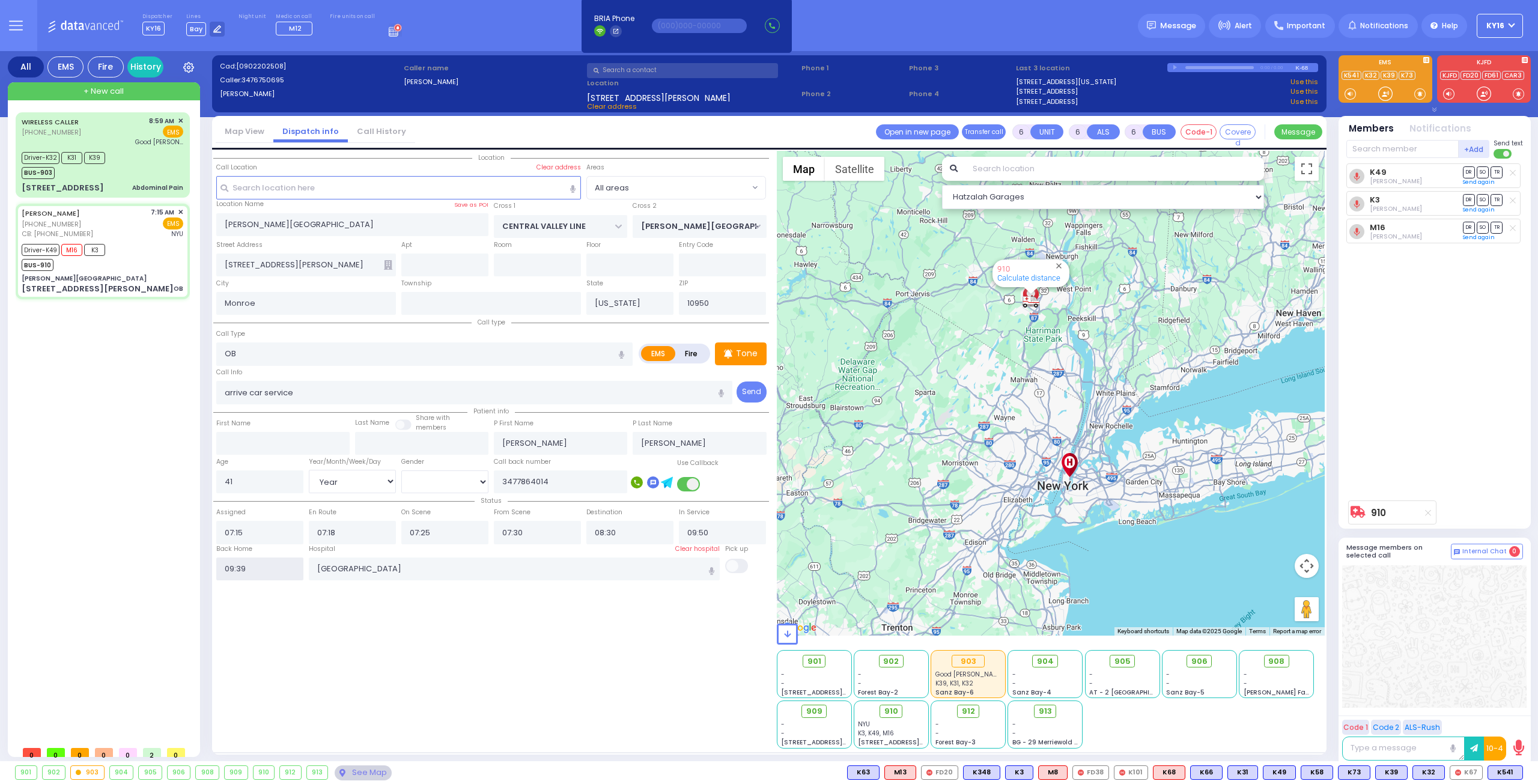
select select
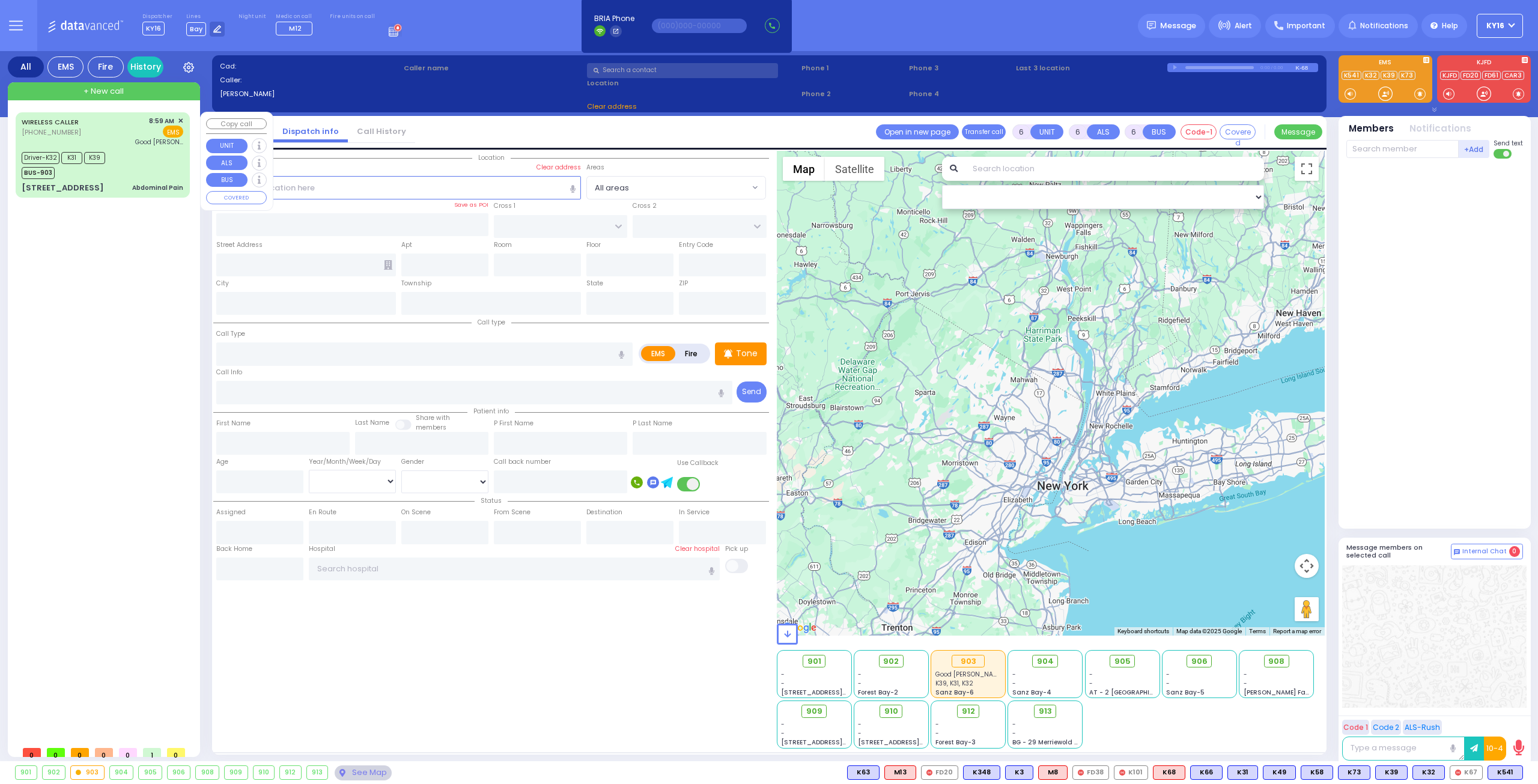
click at [143, 160] on div "Driver-K32 K31 K39 BUS-903" at bounding box center [103, 163] width 162 height 30
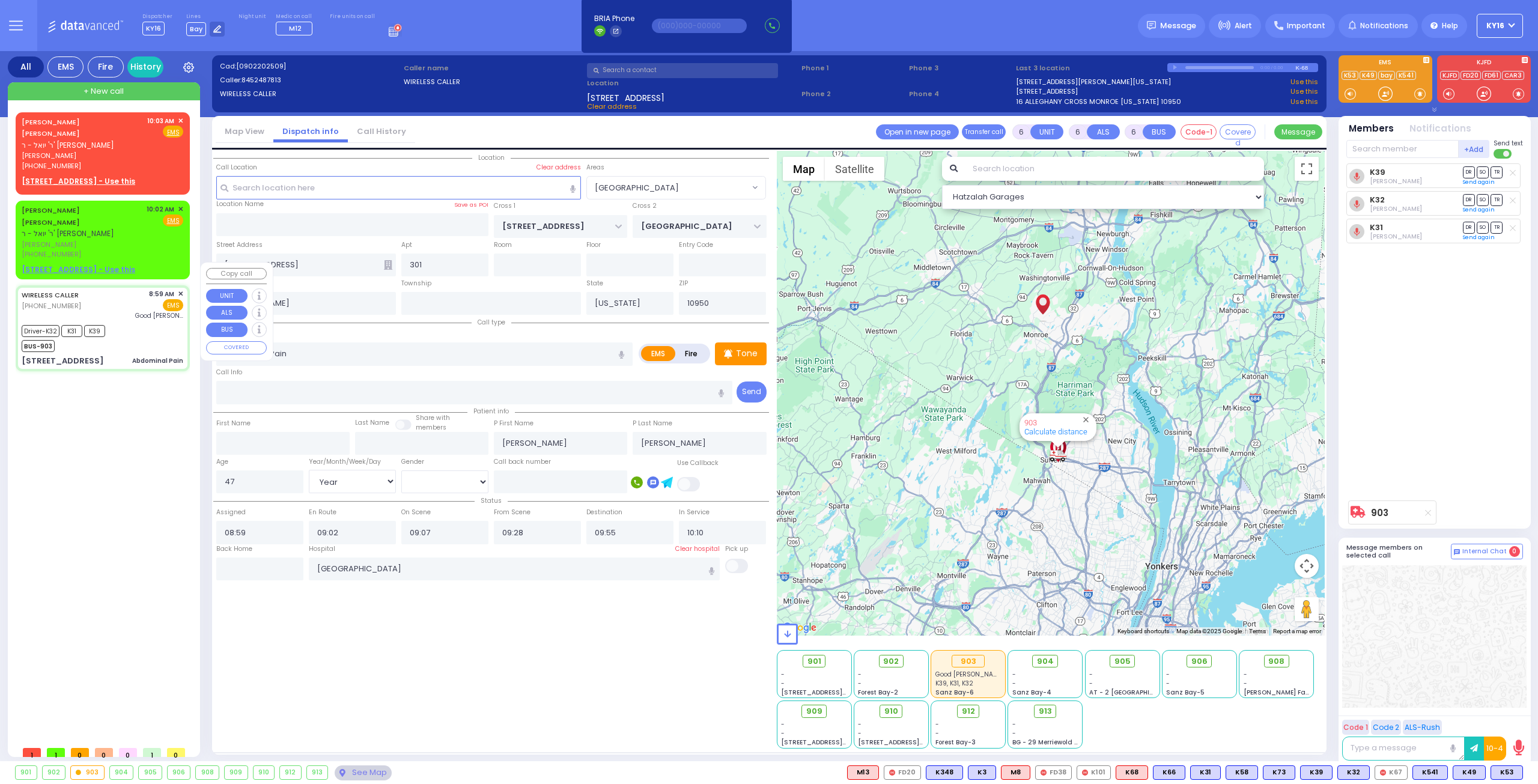
select select "[GEOGRAPHIC_DATA]"
select select "Year"
select select "[DEMOGRAPHIC_DATA]"
select select
radio input "true"
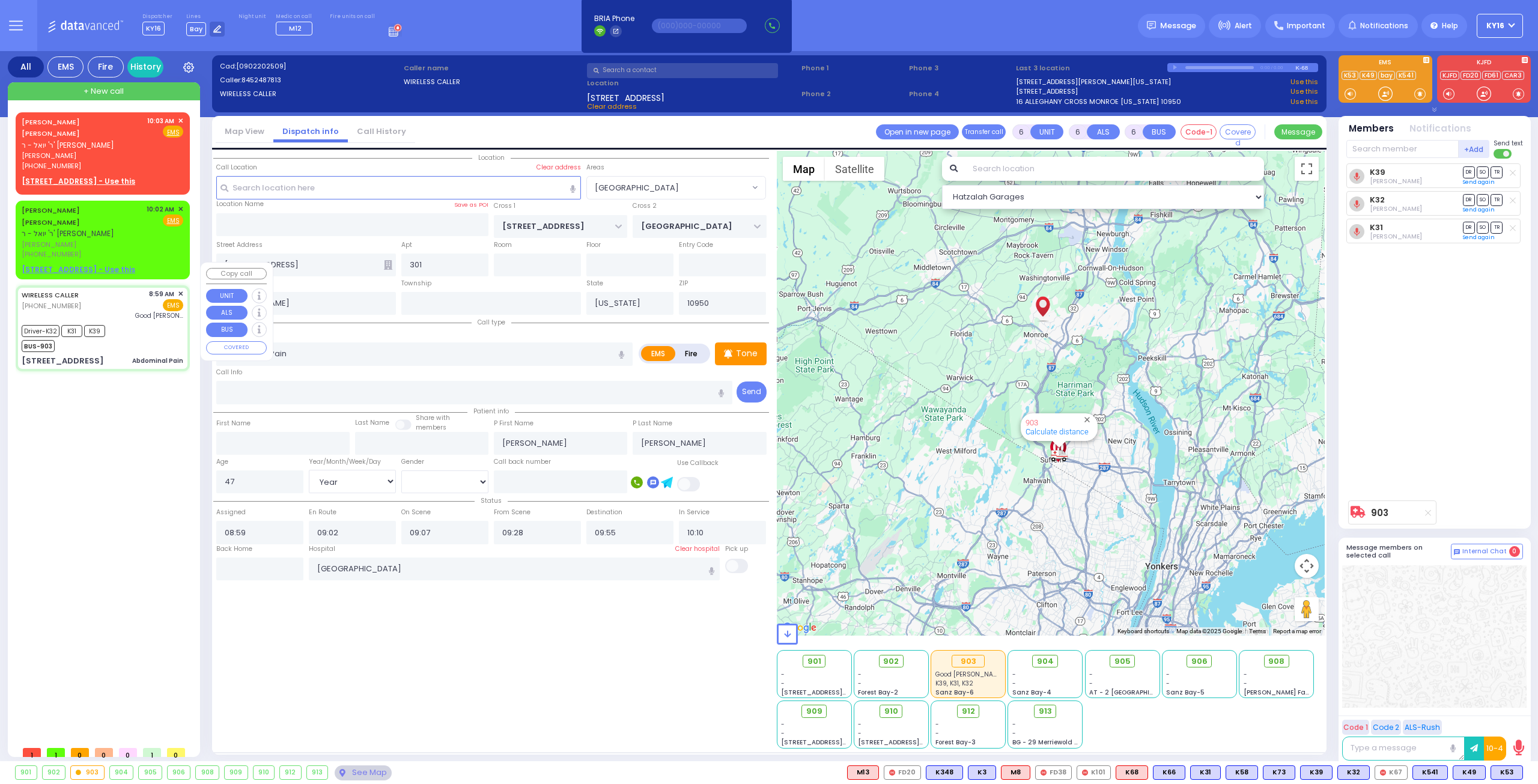
select select "Year"
select select "[DEMOGRAPHIC_DATA]"
type input "09:25"
select select "Hatzalah Garages"
select select "[GEOGRAPHIC_DATA]"
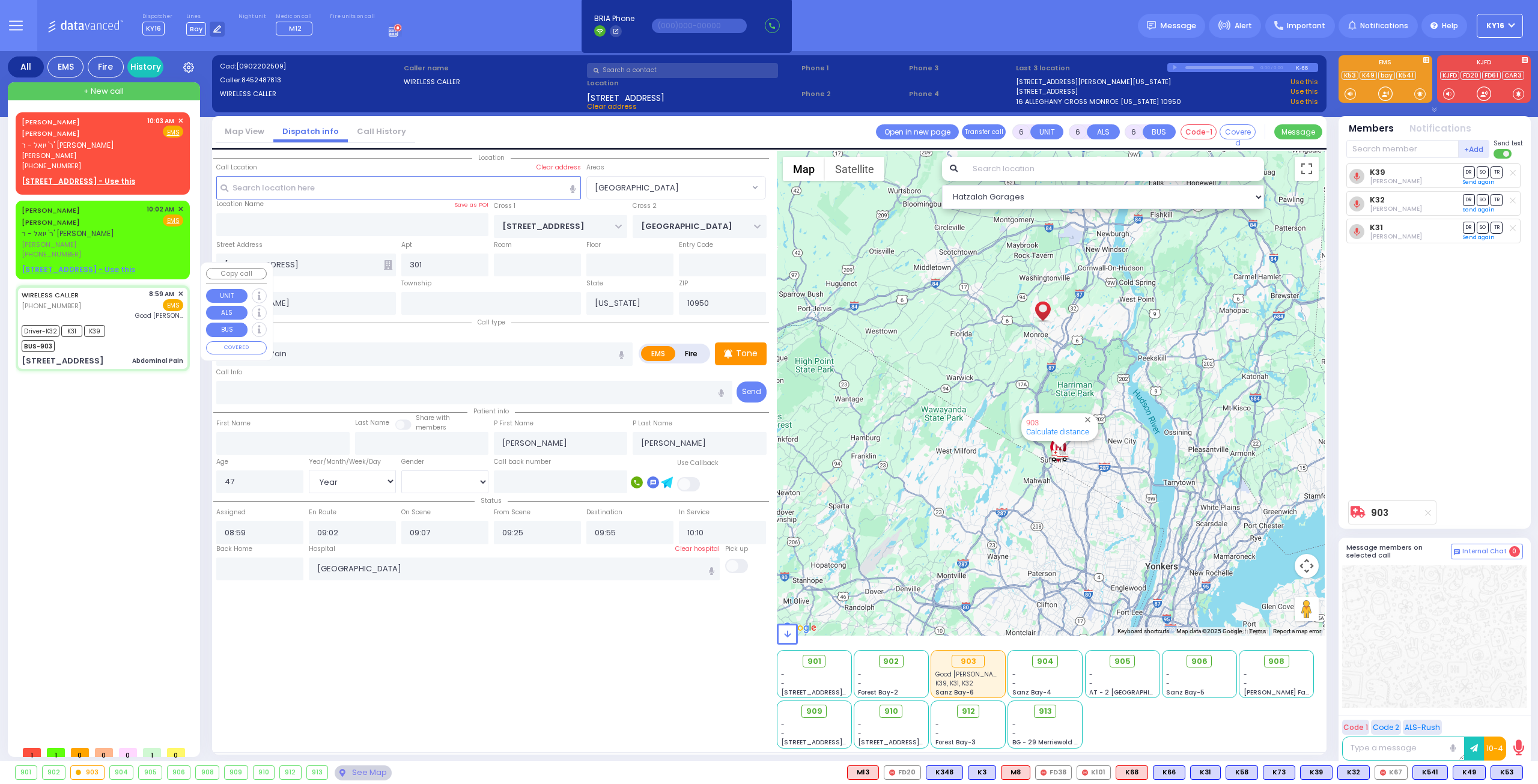
select select
radio input "true"
select select "Year"
select select "[DEMOGRAPHIC_DATA]"
select select "Hatzalah Garages"
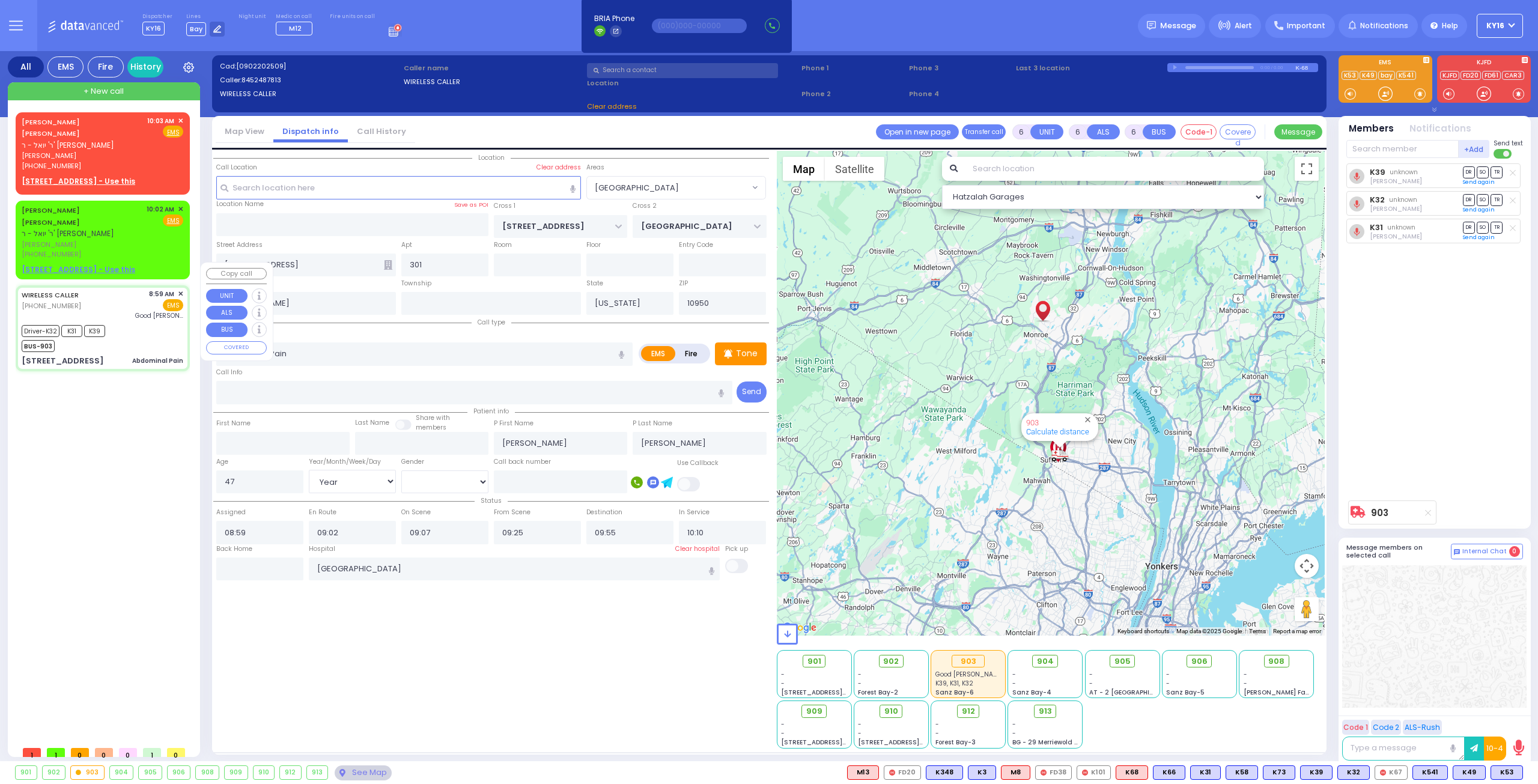
select select "[GEOGRAPHIC_DATA]"
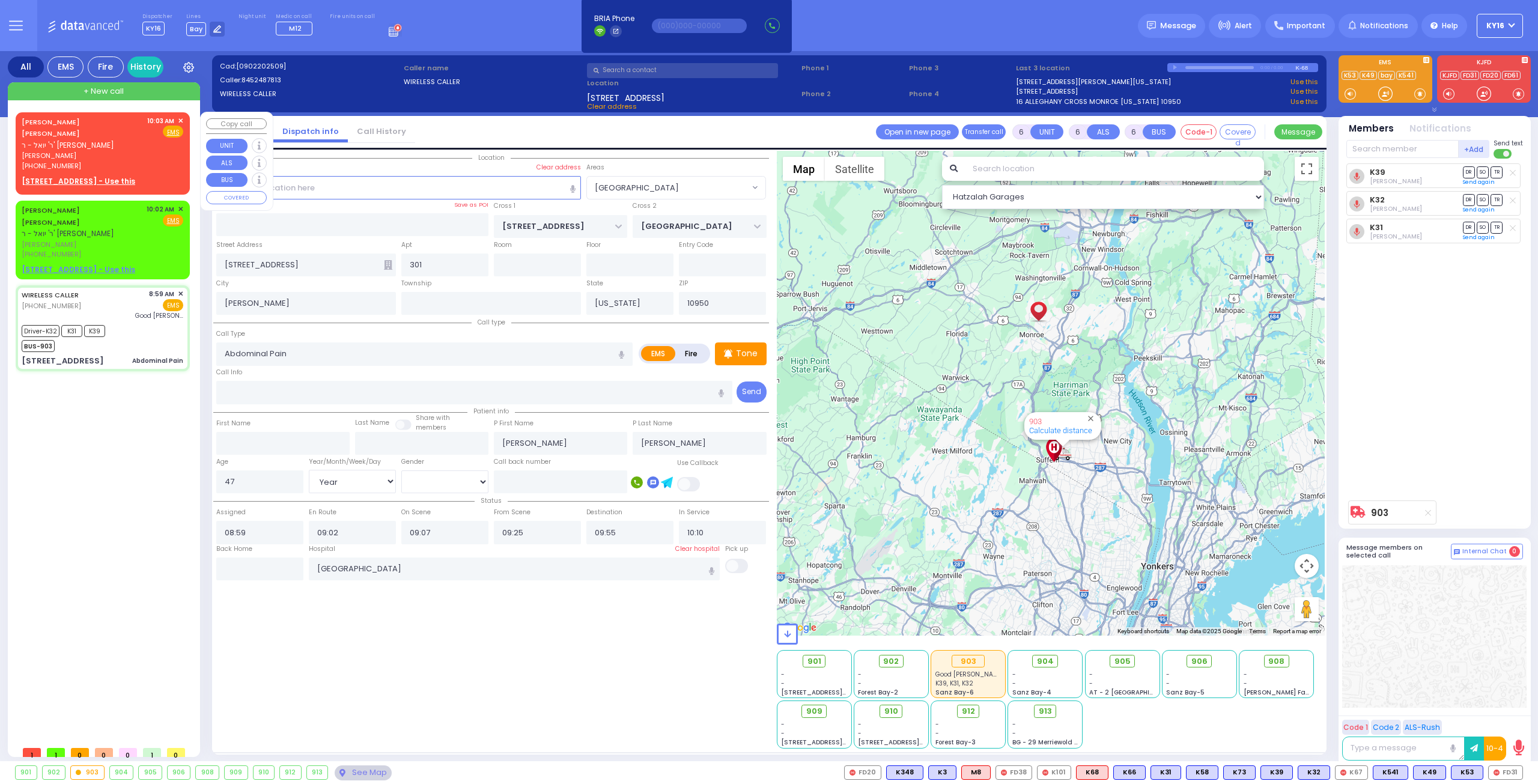
click at [125, 161] on div "[PHONE_NUMBER]" at bounding box center [82, 166] width 121 height 10
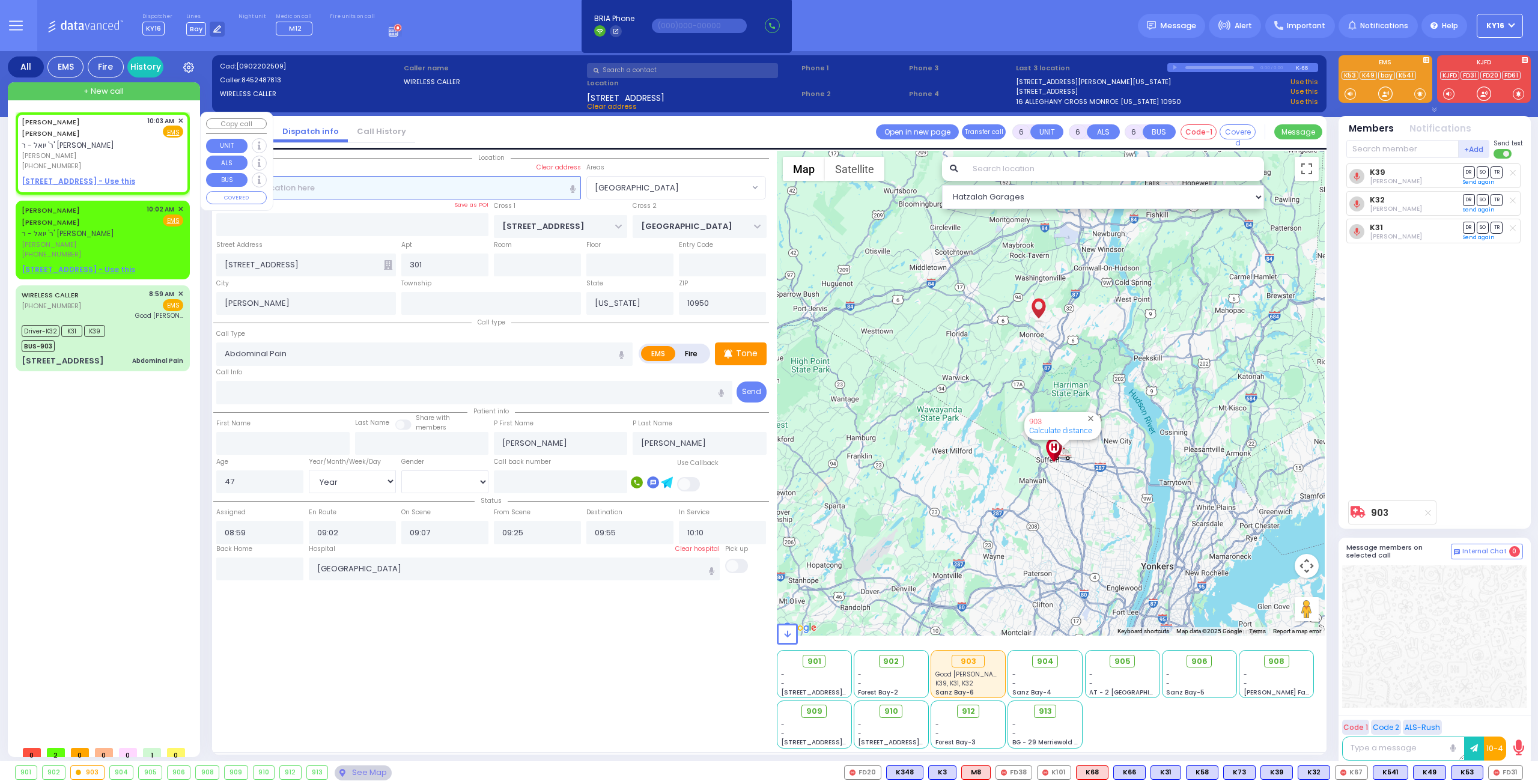
type input "2"
type input "1"
select select
radio input "true"
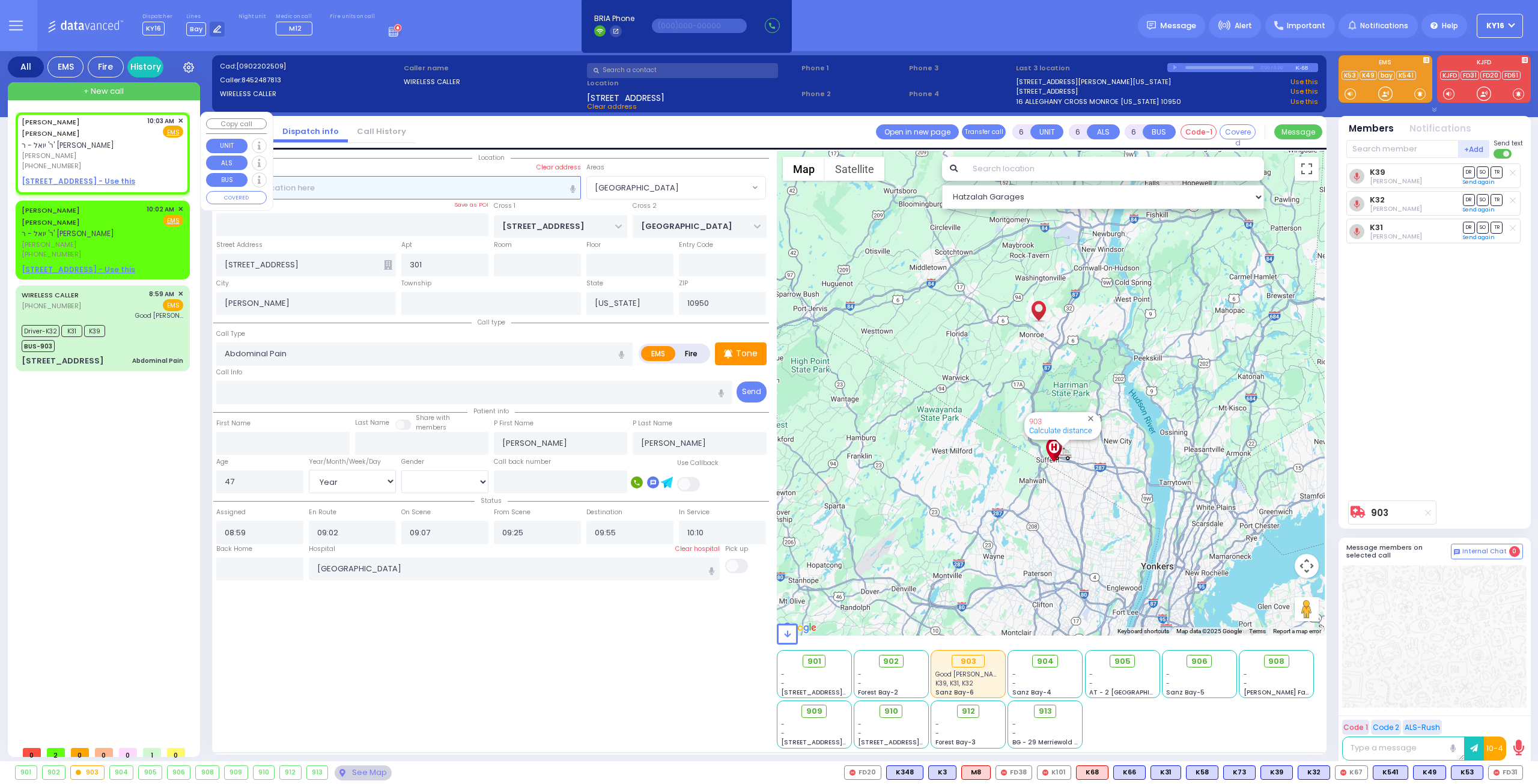
type input "CHAIM LEIB"
type input "WALTER"
select select
type input "10:03"
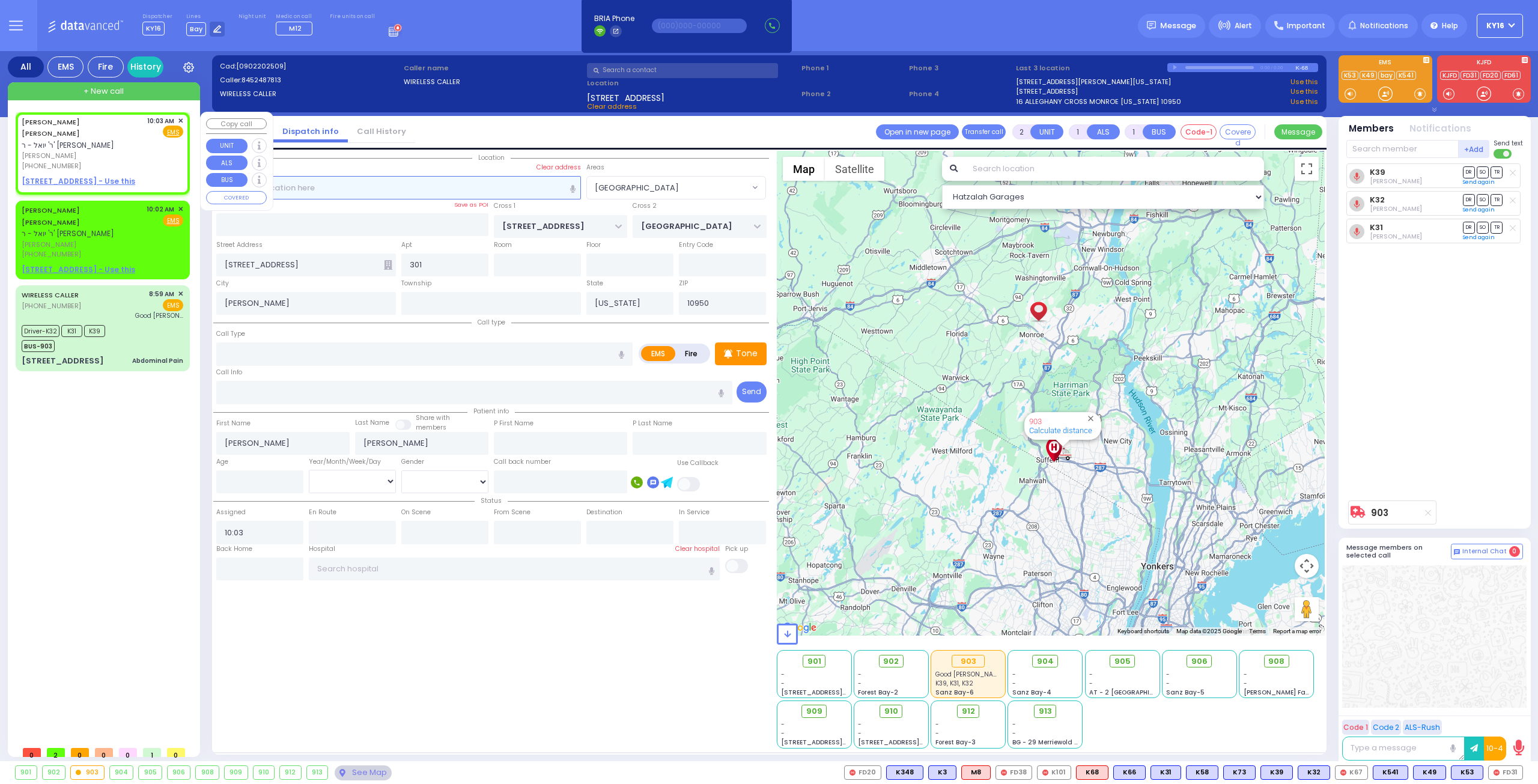
select select "Hatzalah Garages"
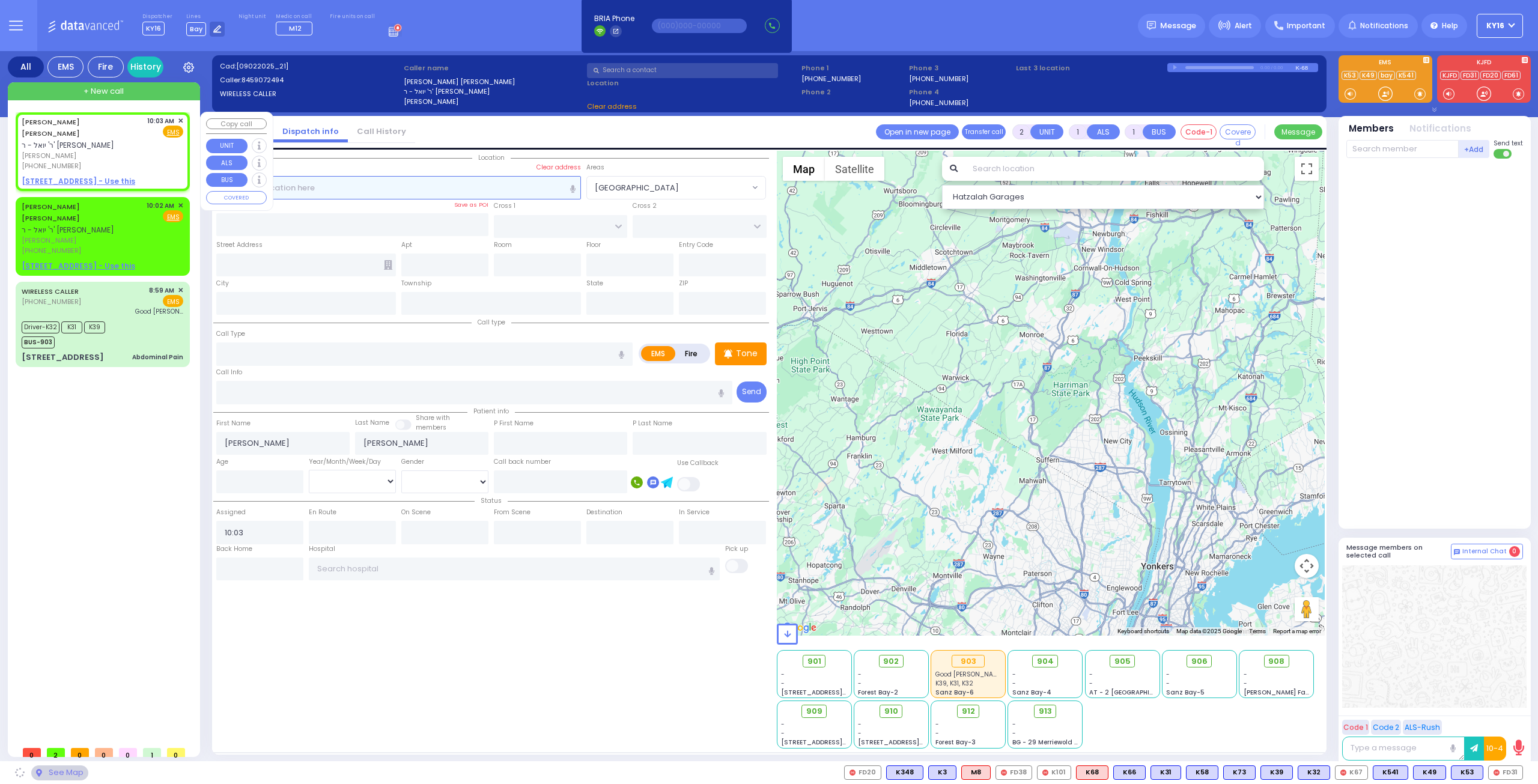
select select
radio input "true"
select select
select select "Hatzalah Garages"
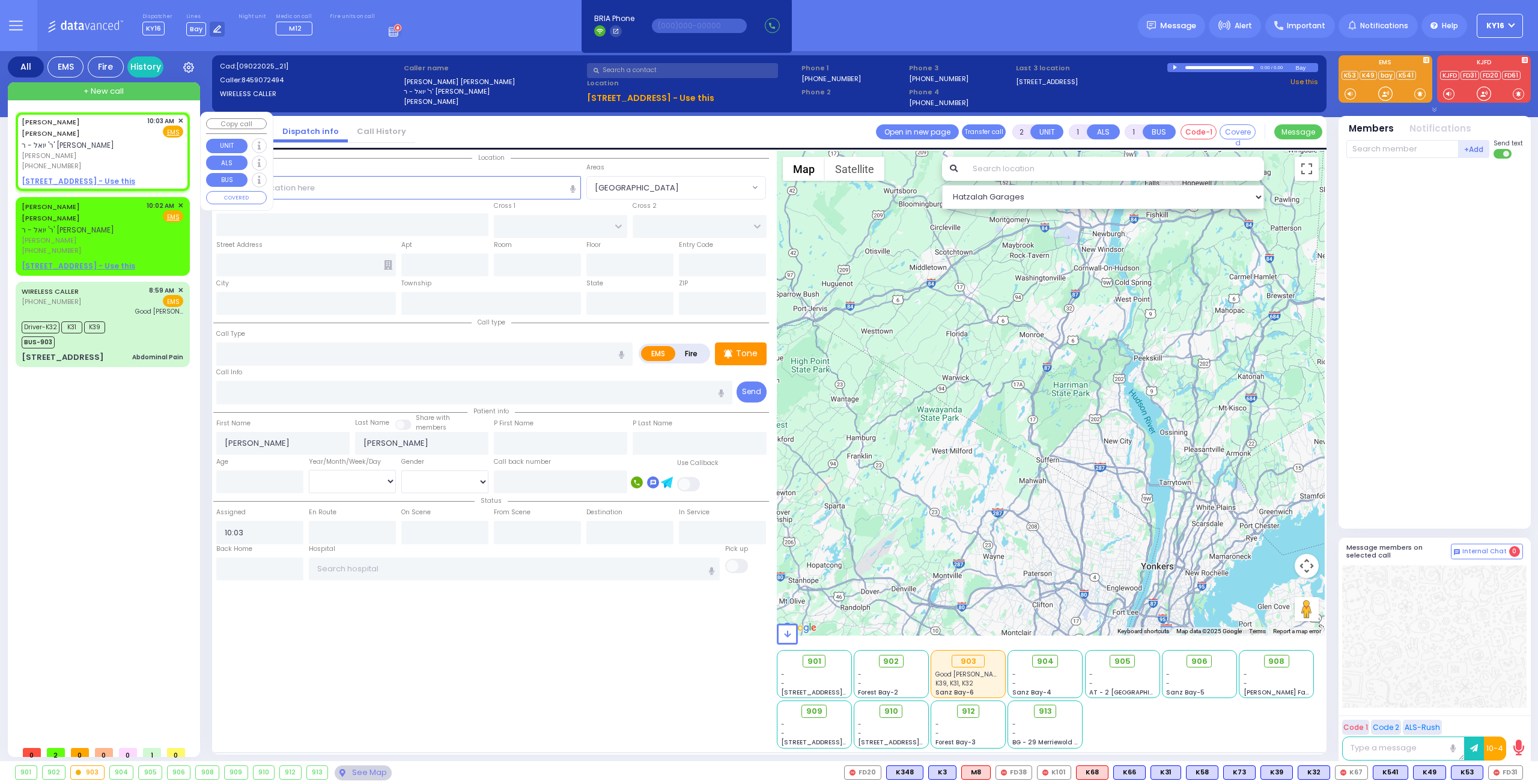
click at [178, 115] on div "CHAIM LEIB WALTER ר' יואל - ר' משה ארי' קאהן חיים לייב וואלטער (845) 907-2494 1…" at bounding box center [103, 151] width 169 height 74
select select
radio input "true"
select select
select select "Hatzalah Garages"
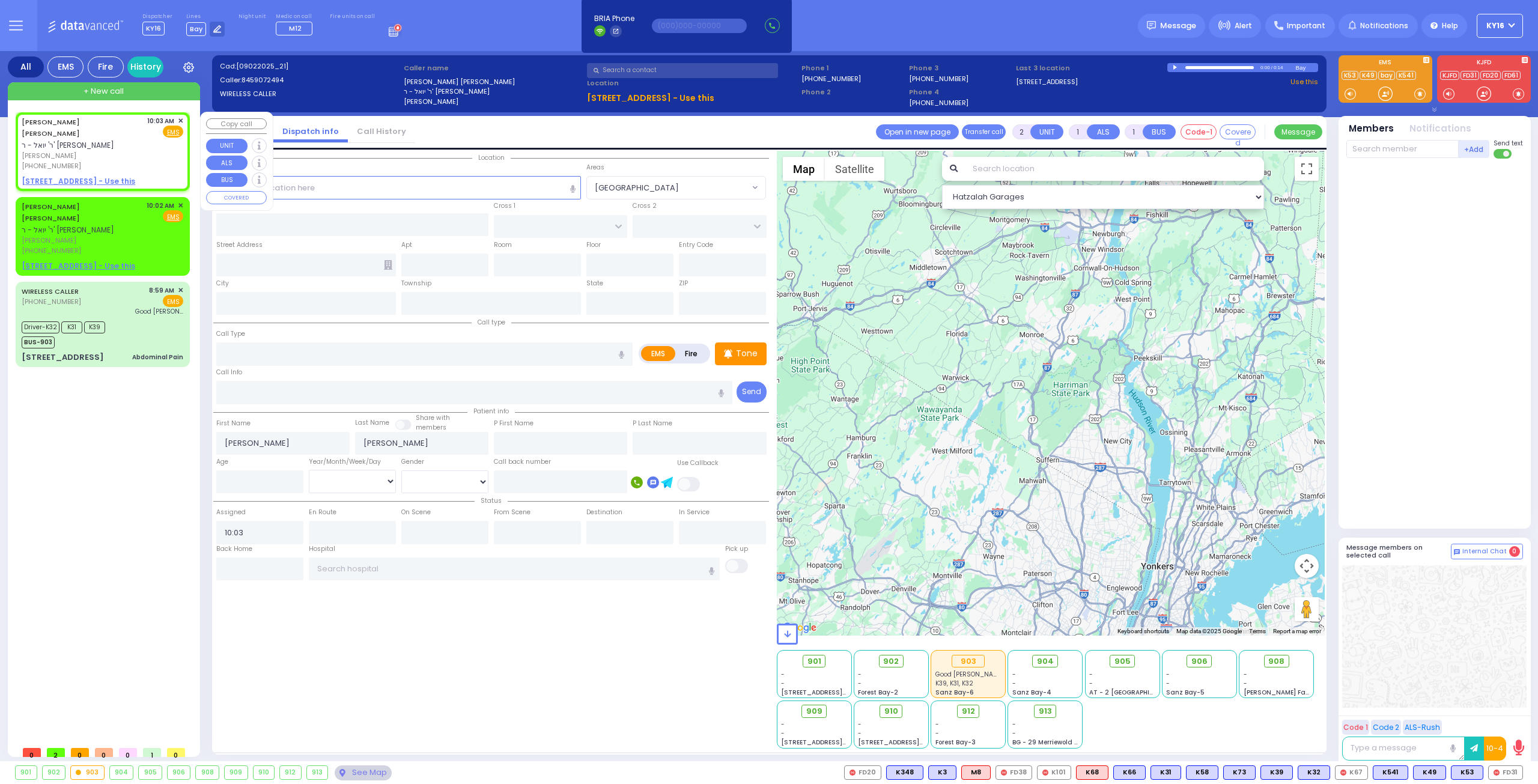
click at [178, 115] on div "CHAIM LEIB WALTER ר' יואל - ר' משה ארי' קאהן חיים לייב וואלטער (845) 907-2494 1…" at bounding box center [103, 151] width 169 height 74
select select
radio input "true"
select select
select select "Hatzalah Garages"
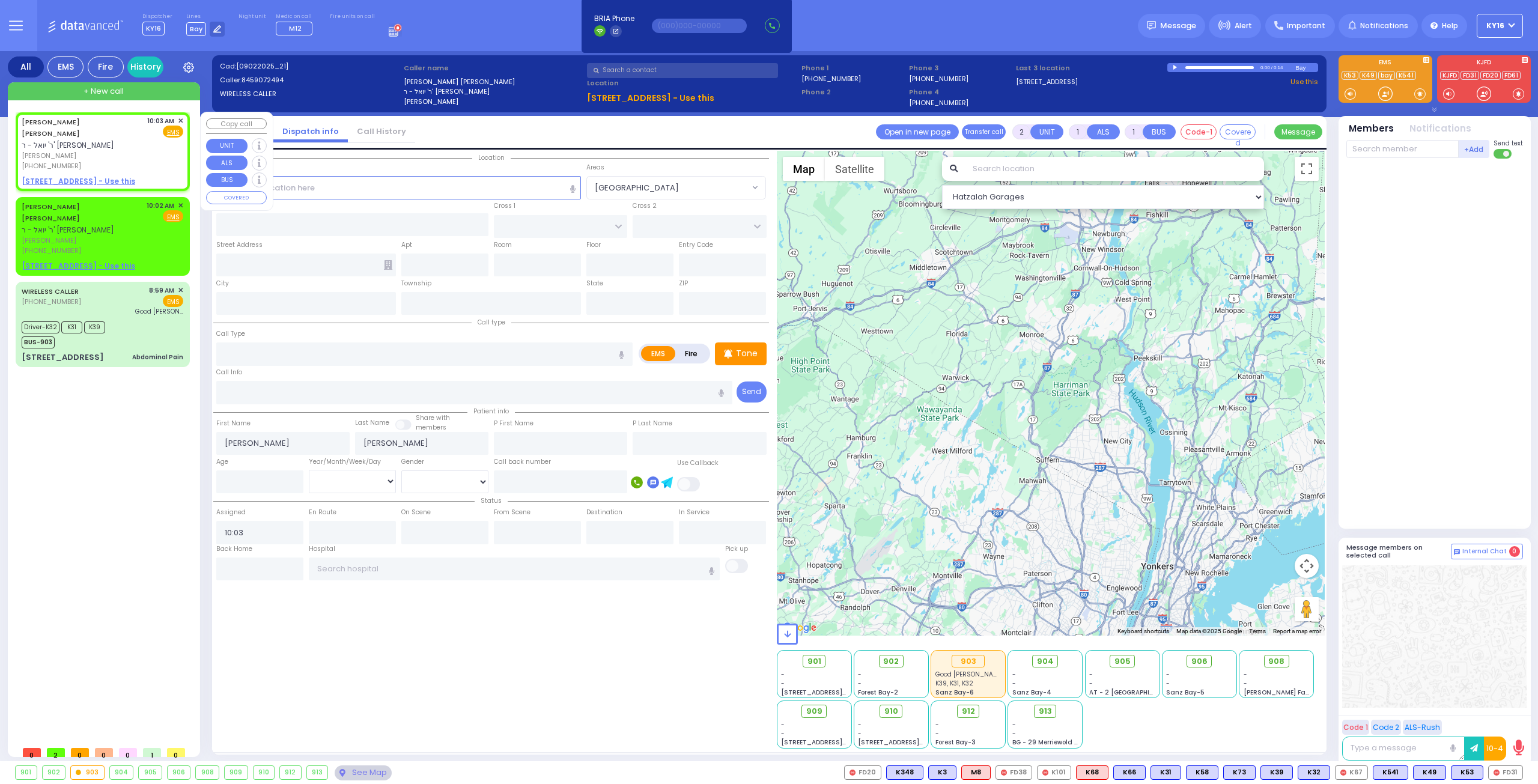
click at [180, 118] on span "✕" at bounding box center [180, 121] width 5 height 10
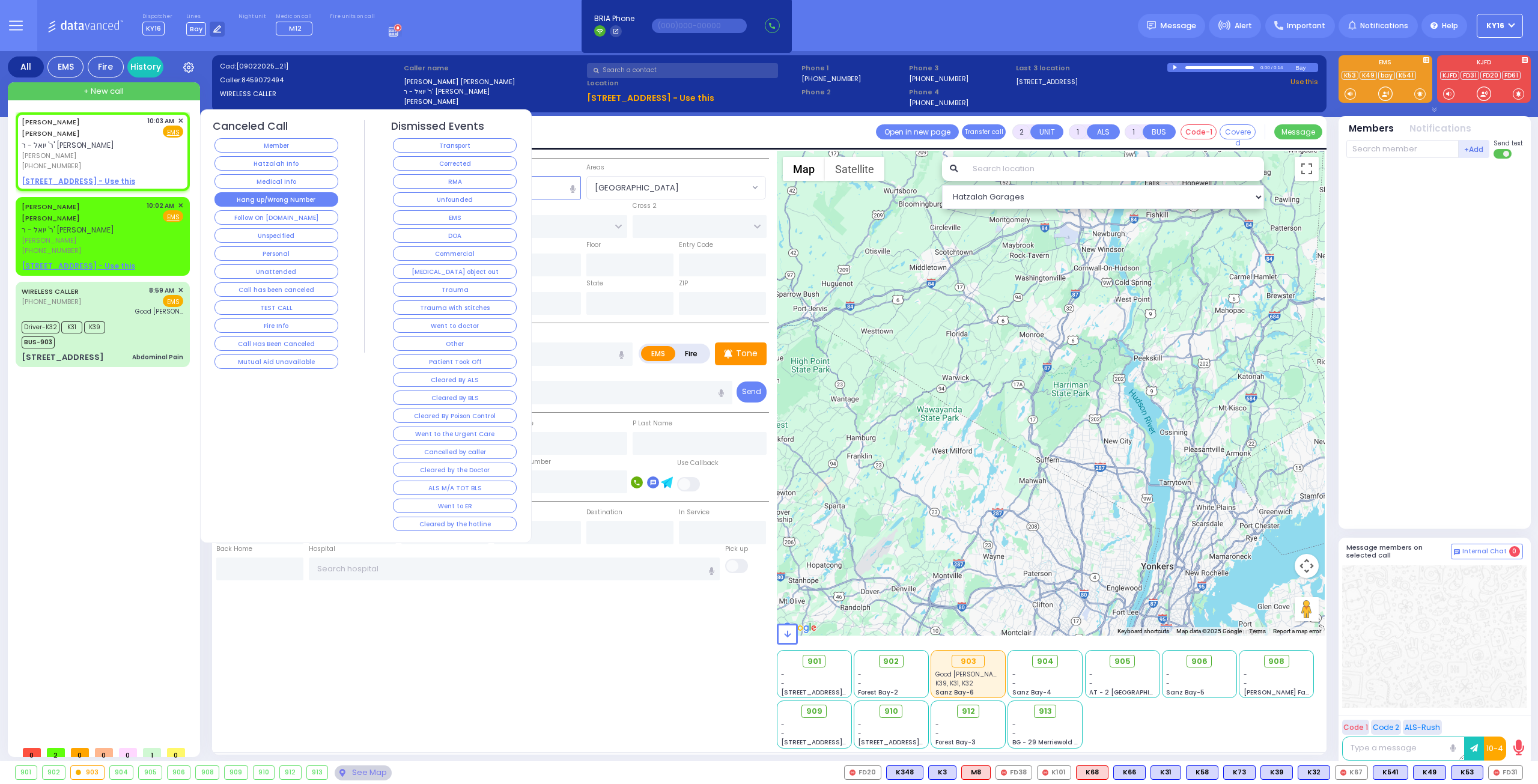
click at [281, 196] on button "Hang up/Wrong Number" at bounding box center [276, 199] width 124 height 14
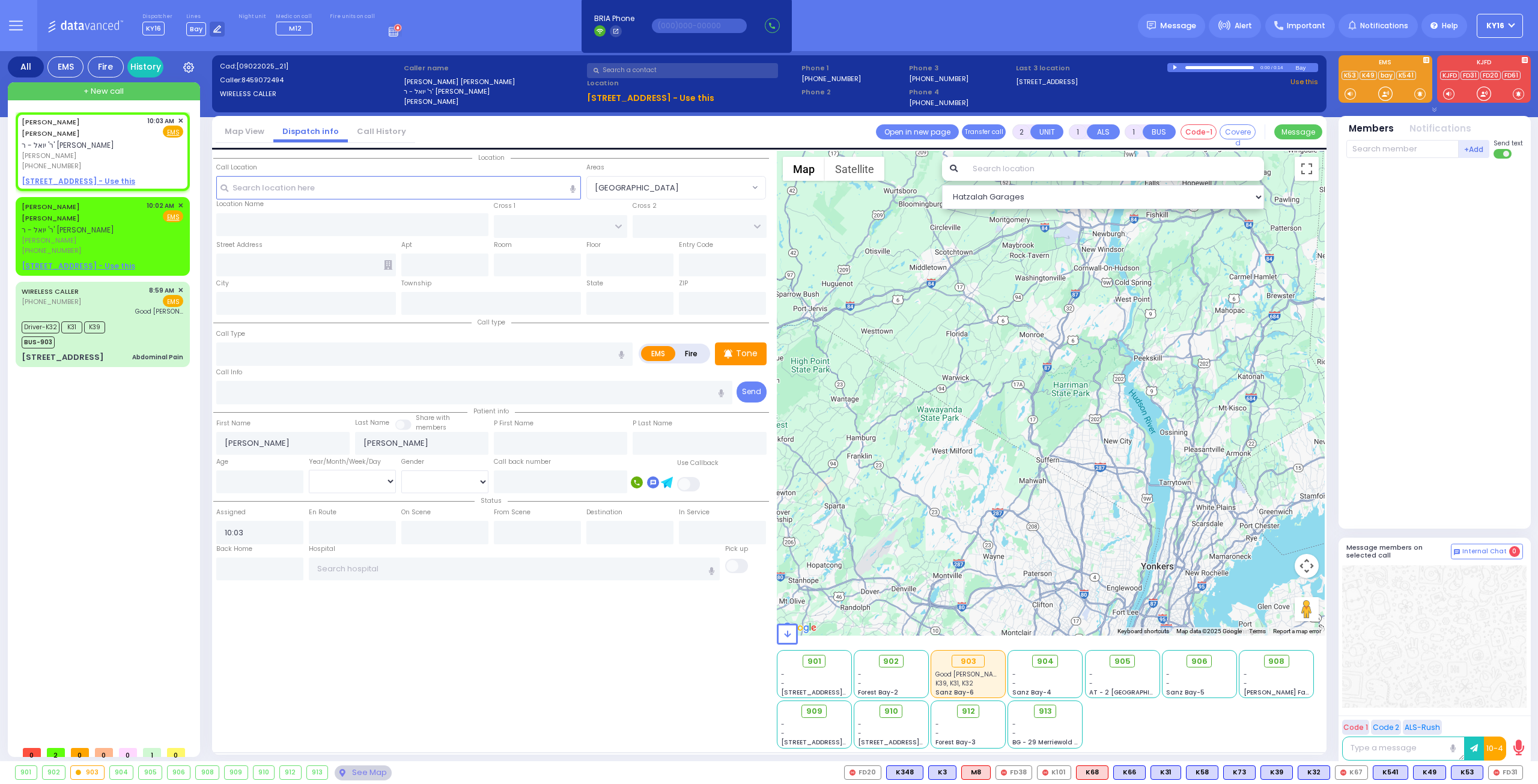
select select
radio input "true"
select select
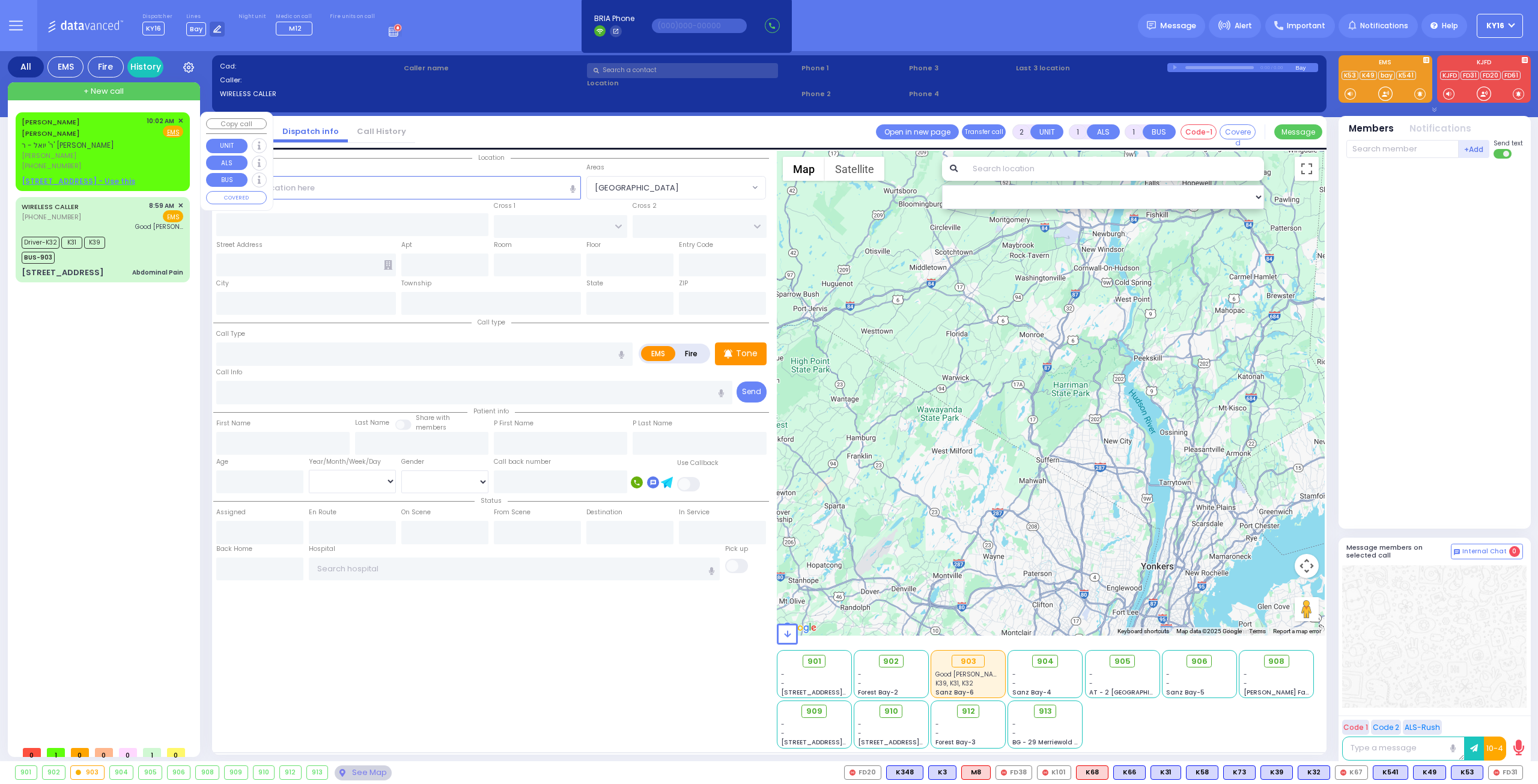
click at [148, 142] on div "10:02 AM ✕ Fire EMS" at bounding box center [165, 144] width 37 height 55
select select
radio input "true"
type input "CHAIM LEIB"
type input "WALTER"
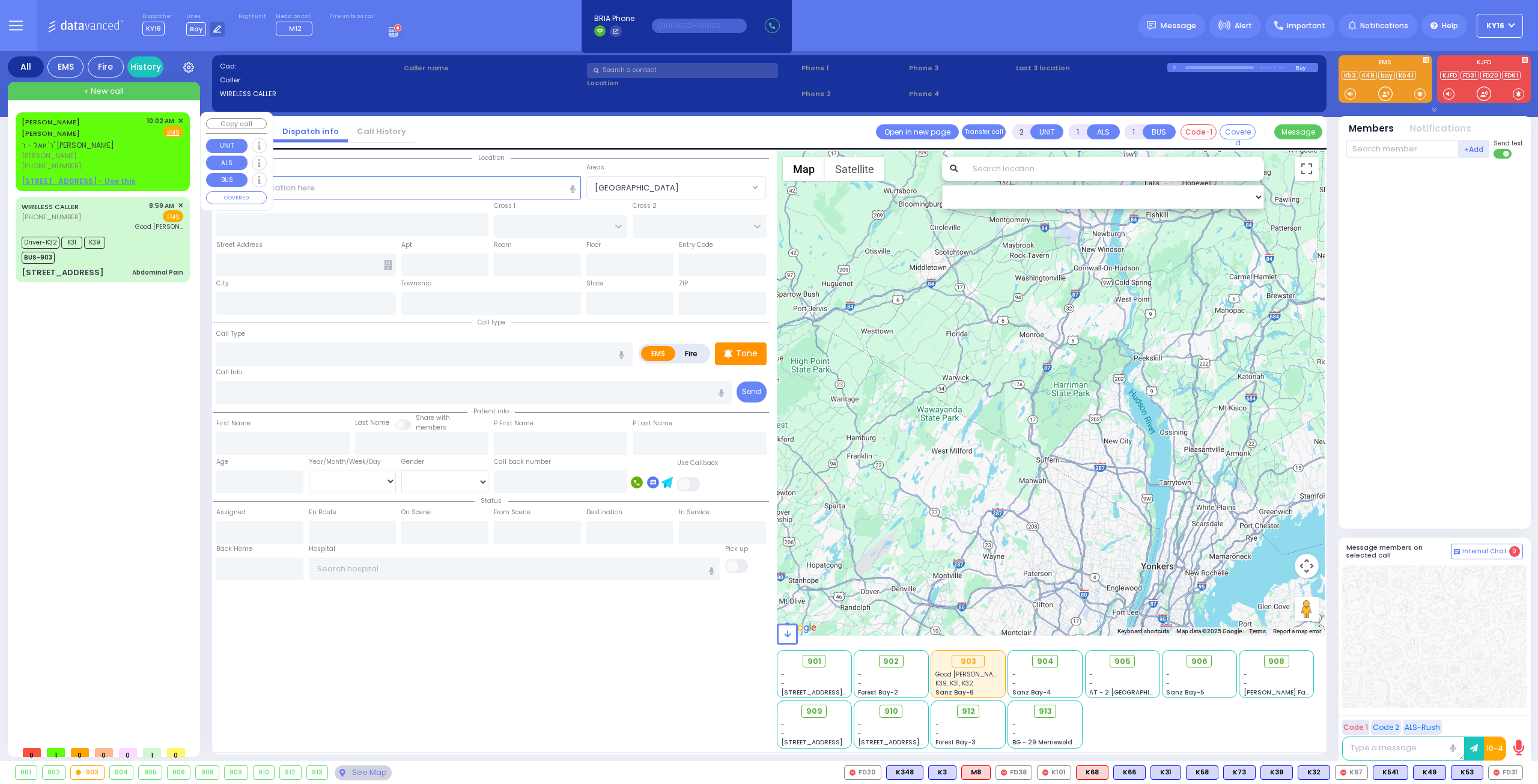
select select
type input "10:02"
select select "Hatzalah Garages"
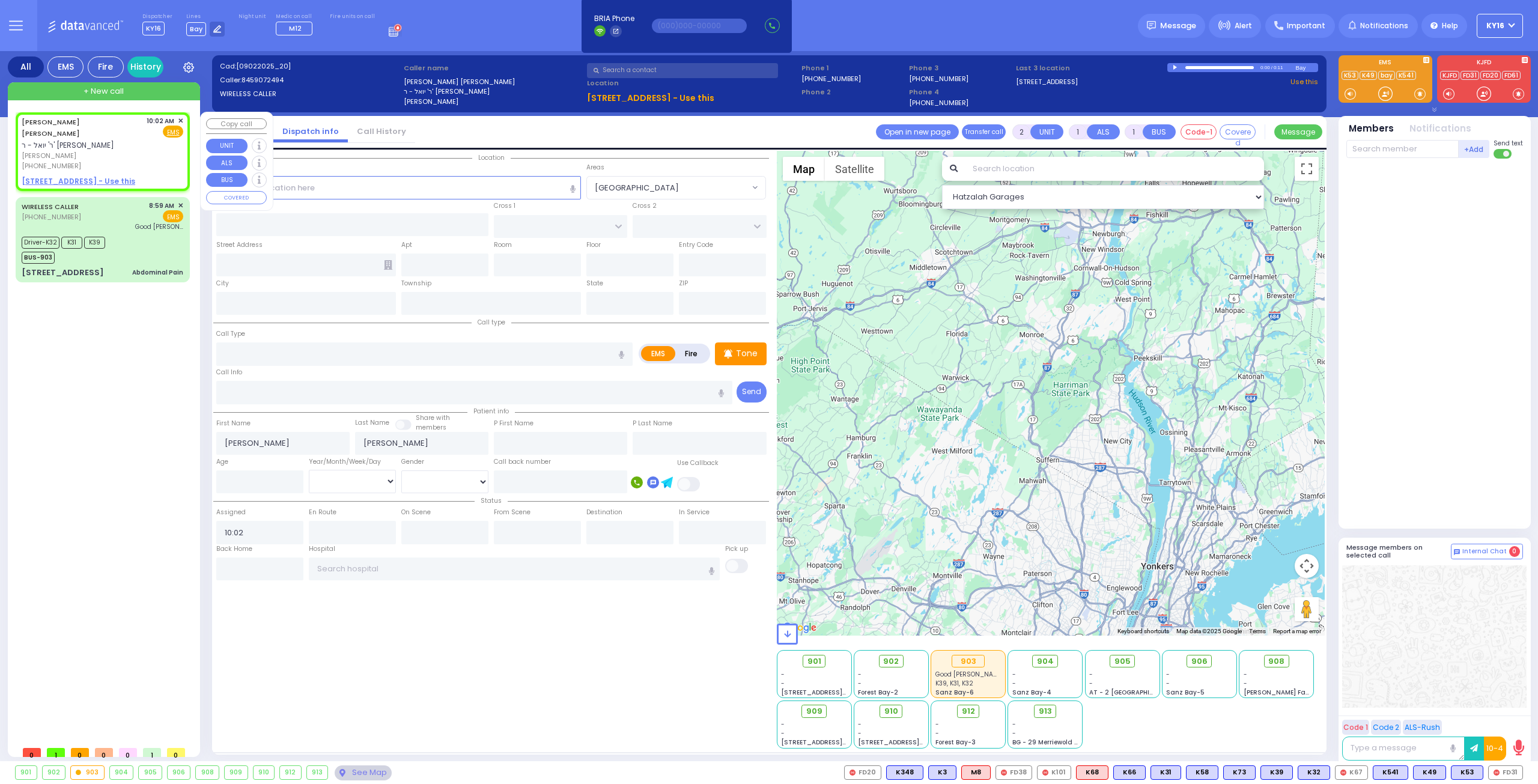
click at [180, 114] on div "CHAIM LEIB WALTER ר' יואל - ר' משה ארי' קאהן חיים לייב וואלטער (845) 907-2494 1…" at bounding box center [103, 151] width 169 height 74
select select
radio input "true"
select select
select select "Hatzalah Garages"
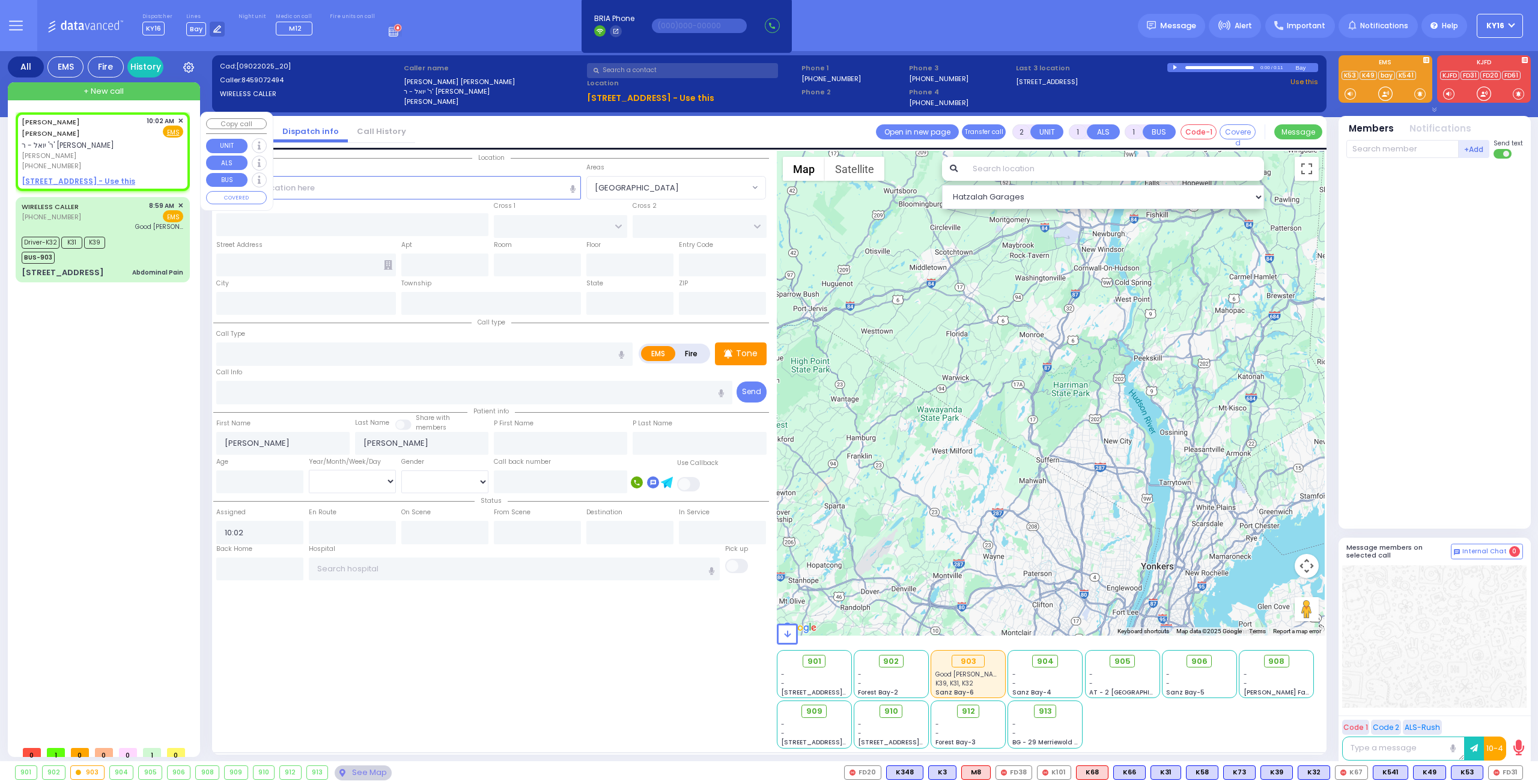
click at [179, 119] on span "✕" at bounding box center [180, 121] width 5 height 10
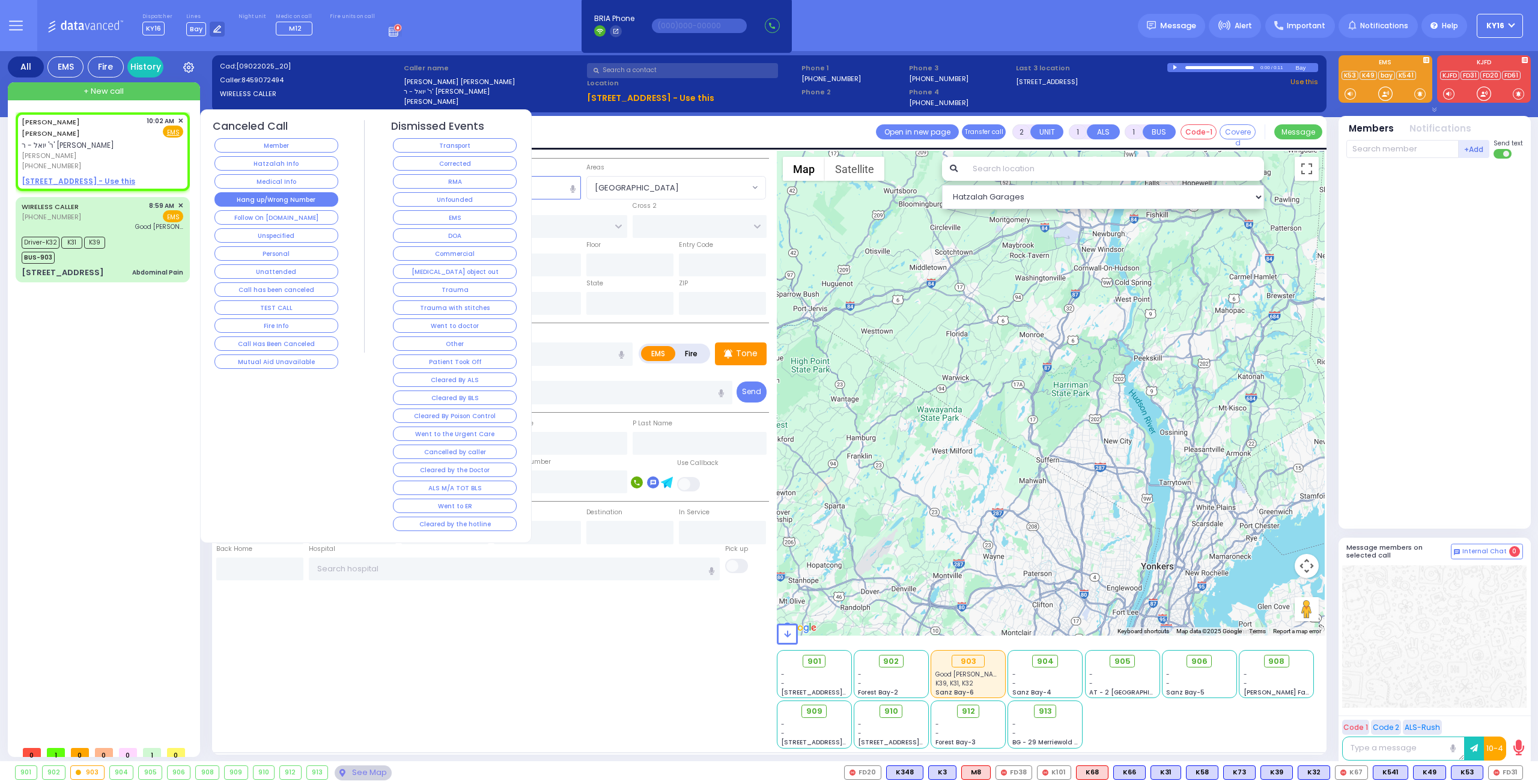
click at [276, 196] on button "Hang up/Wrong Number" at bounding box center [276, 199] width 124 height 14
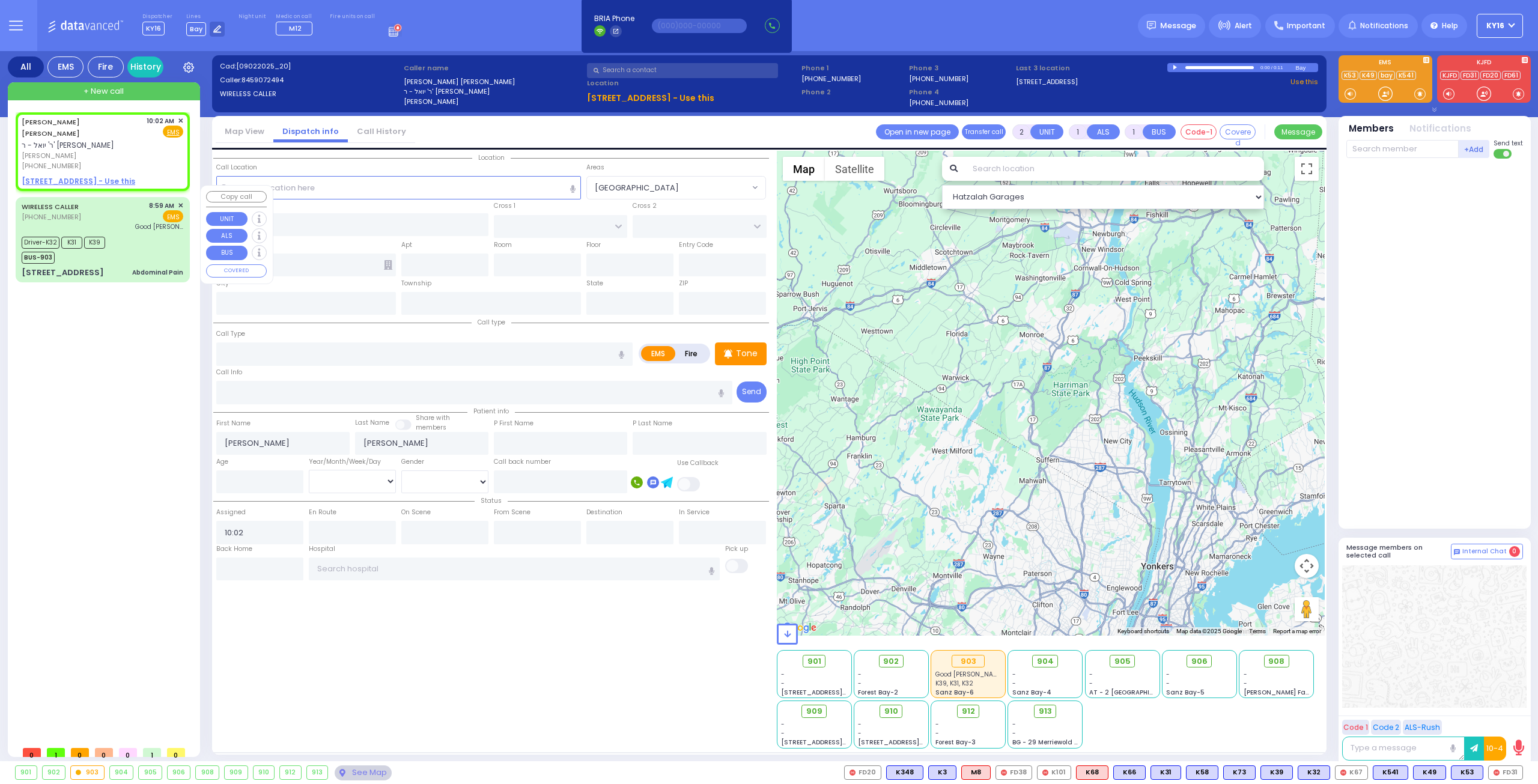
select select
radio input "true"
select select
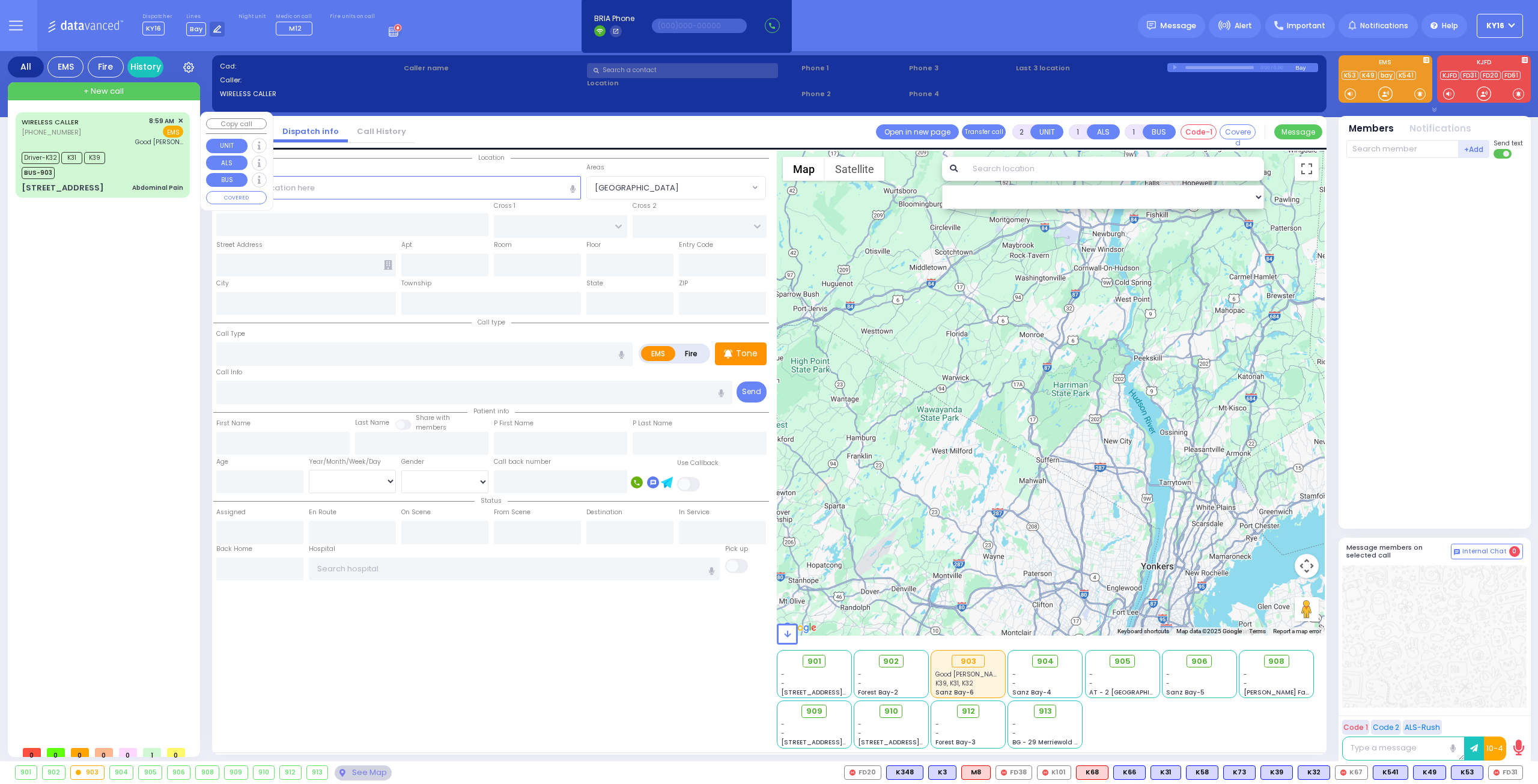
click at [142, 156] on div "Driver-K32 K31 K39 BUS-903" at bounding box center [103, 163] width 162 height 30
type input "6"
select select
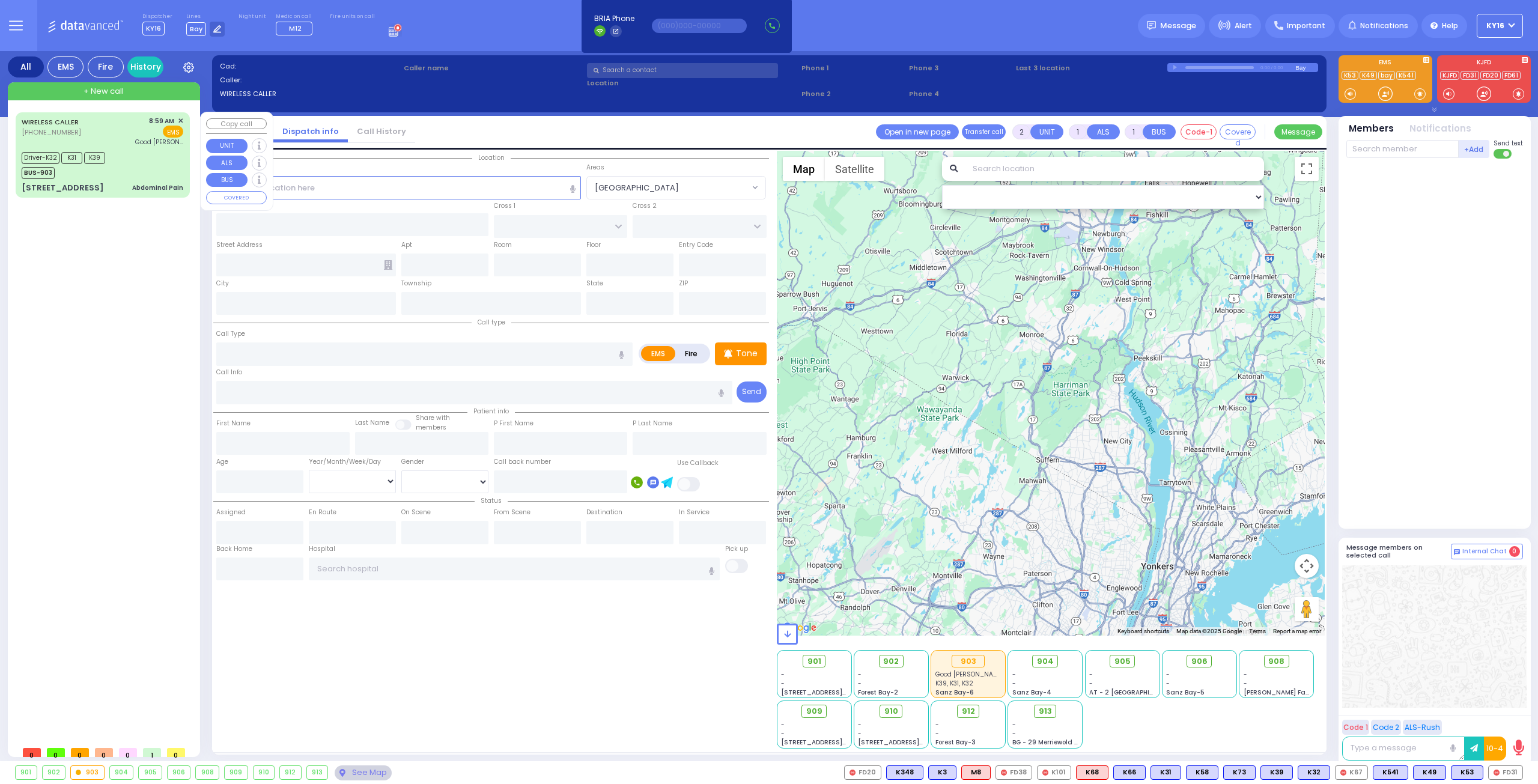
type input "Abdominal Pain"
radio input "true"
type input "[PERSON_NAME]"
type input "47"
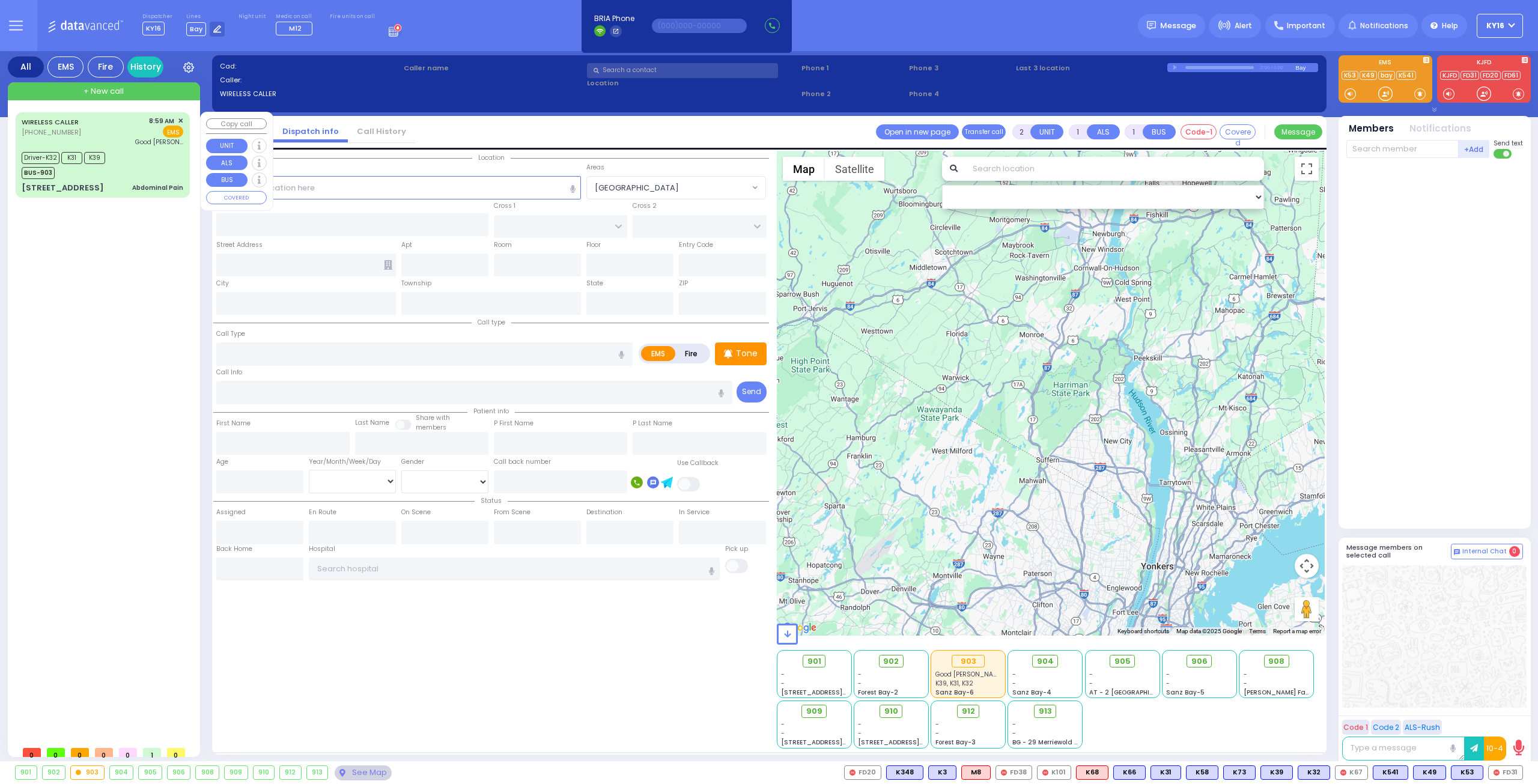
select select "Year"
select select "[DEMOGRAPHIC_DATA]"
type input "08:59"
type input "09:02"
type input "09:07"
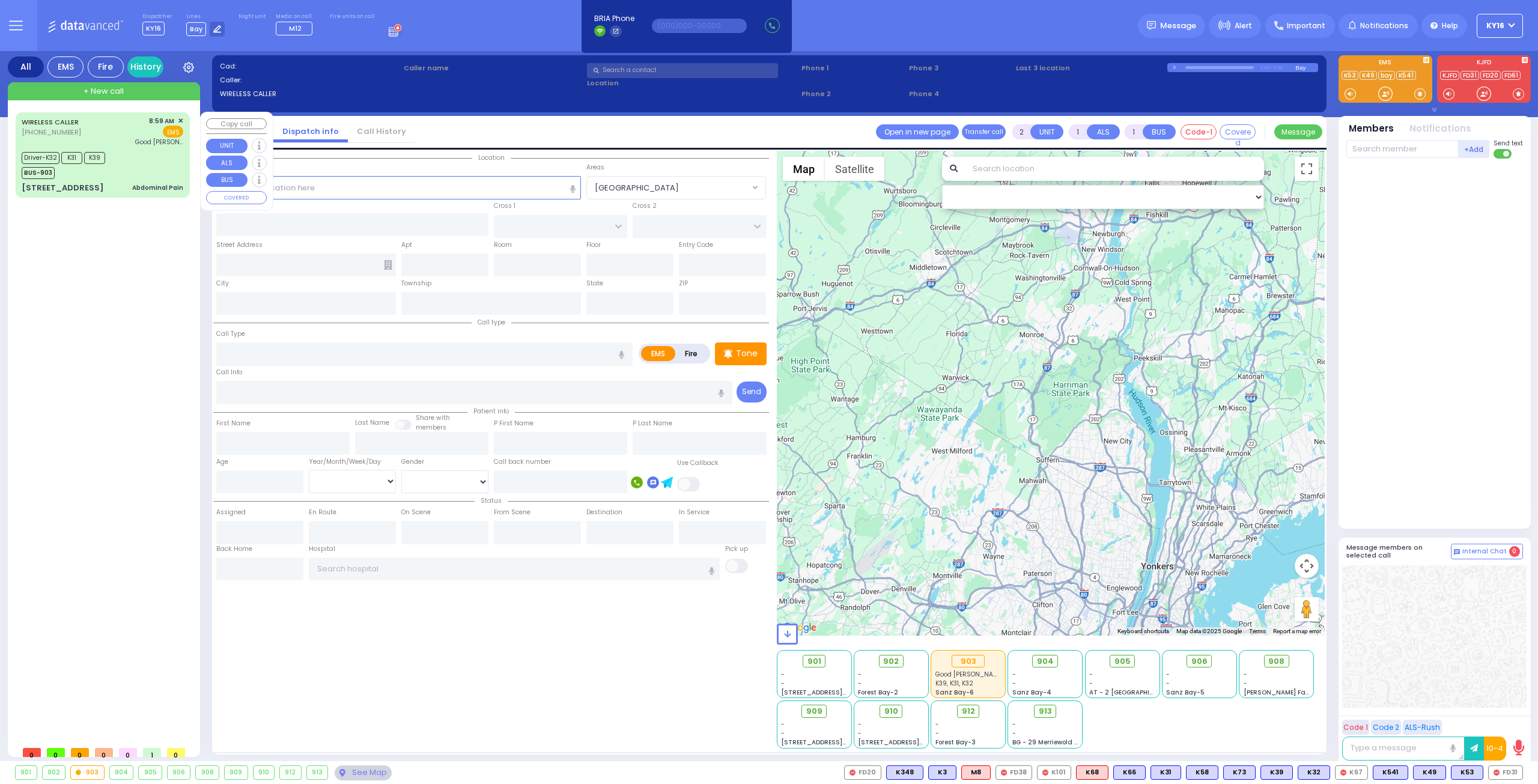
type input "09:25"
type input "09:55"
type input "10:10"
type input "[GEOGRAPHIC_DATA]"
select select "Hatzalah Garages"
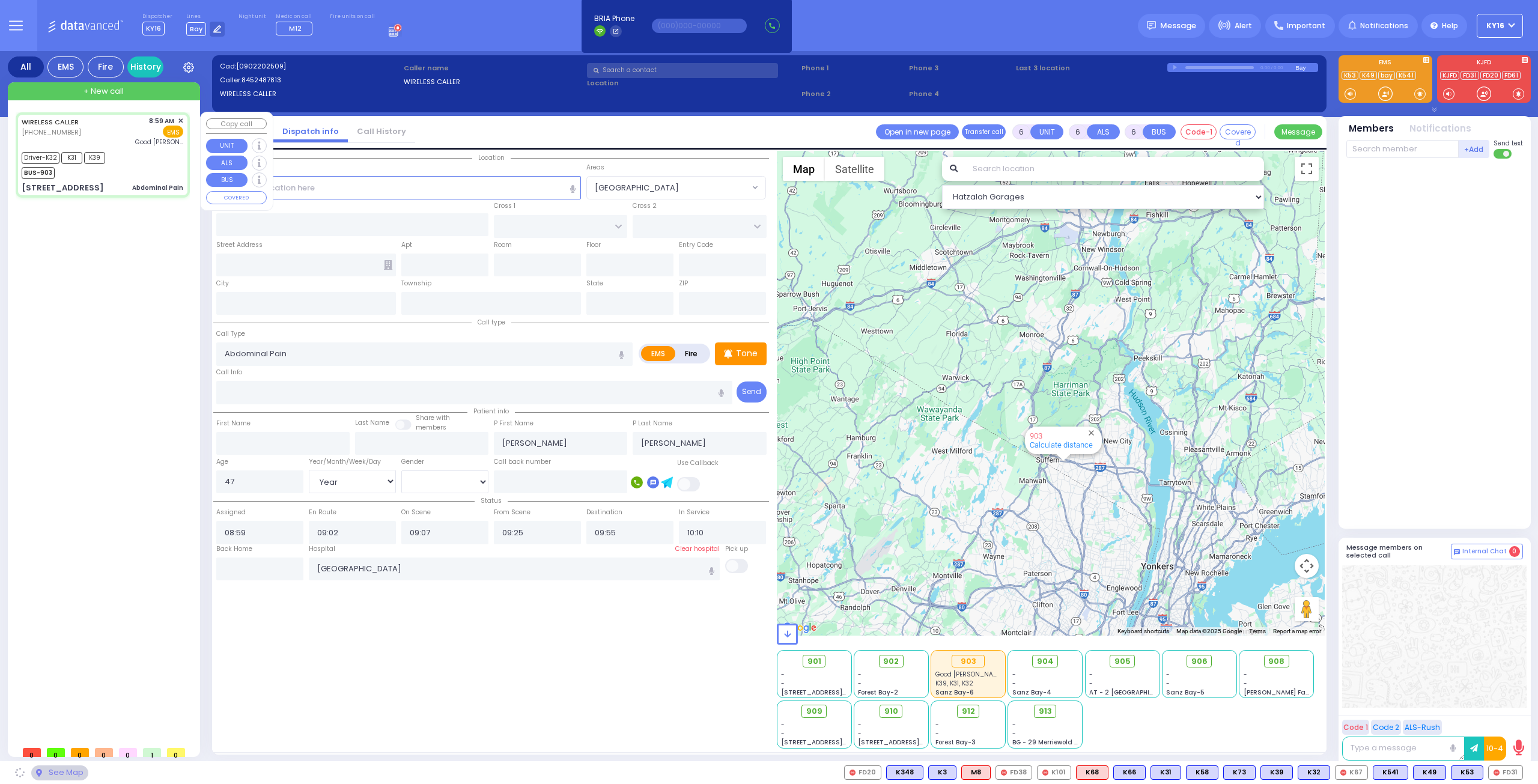
type input "[STREET_ADDRESS]"
type input "[GEOGRAPHIC_DATA]"
type input "[STREET_ADDRESS]"
type input "301"
type input "[PERSON_NAME]"
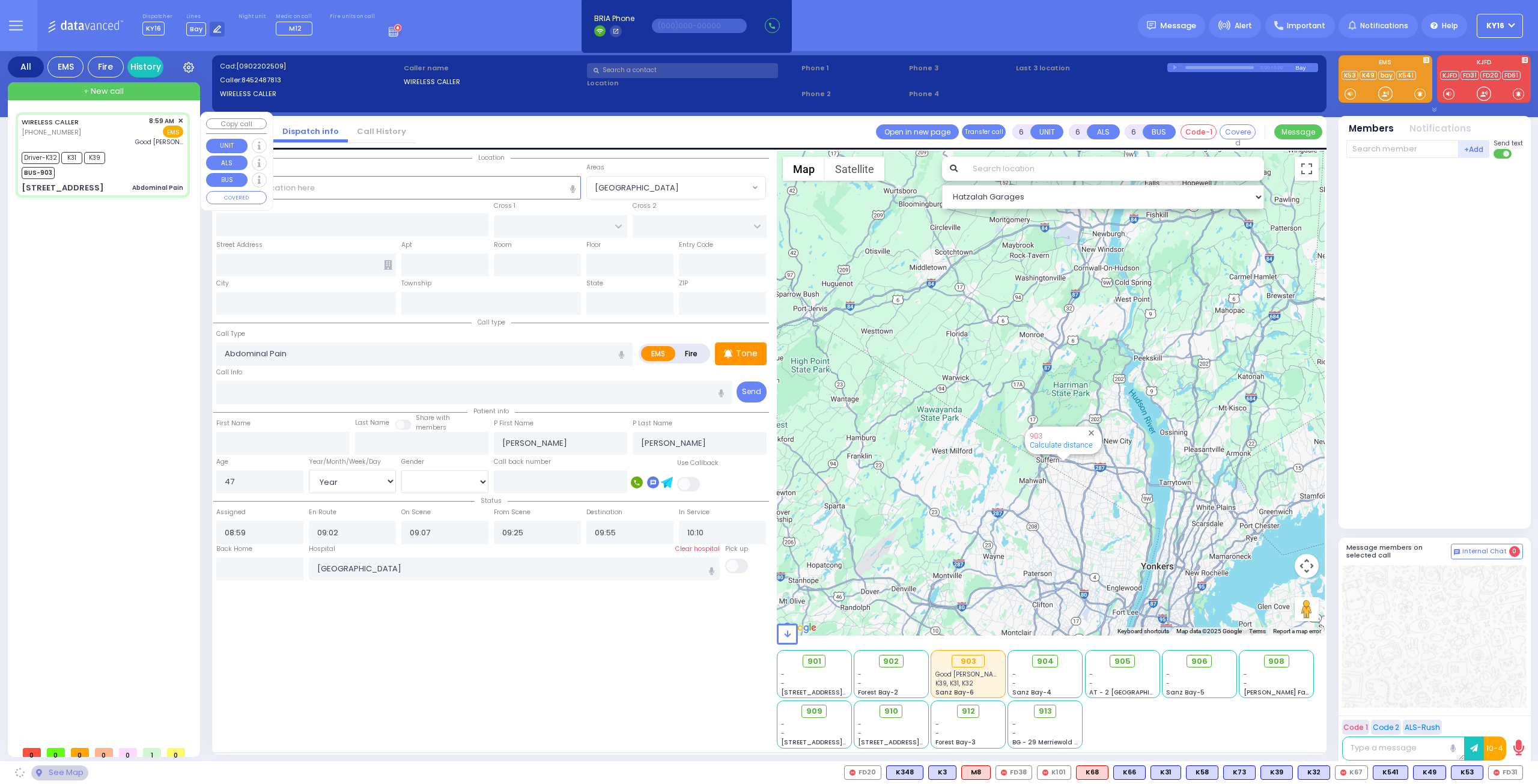
type input "[US_STATE]"
type input "10950"
select select "[GEOGRAPHIC_DATA]"
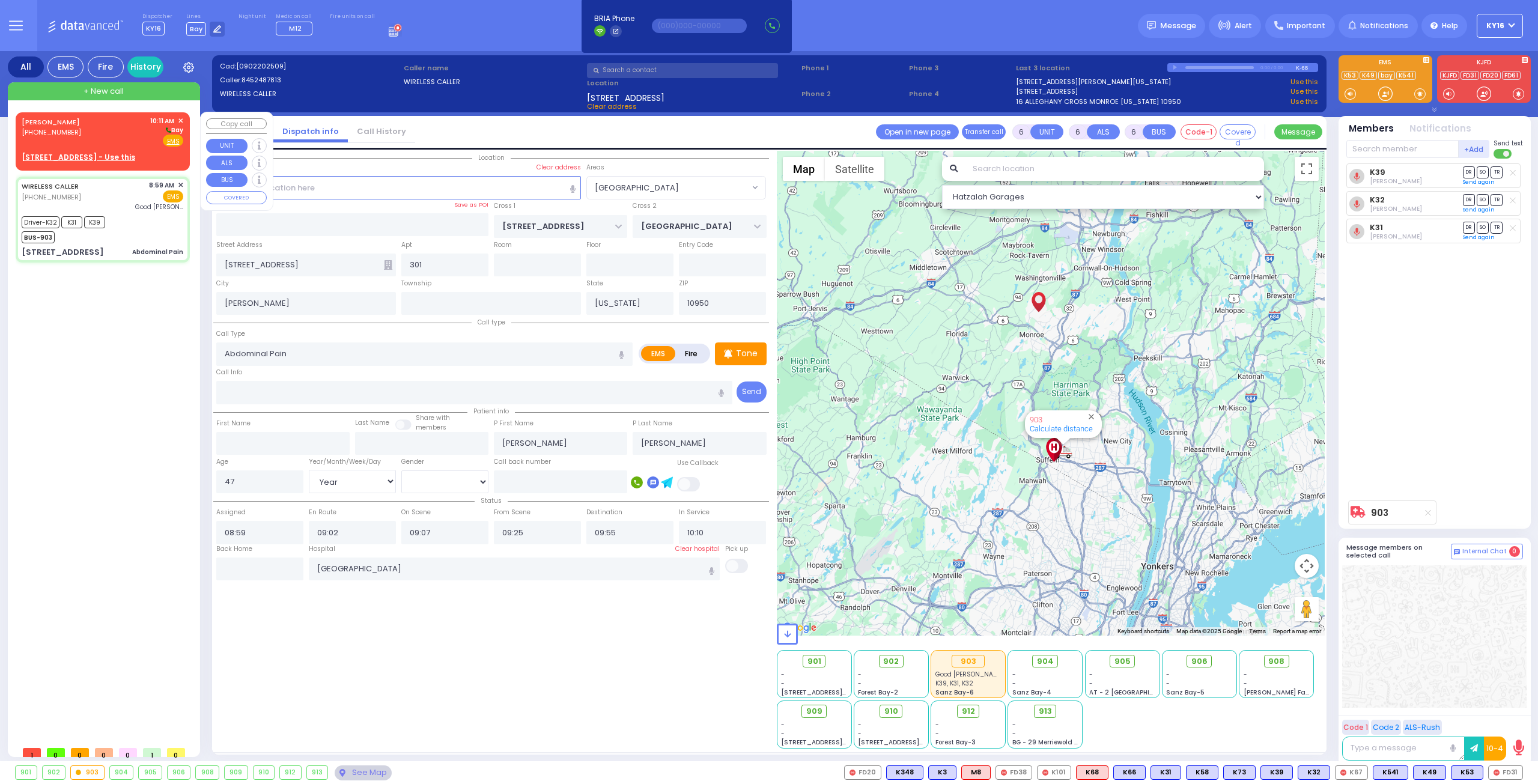
click at [129, 137] on div "JOEL TYRNAUER (718) 928-8874 10:11 AM ✕ Bay" at bounding box center [103, 131] width 162 height 31
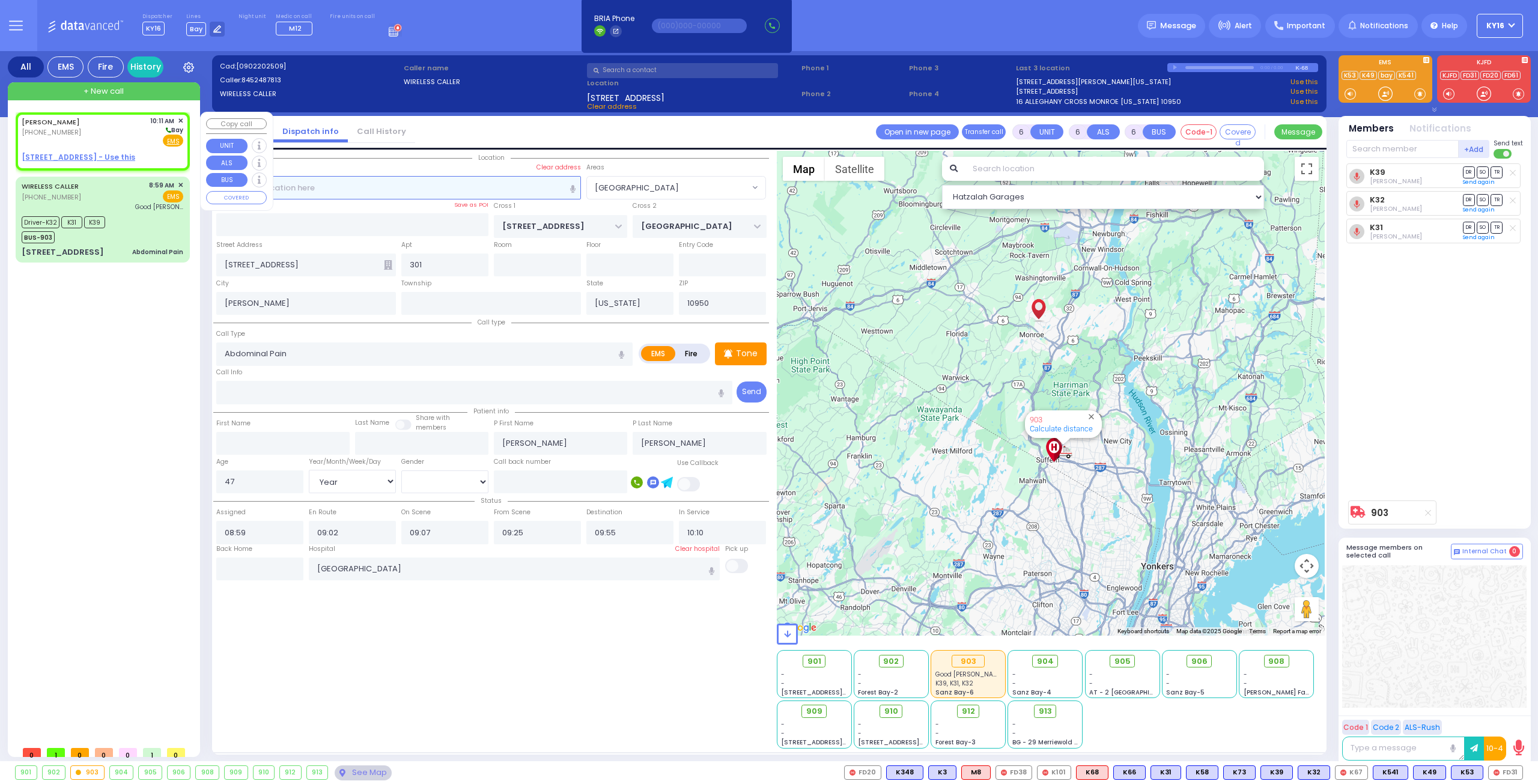
type input "2"
type input "1"
select select
radio input "true"
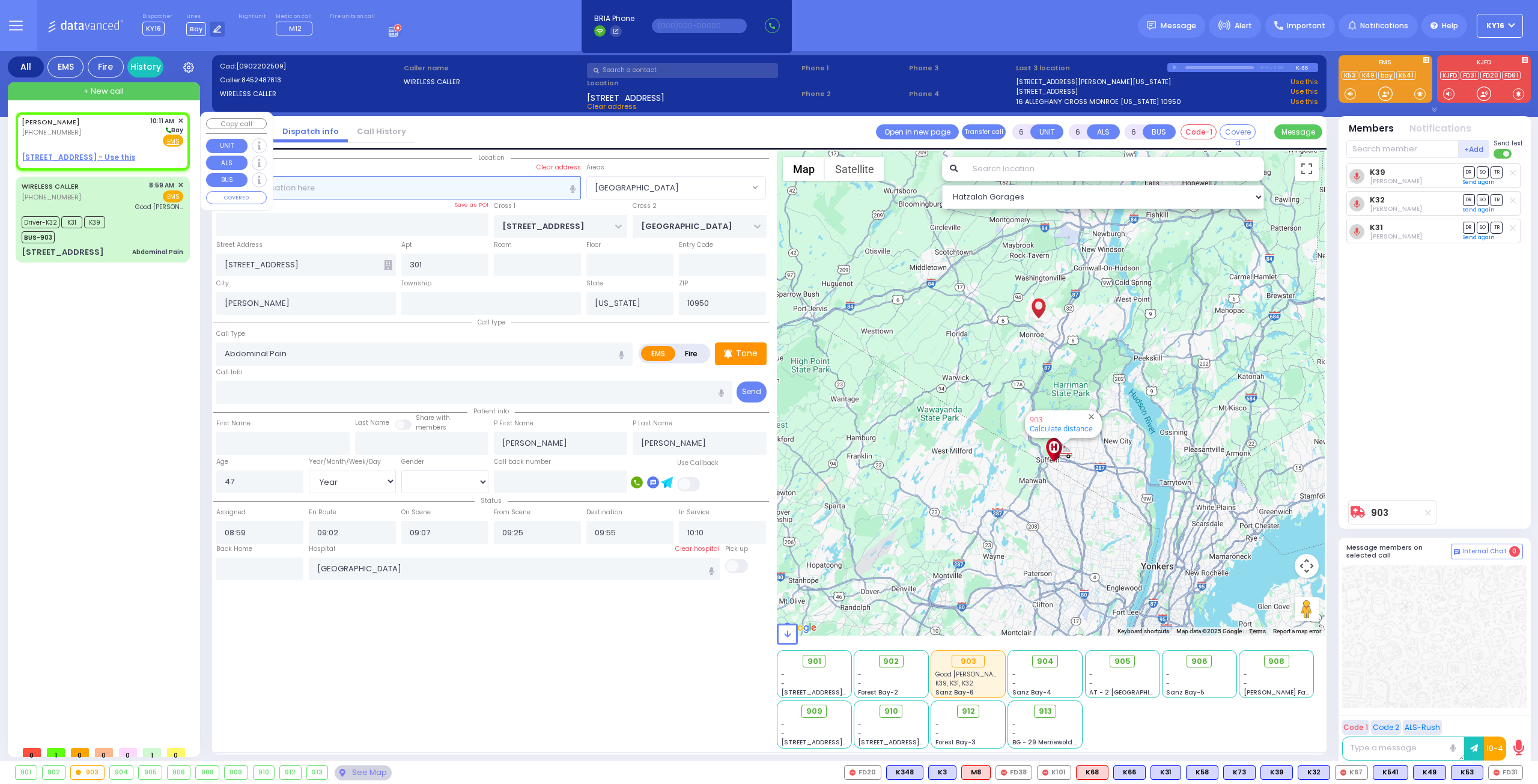
type input "JOEL"
type input "TYRNAUER"
select select
type input "10:11"
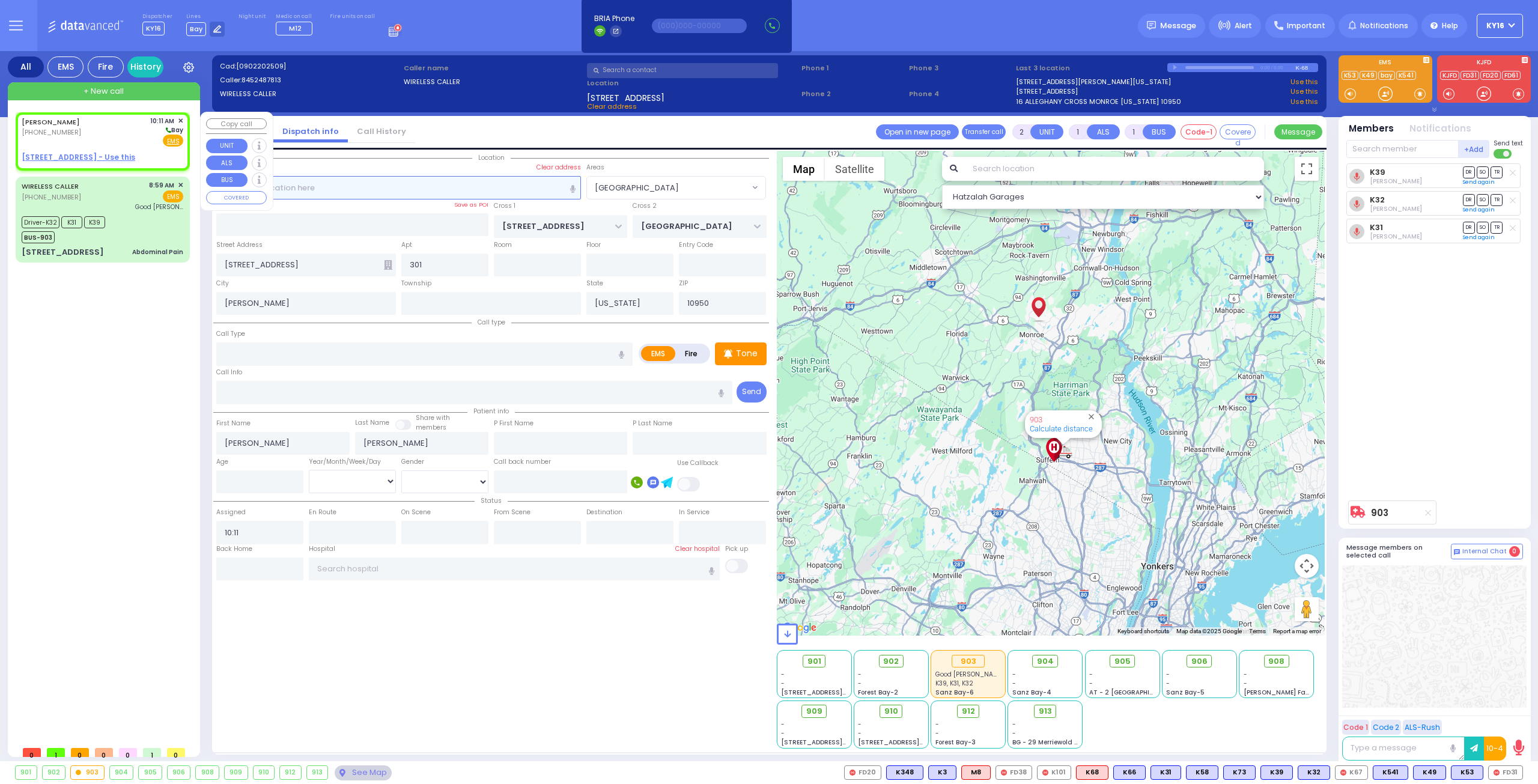
select select "Hatzalah Garages"
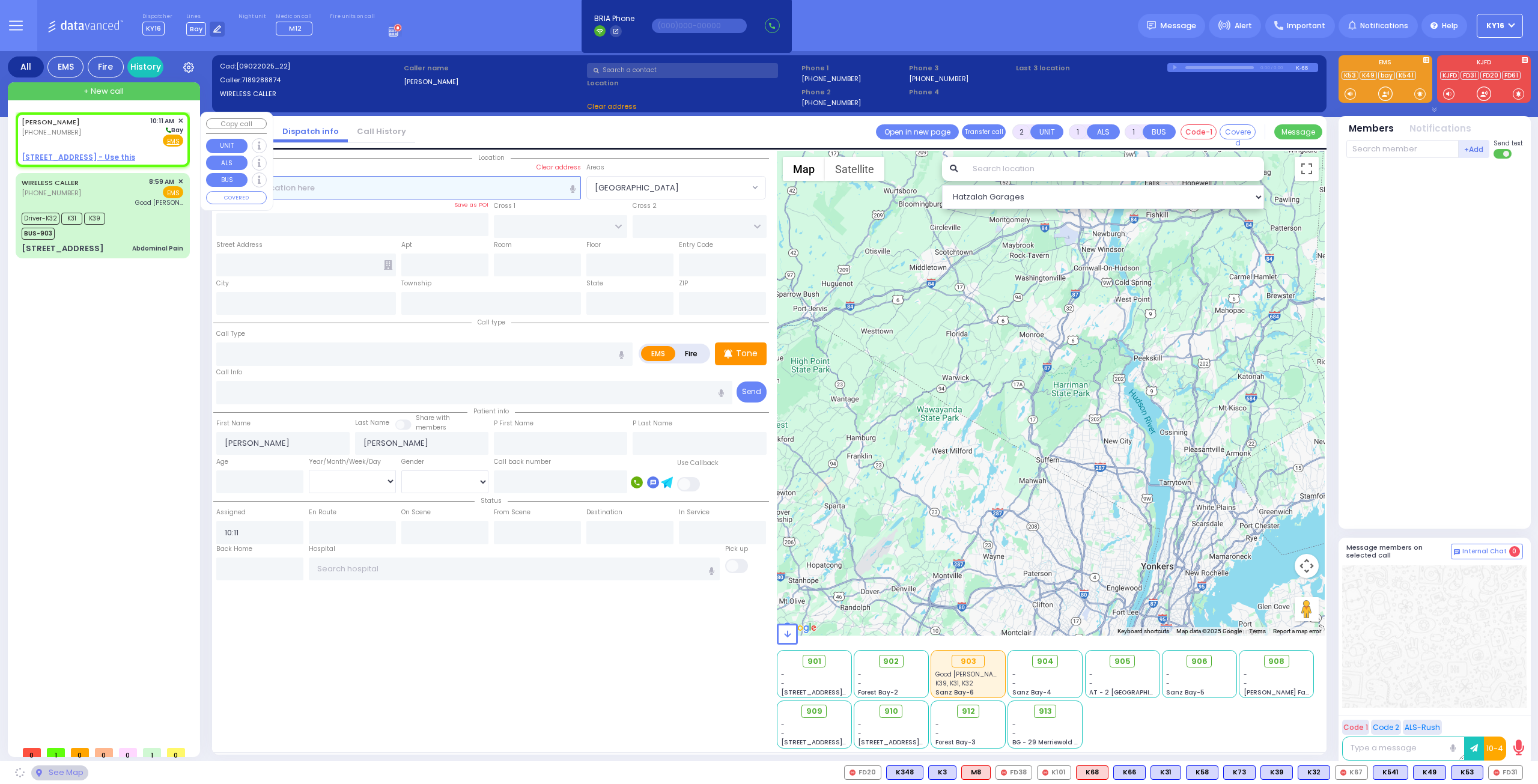
select select
radio input "true"
select select
select select "Hatzalah Garages"
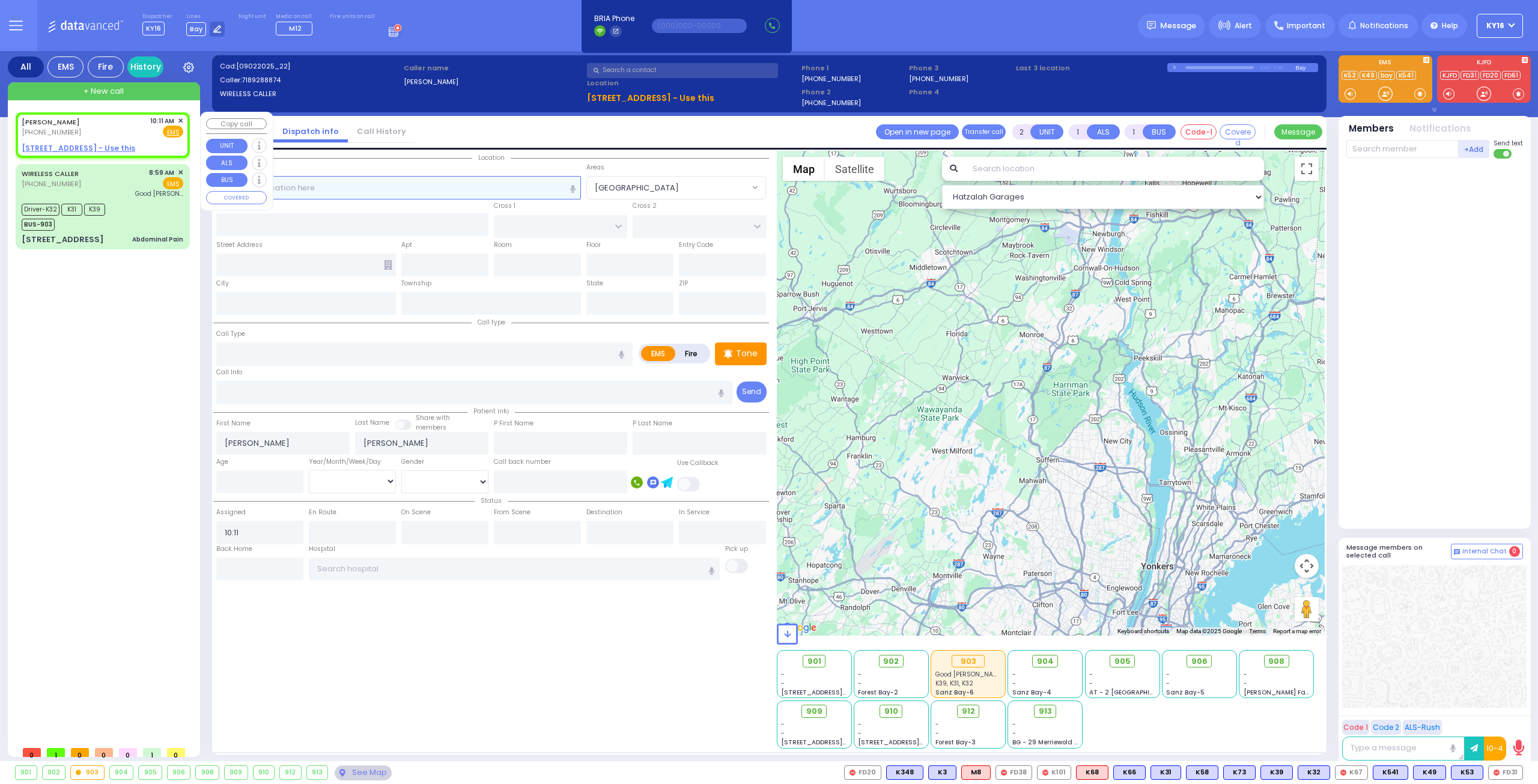
select select
radio input "true"
select select
select select "Hatzalah Garages"
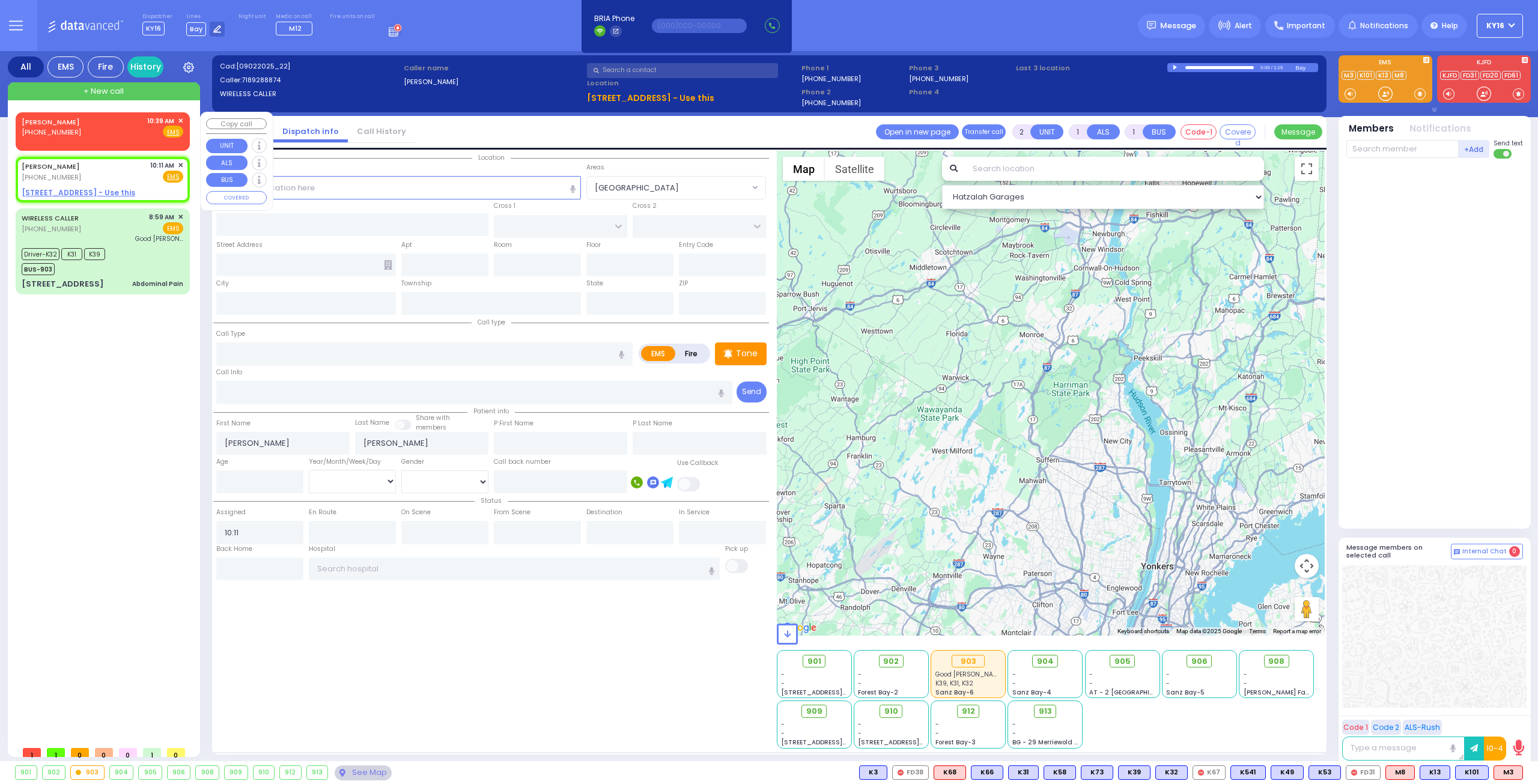
click at [131, 129] on div "MEAGHER (914) 328-8844 10:39 AM ✕ Fire EMS" at bounding box center [103, 127] width 162 height 22
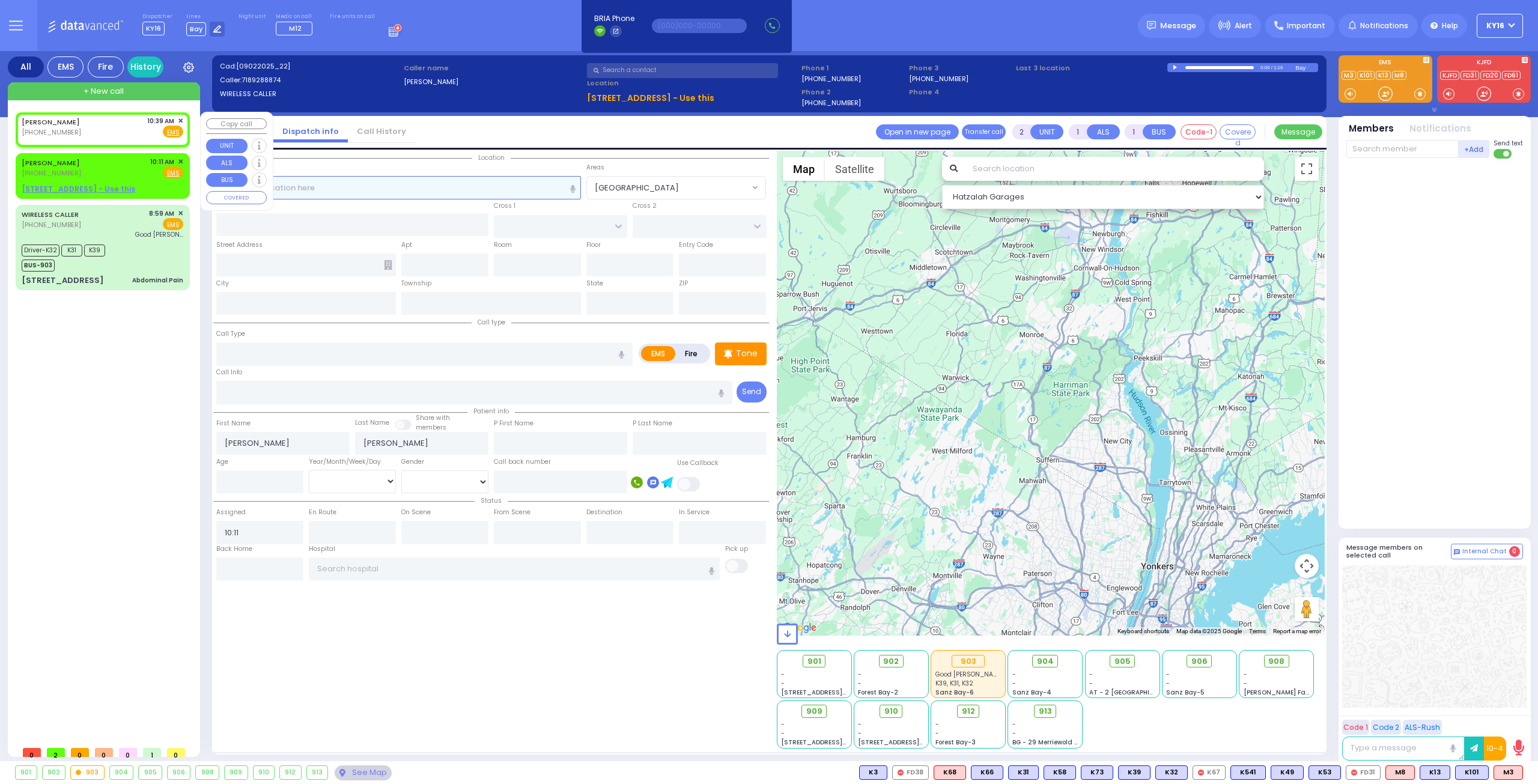
select select
radio input "true"
select select
type input "10:39"
select select "Hatzalah Garages"
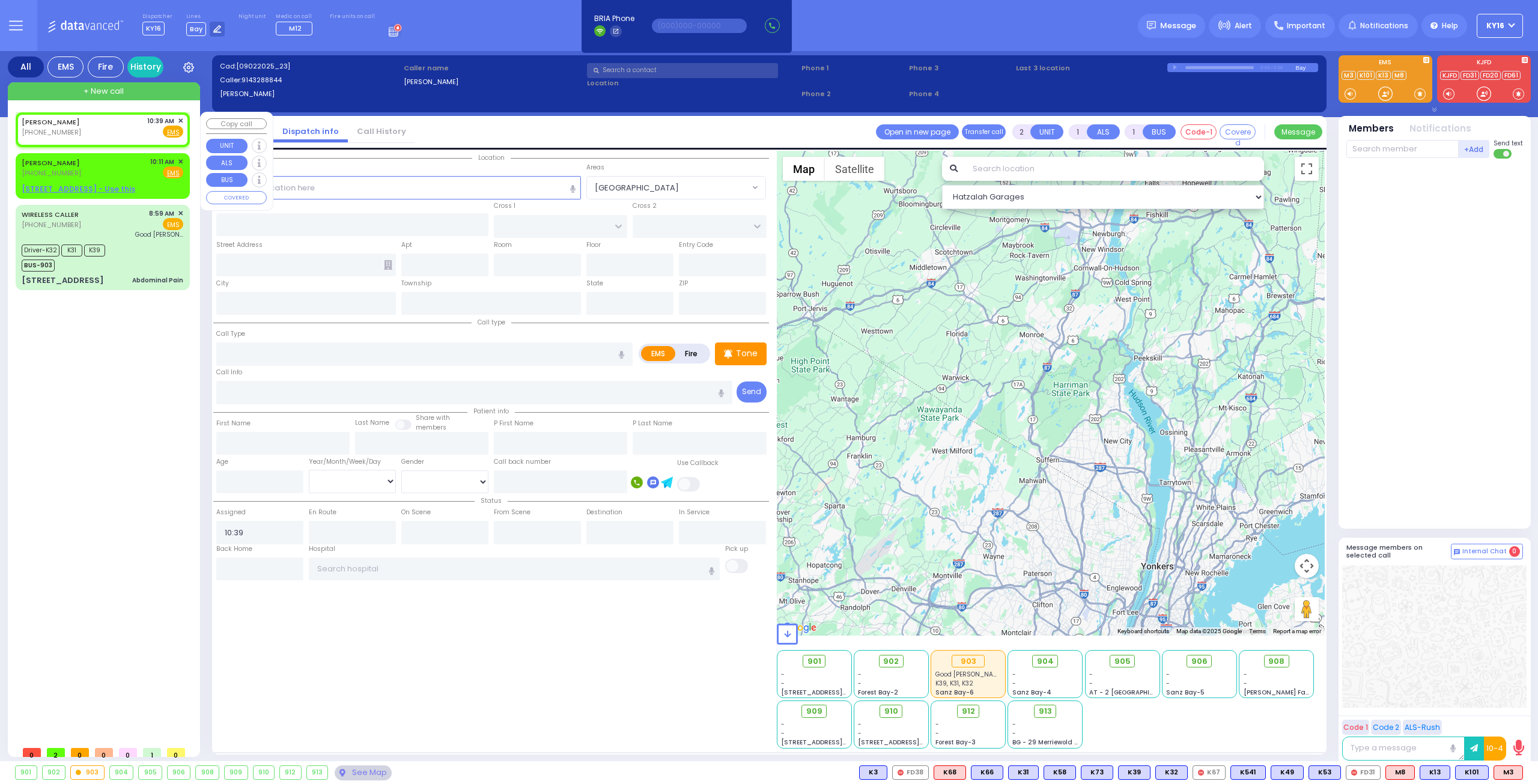
select select
radio input "true"
select select
click at [179, 117] on span "✕" at bounding box center [180, 121] width 5 height 10
select select "Hatzalah Garages"
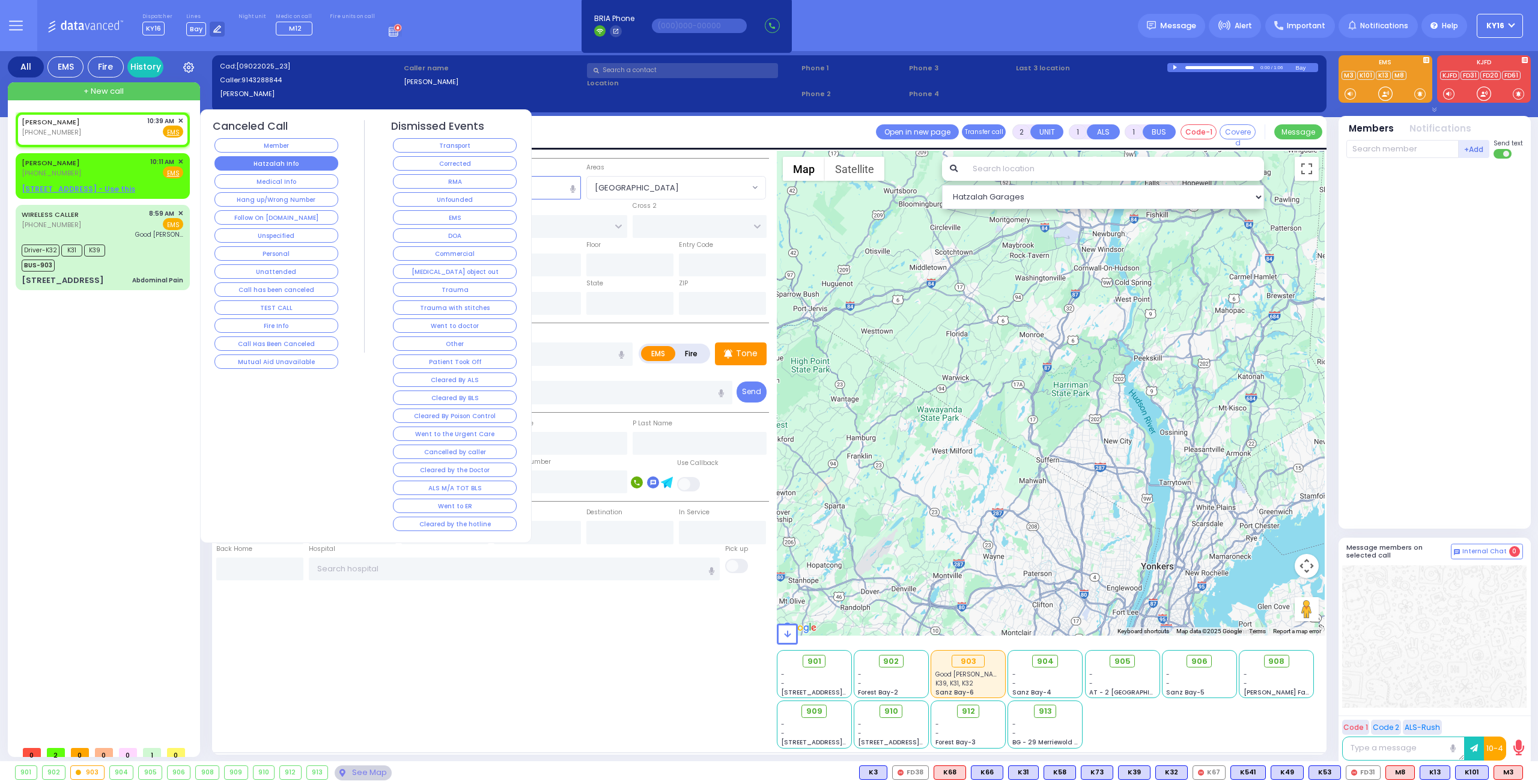
click at [244, 160] on button "Hatzalah Info" at bounding box center [276, 163] width 124 height 14
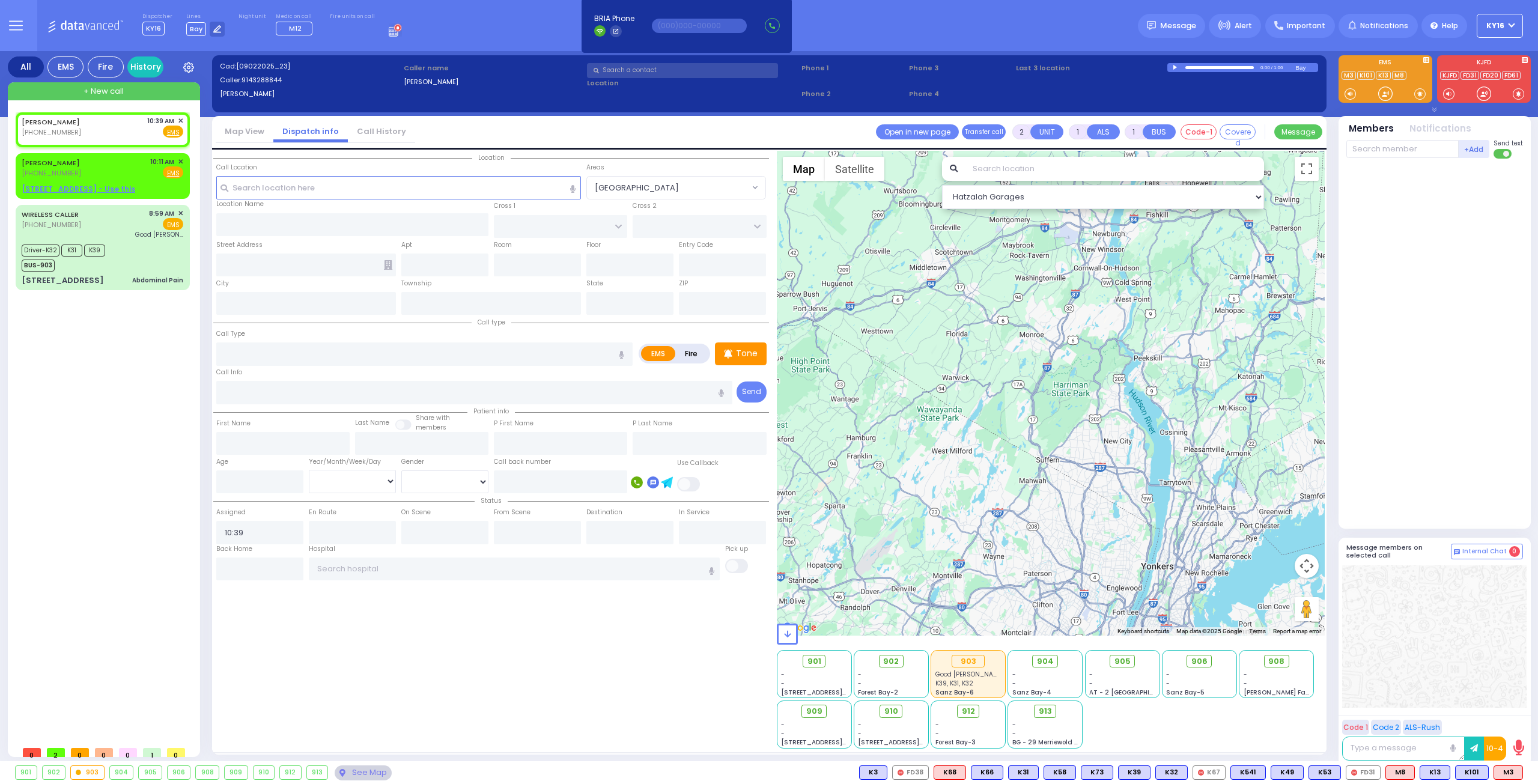
select select
radio input "true"
select select
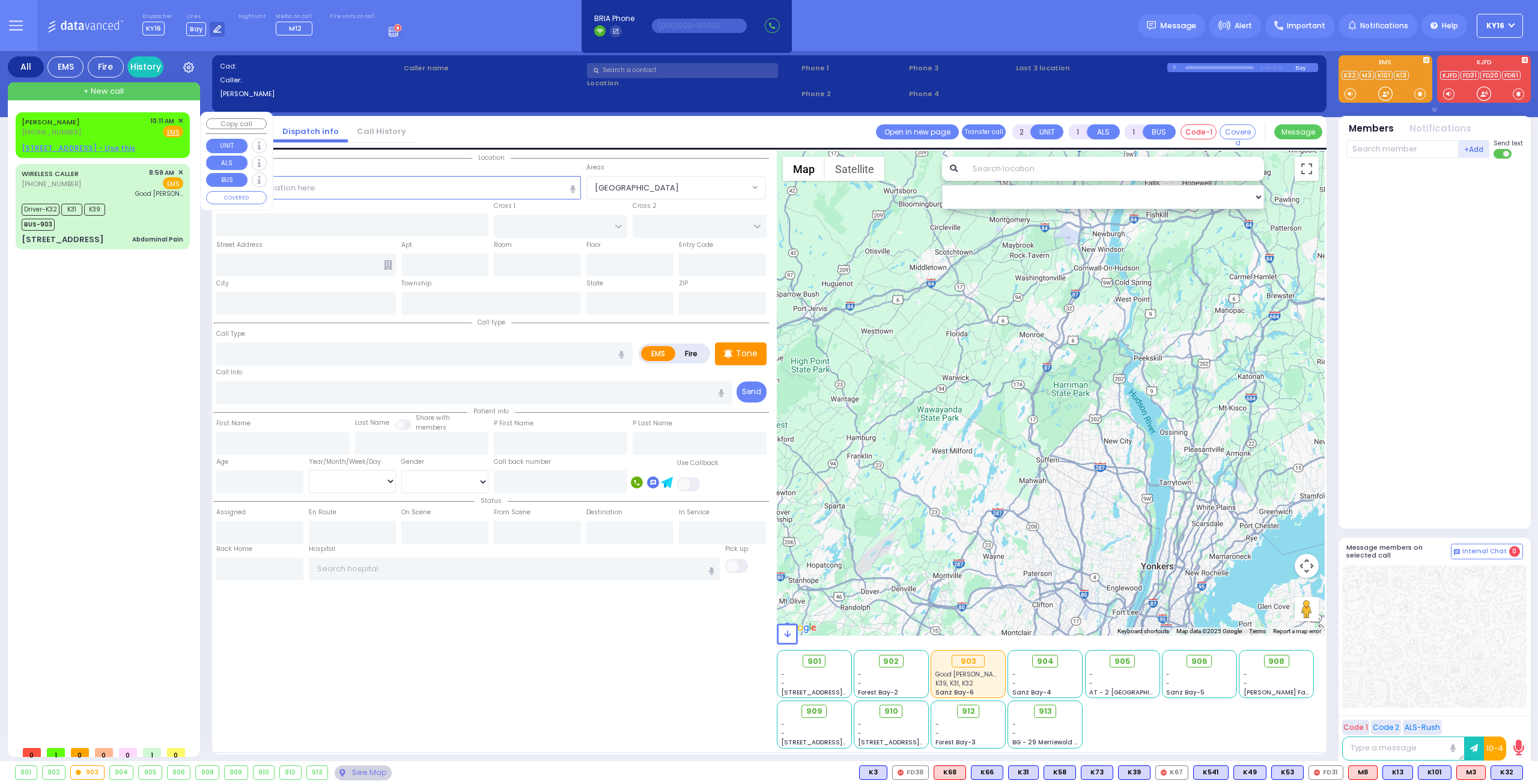
click at [141, 129] on div "JOEL TYRNAUER (718) 928-8874 10:11 AM ✕ Fire EMS" at bounding box center [103, 127] width 162 height 22
select select
radio input "true"
type input "JOEL"
type input "TYRNAUER"
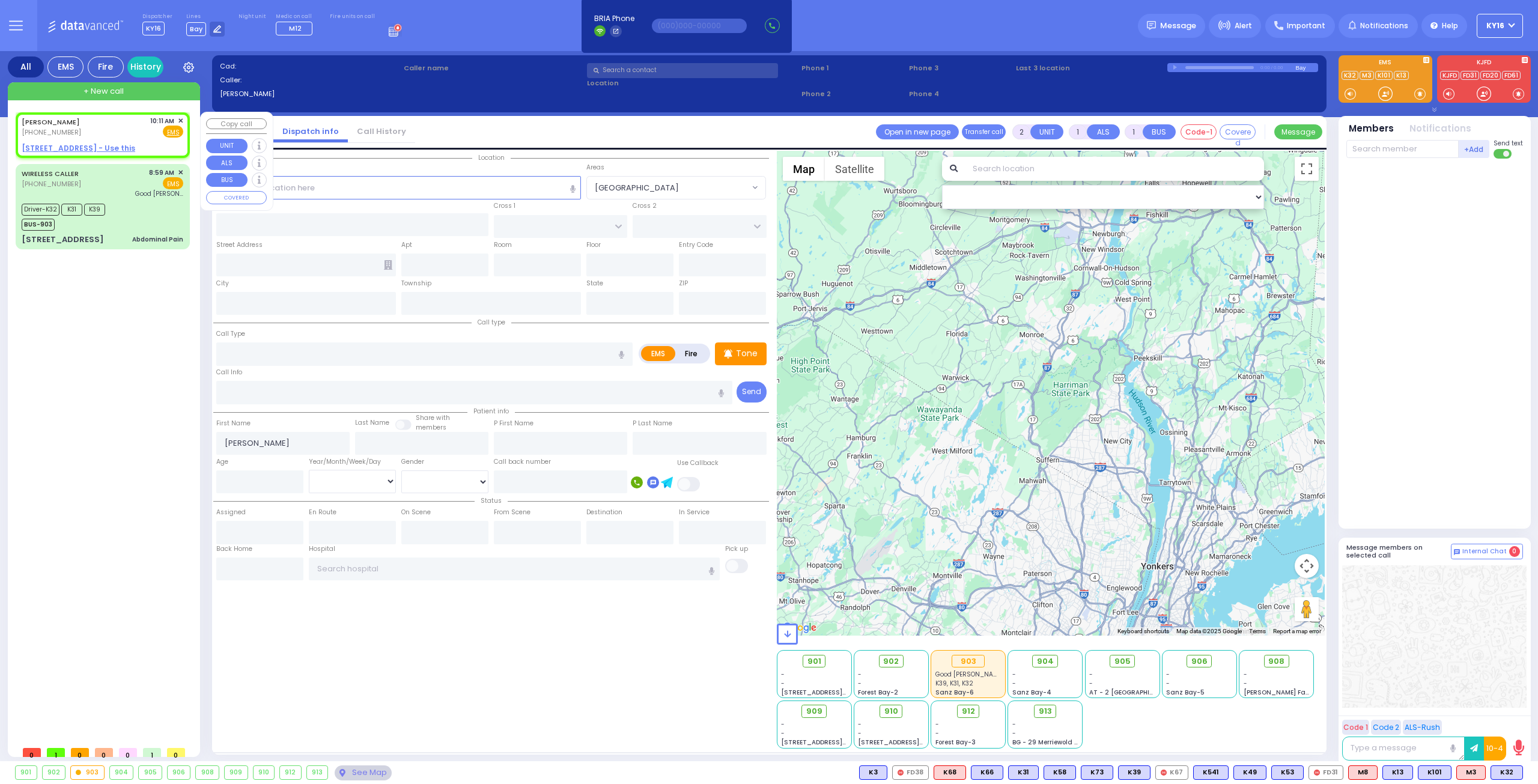
select select
type input "10:11"
select select "Hatzalah Garages"
click at [181, 117] on span "✕" at bounding box center [180, 121] width 5 height 10
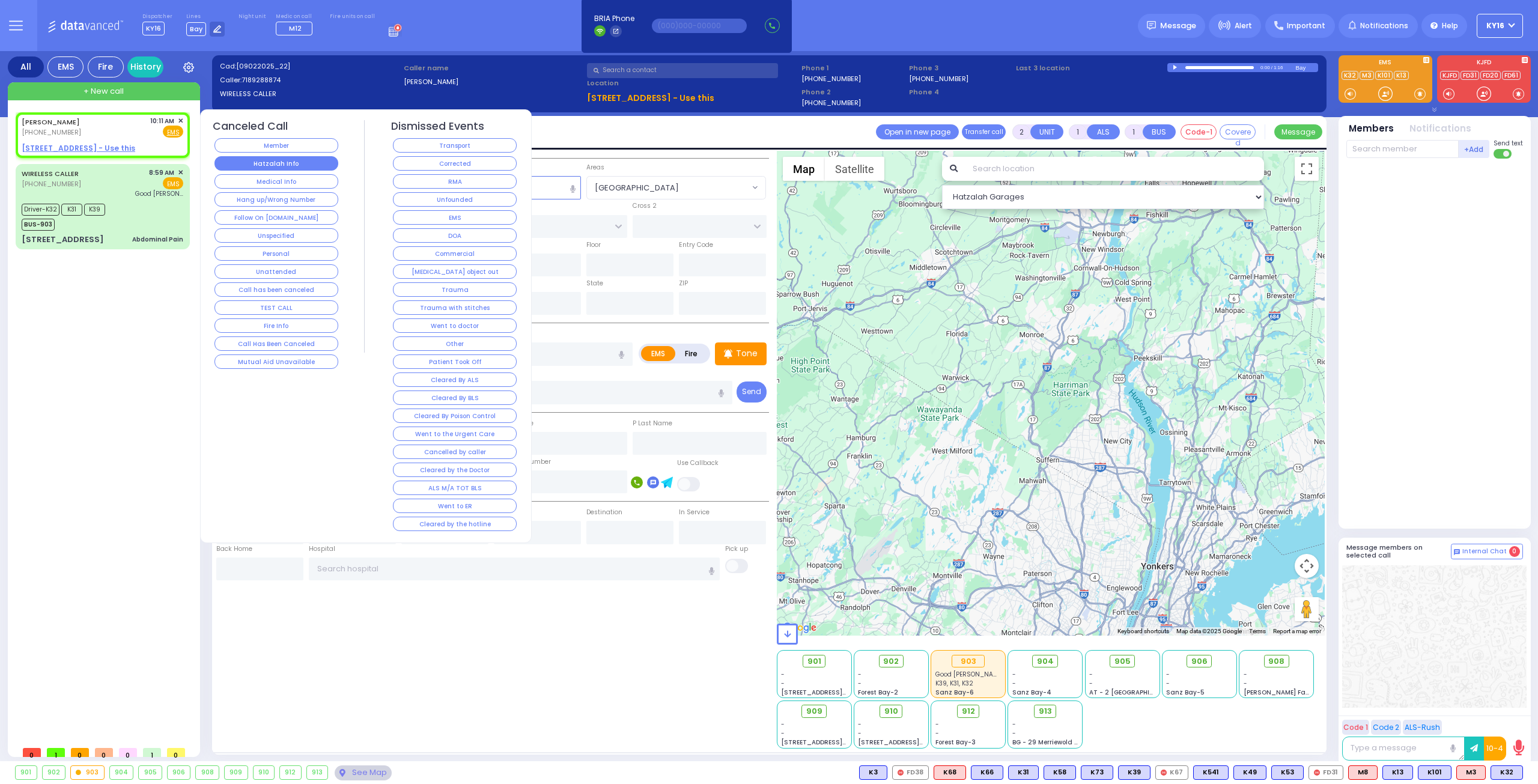
click at [241, 157] on button "Hatzalah Info" at bounding box center [276, 163] width 124 height 14
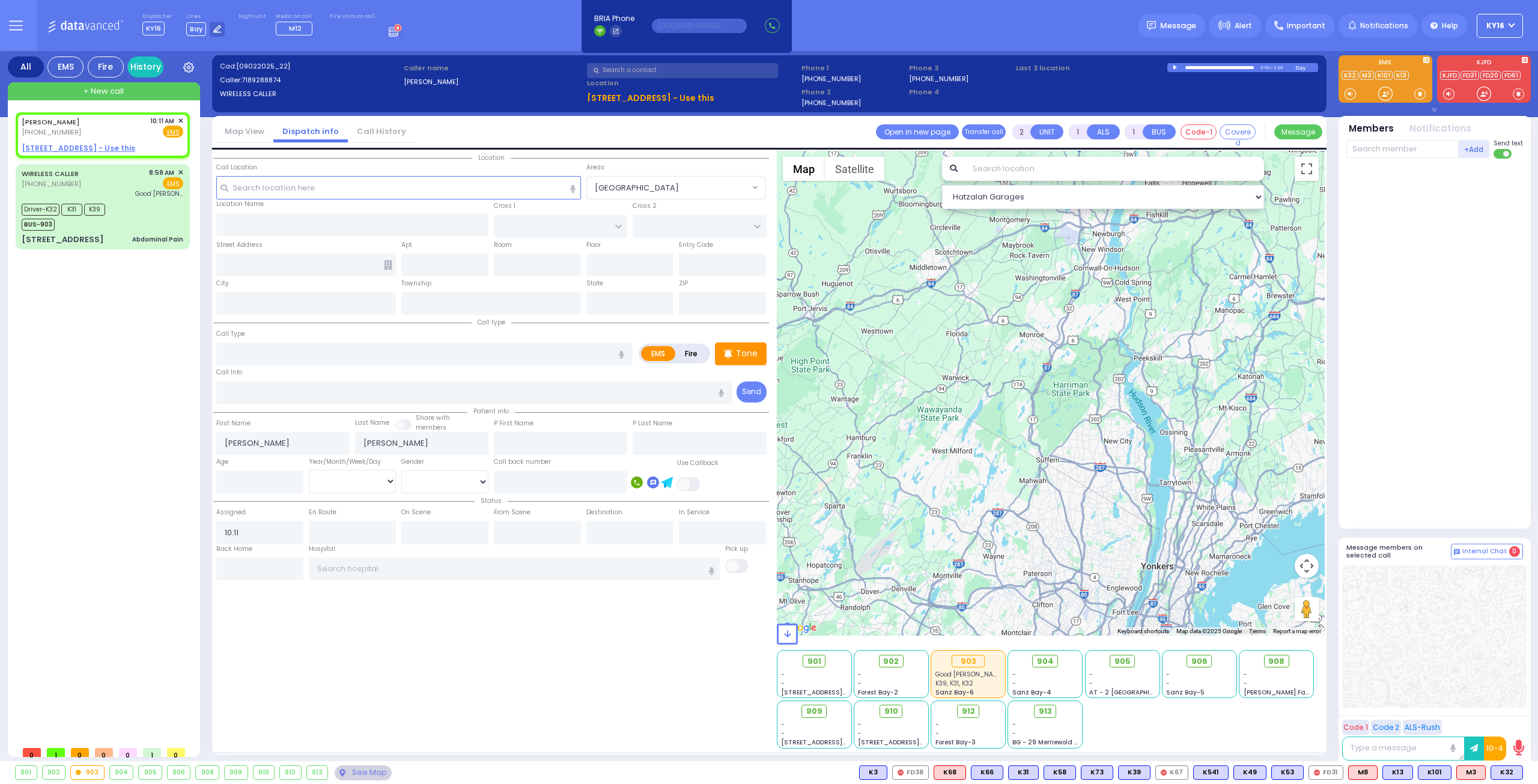
select select
radio input "true"
select select
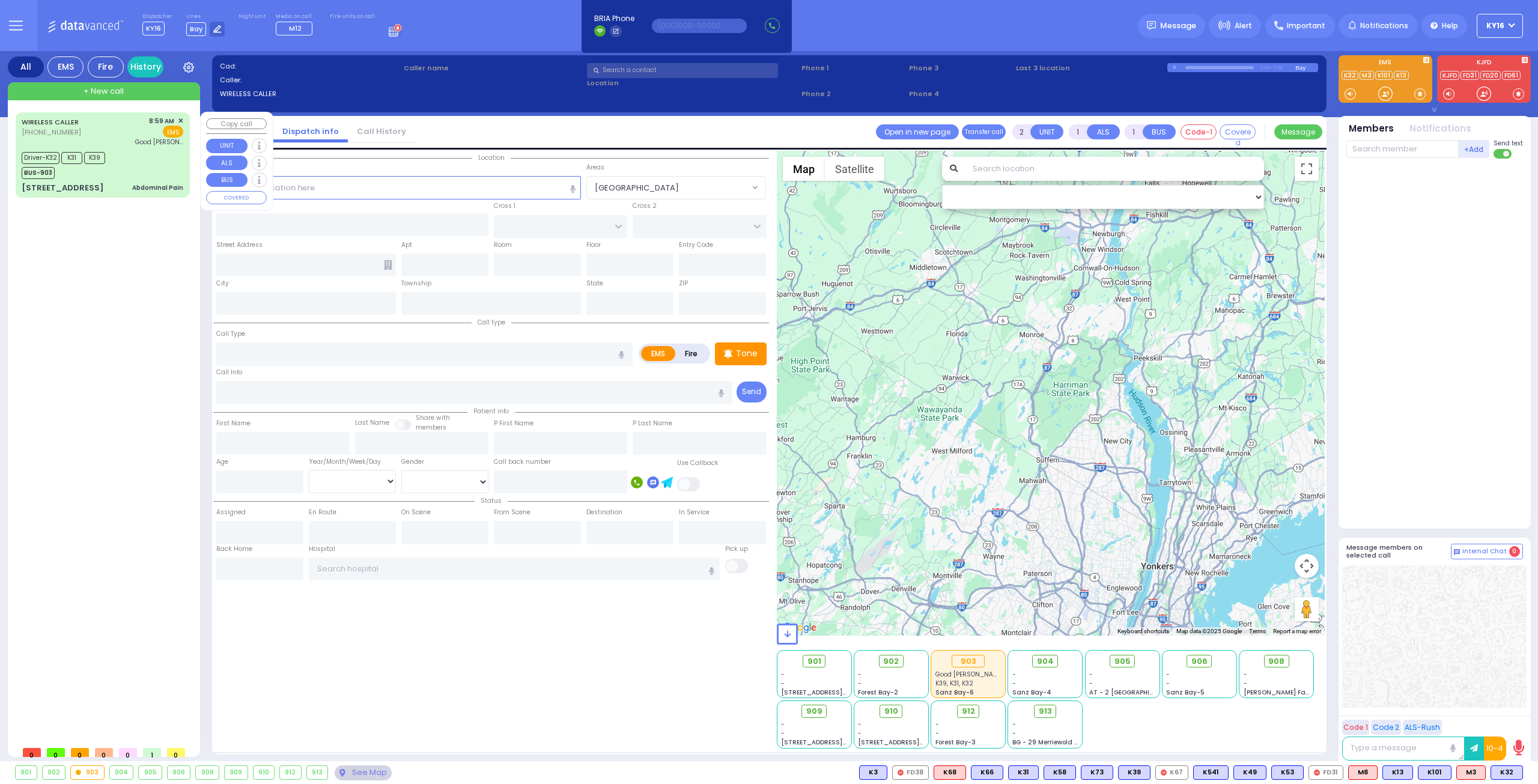
click at [148, 157] on div "Driver-K32 K31 K39 BUS-903" at bounding box center [103, 163] width 162 height 30
type input "6"
select select
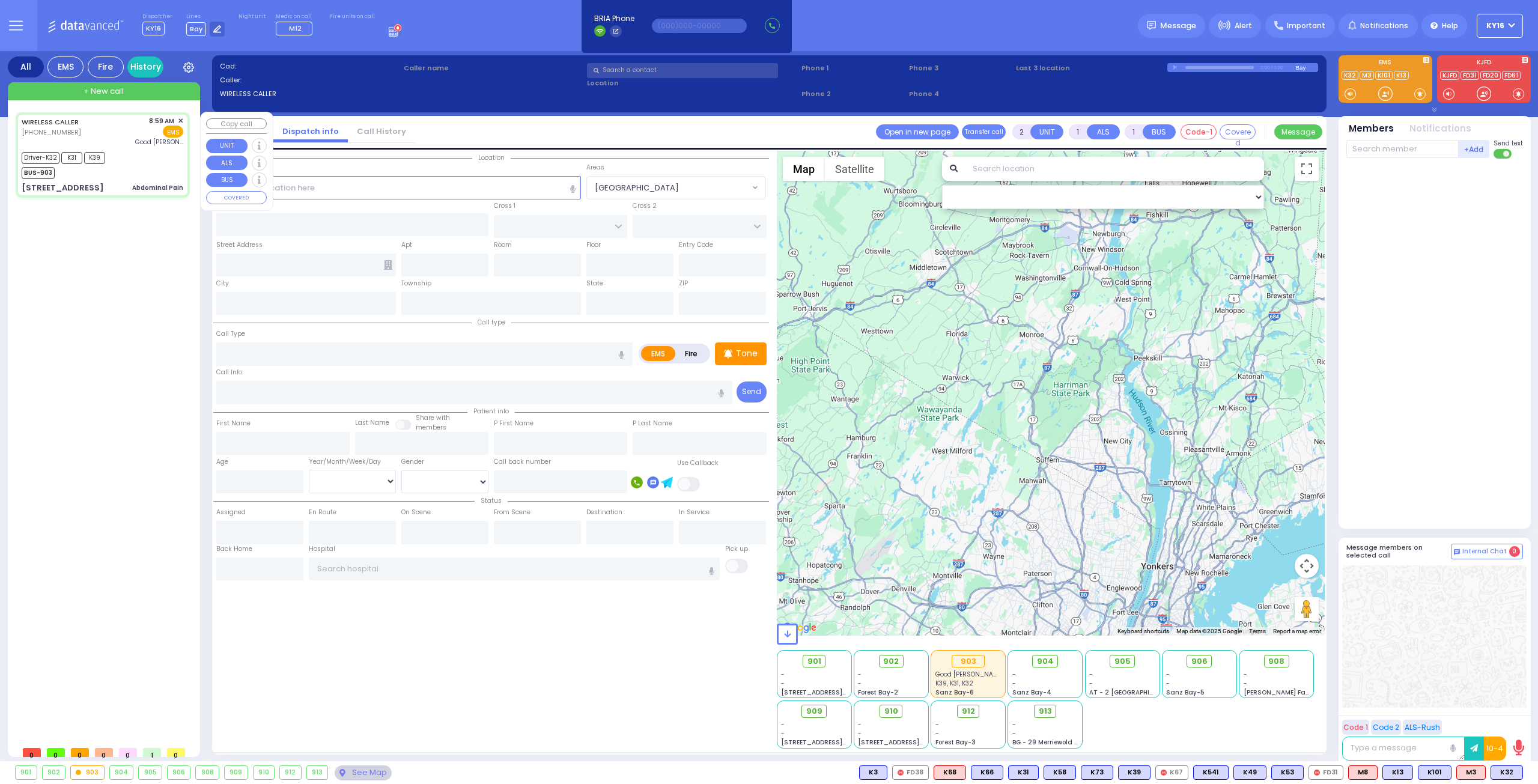
type input "Abdominal Pain"
radio input "true"
type input "[PERSON_NAME]"
type input "47"
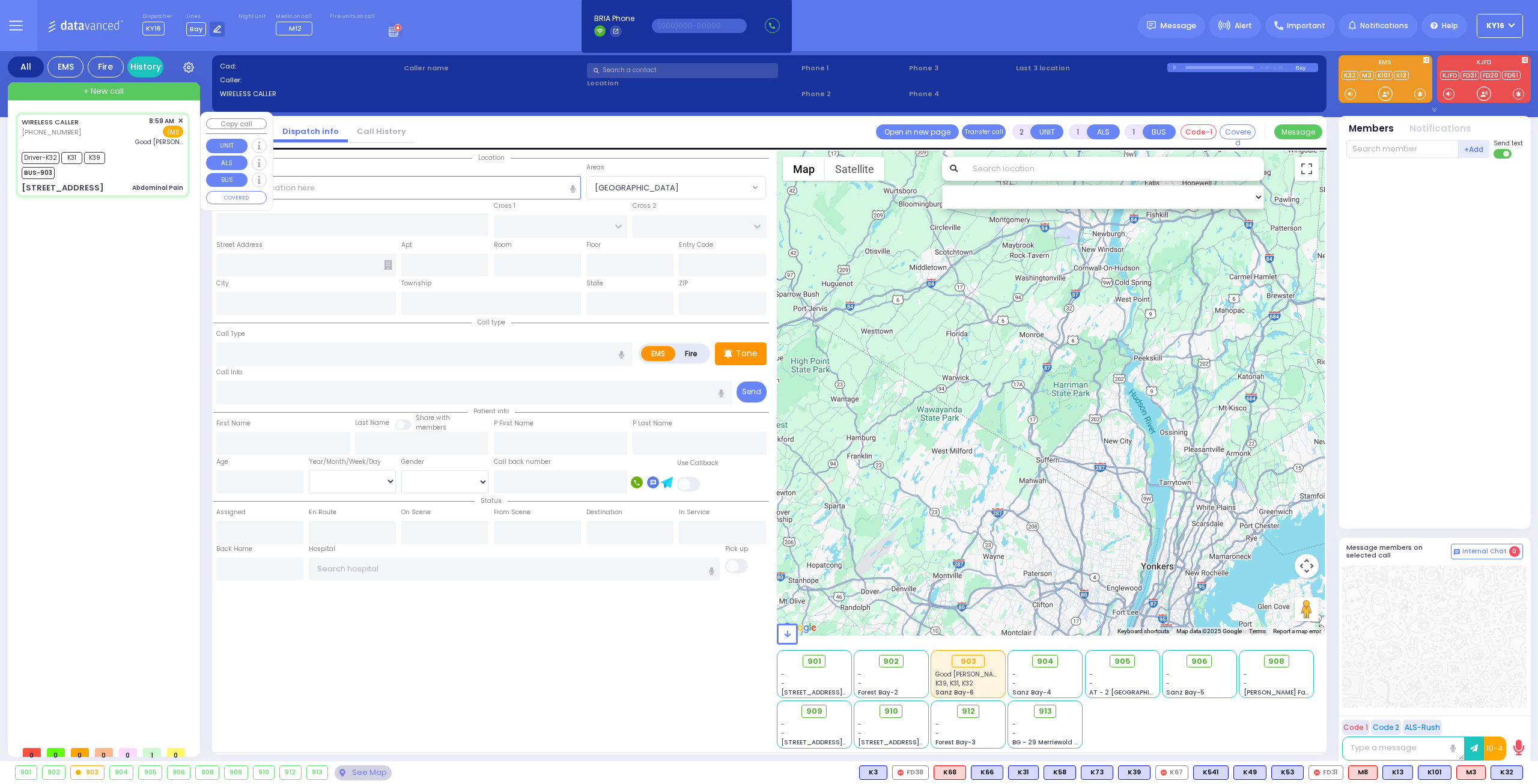
select select "Year"
select select "[DEMOGRAPHIC_DATA]"
type input "08:59"
type input "09:02"
type input "09:07"
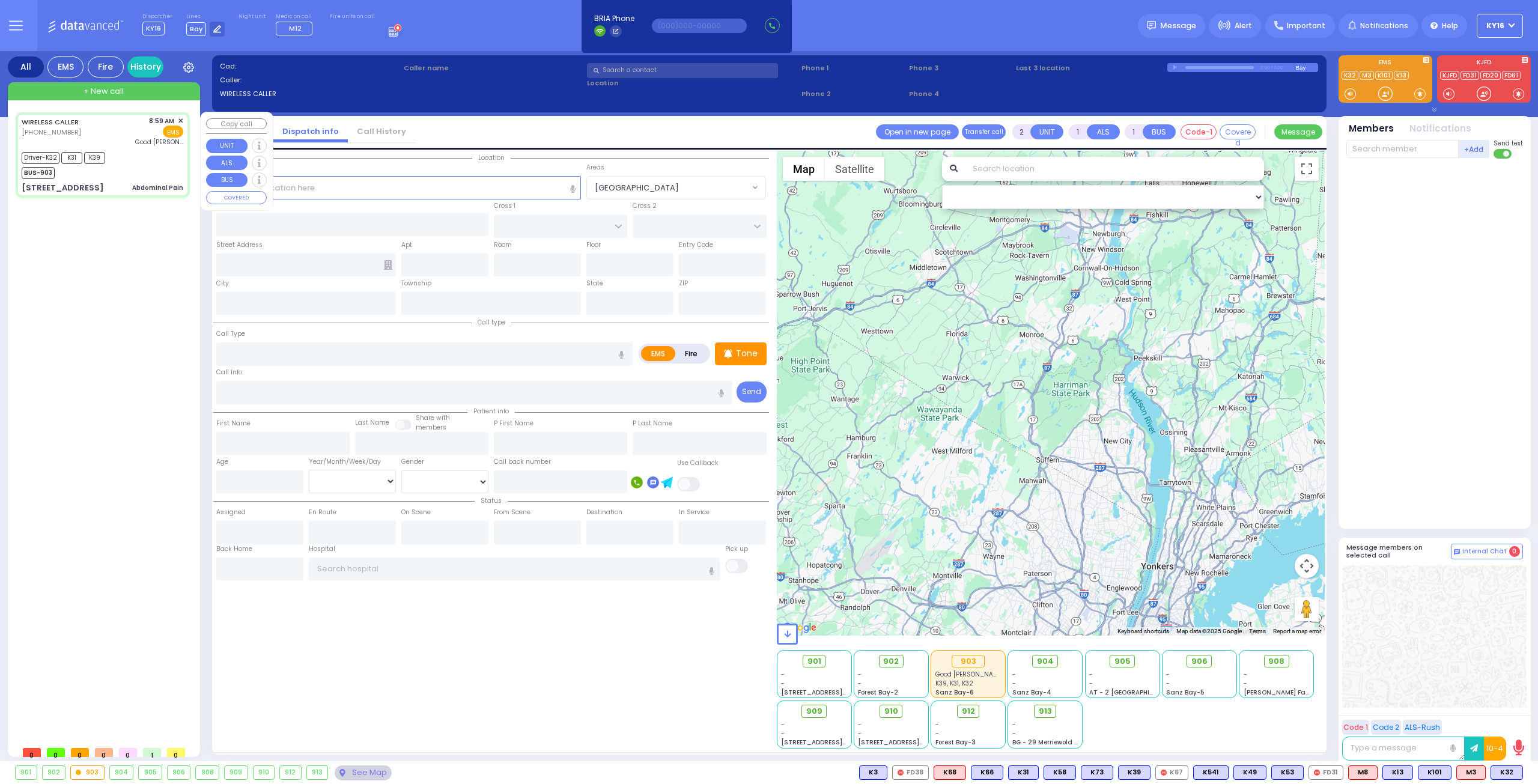
type input "09:25"
type input "09:55"
type input "10:10"
type input "[GEOGRAPHIC_DATA]"
type input "[STREET_ADDRESS]"
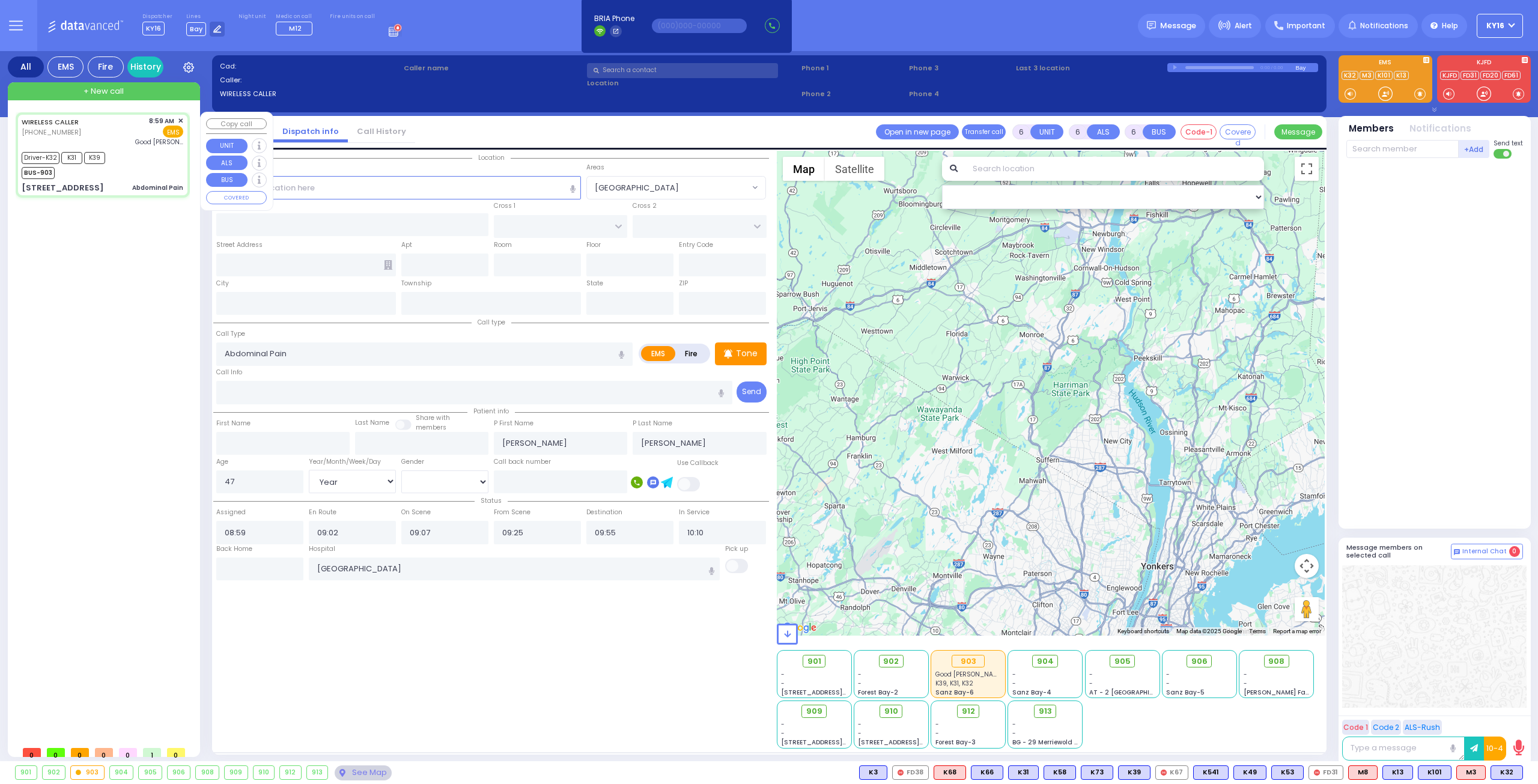
type input "[GEOGRAPHIC_DATA]"
type input "[STREET_ADDRESS]"
type input "301"
type input "[PERSON_NAME]"
type input "[US_STATE]"
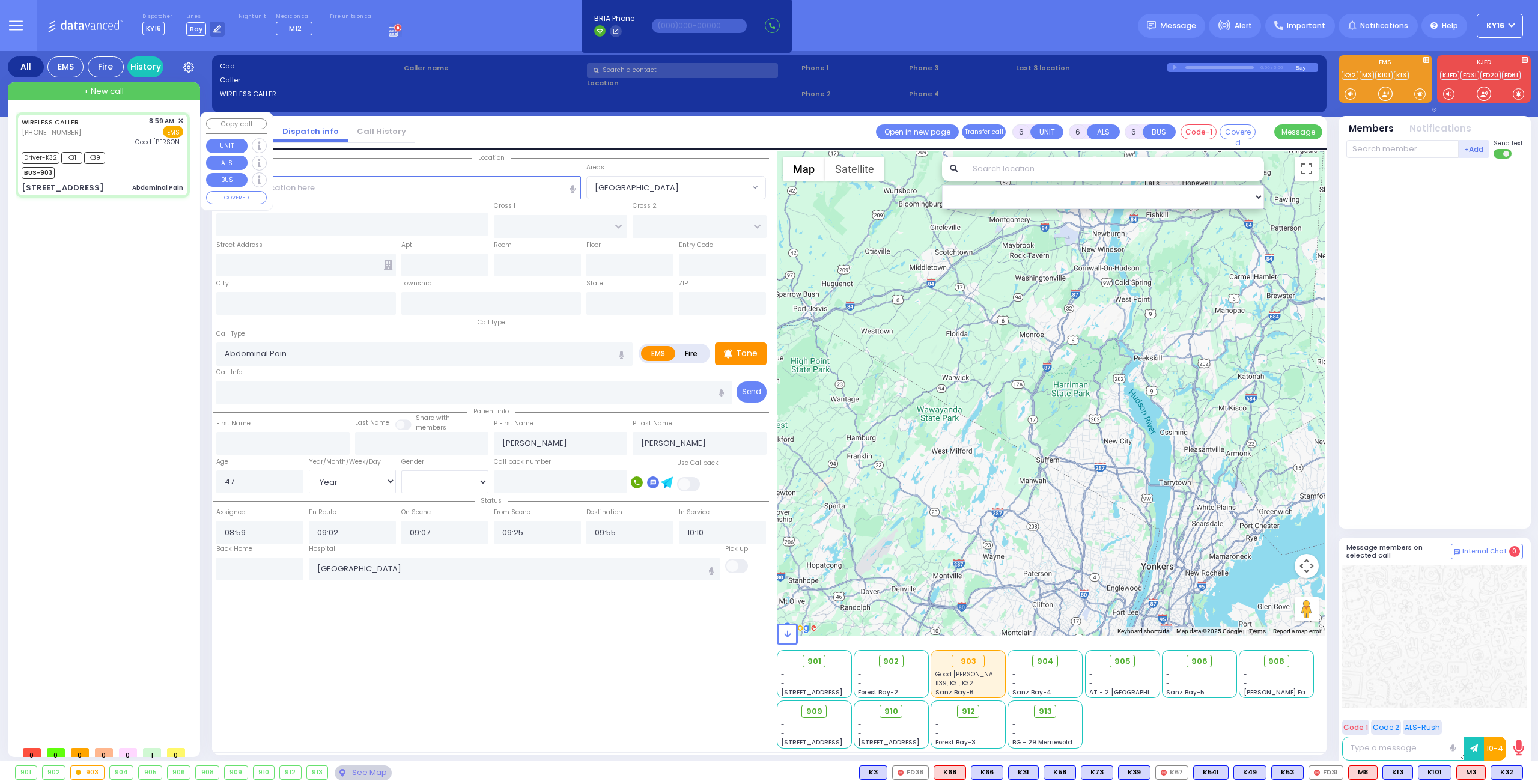
type input "10950"
select select "[GEOGRAPHIC_DATA]"
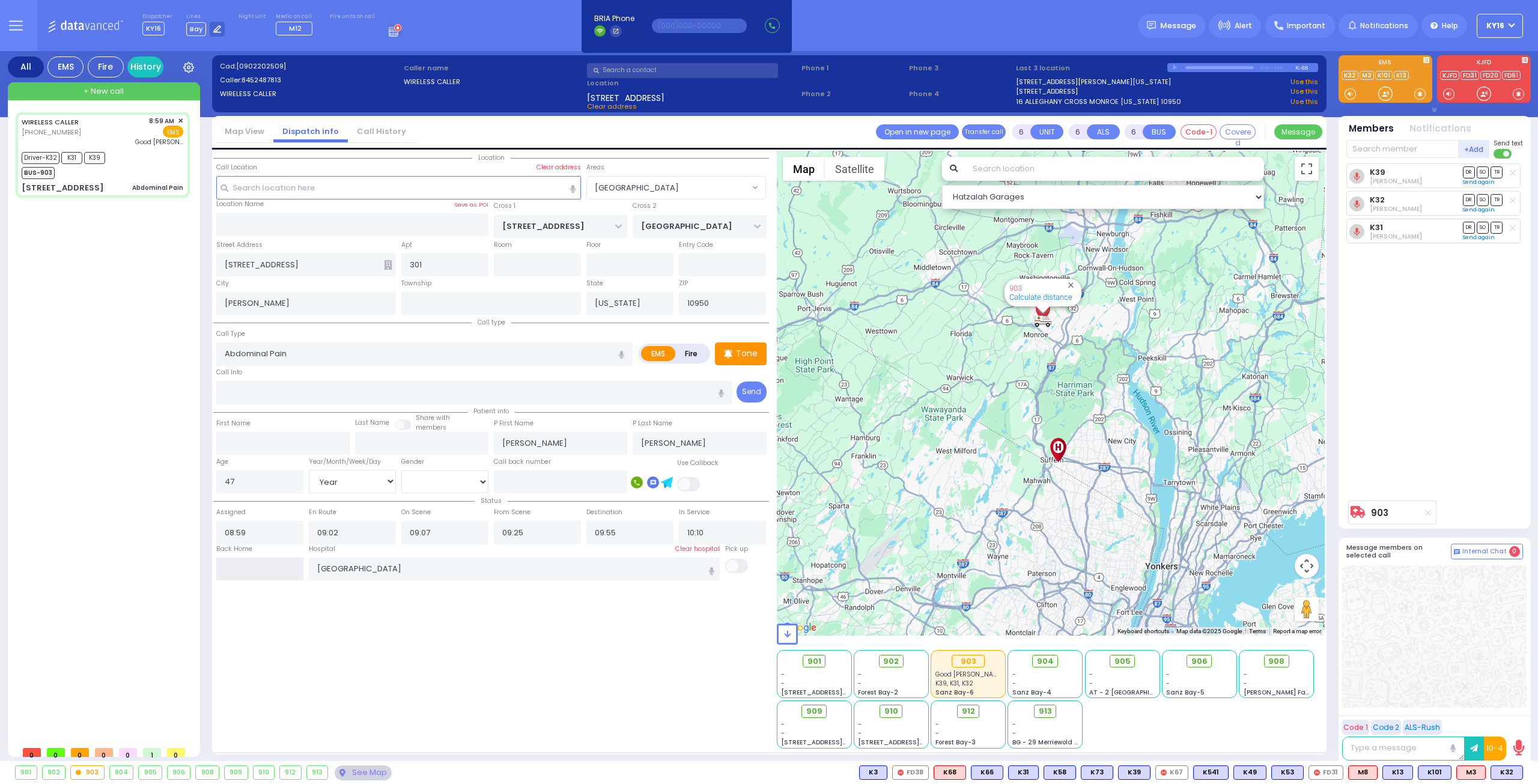
click at [296, 572] on input "text" at bounding box center [260, 569] width 87 height 23
click at [297, 575] on input "text" at bounding box center [260, 569] width 87 height 23
click at [285, 568] on input "text" at bounding box center [260, 569] width 87 height 23
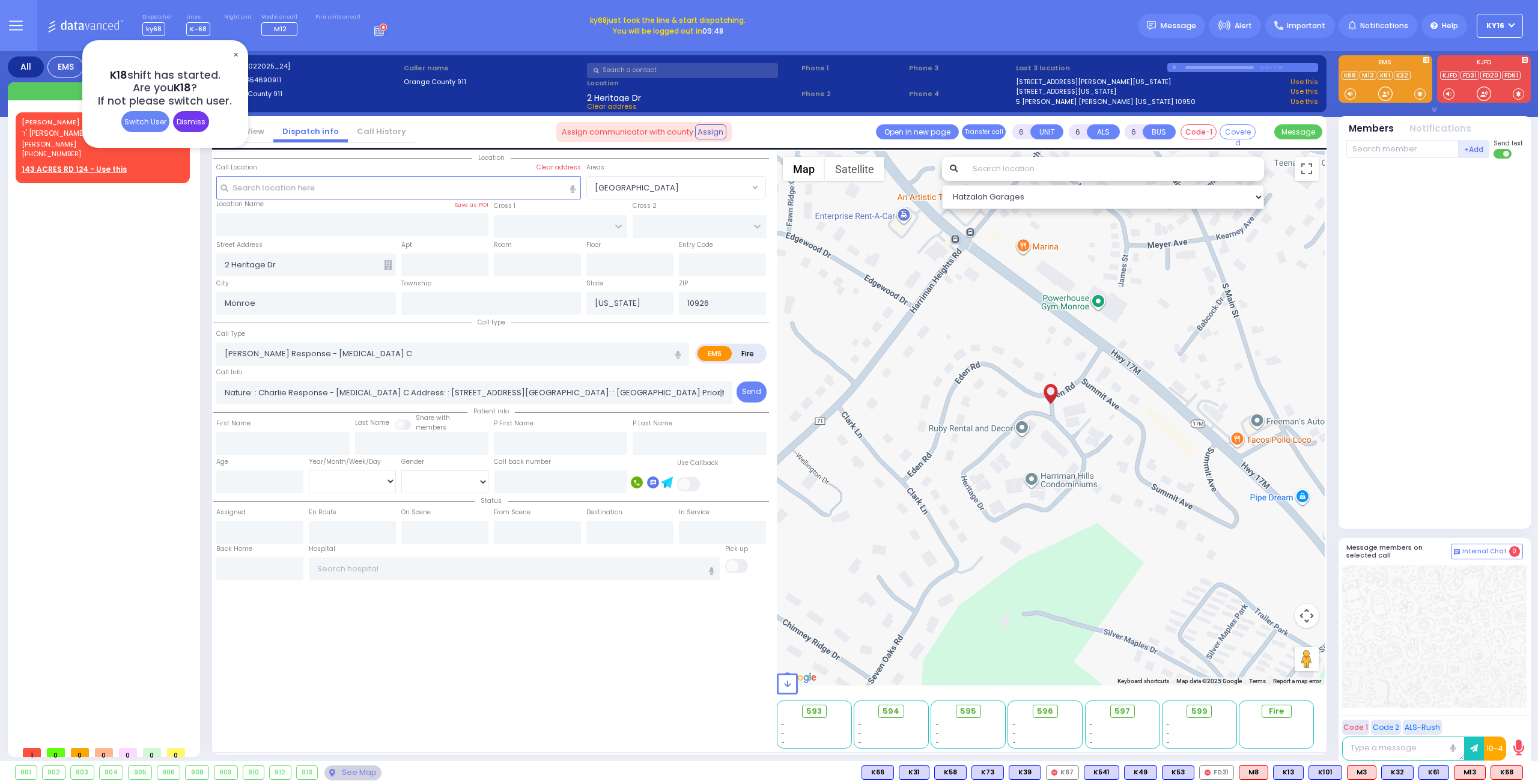
click at [185, 119] on div "Dismiss" at bounding box center [191, 121] width 36 height 21
